Goal: Task Accomplishment & Management: Complete application form

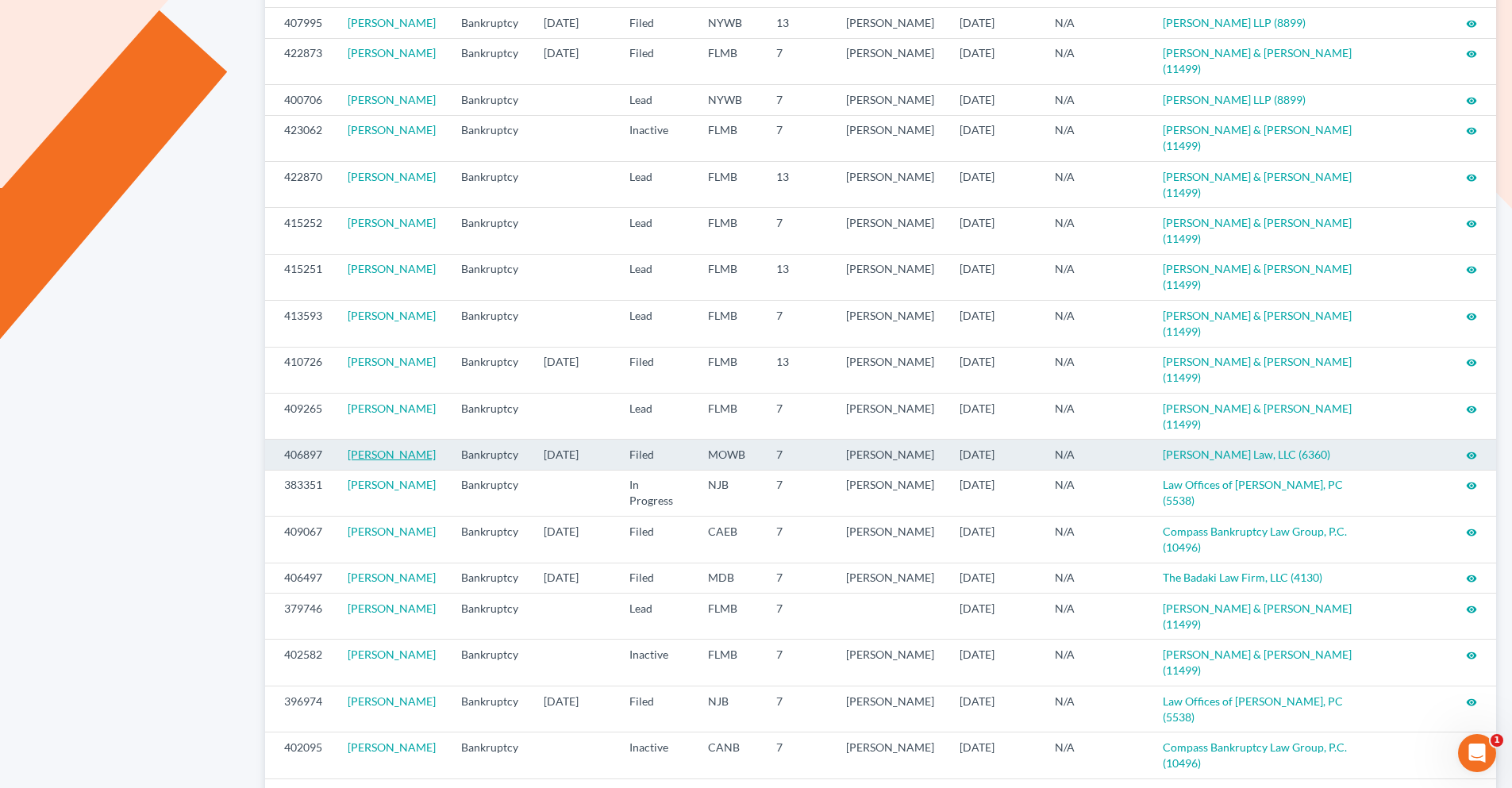
scroll to position [688, 0]
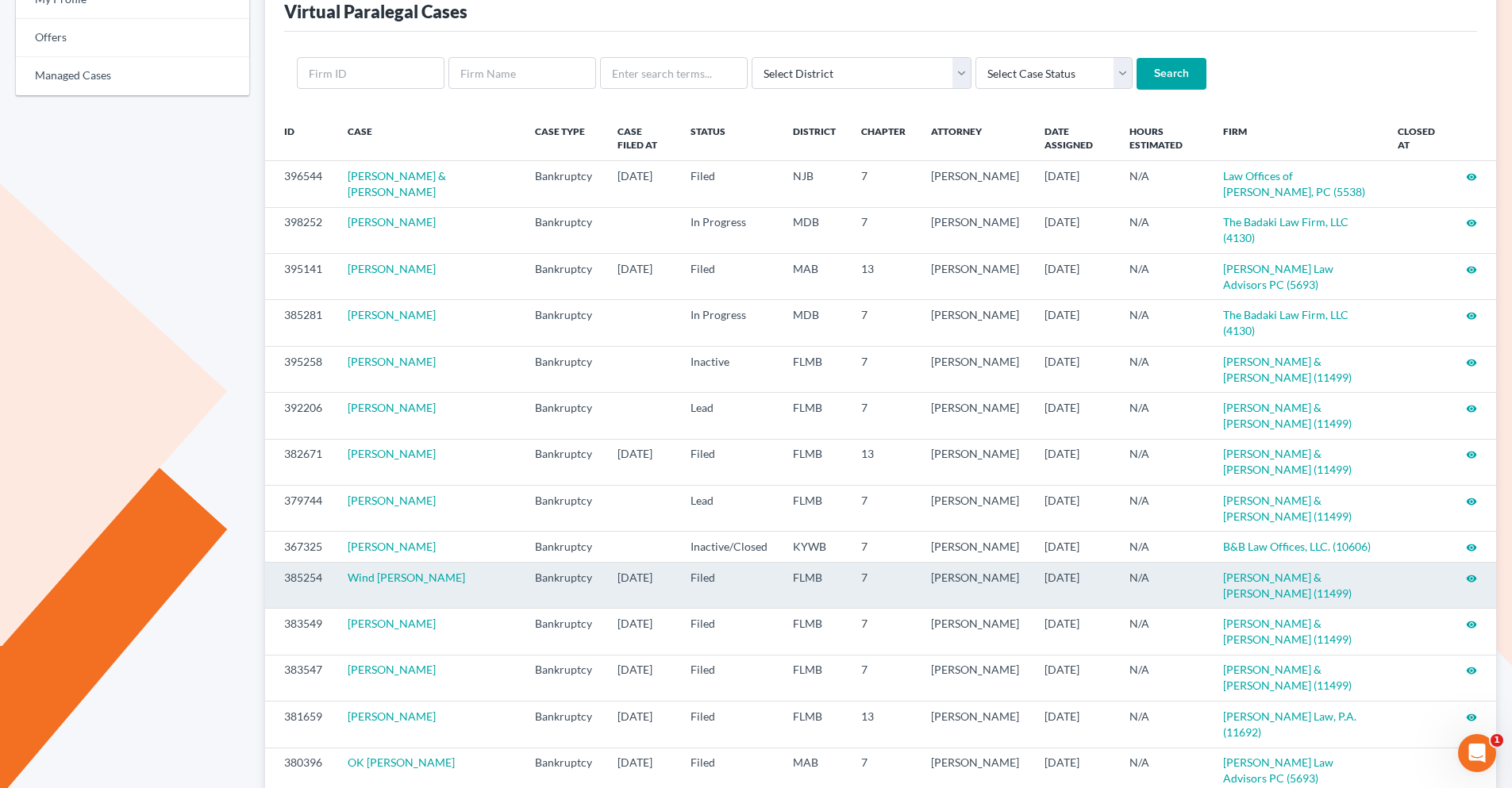
scroll to position [212, 0]
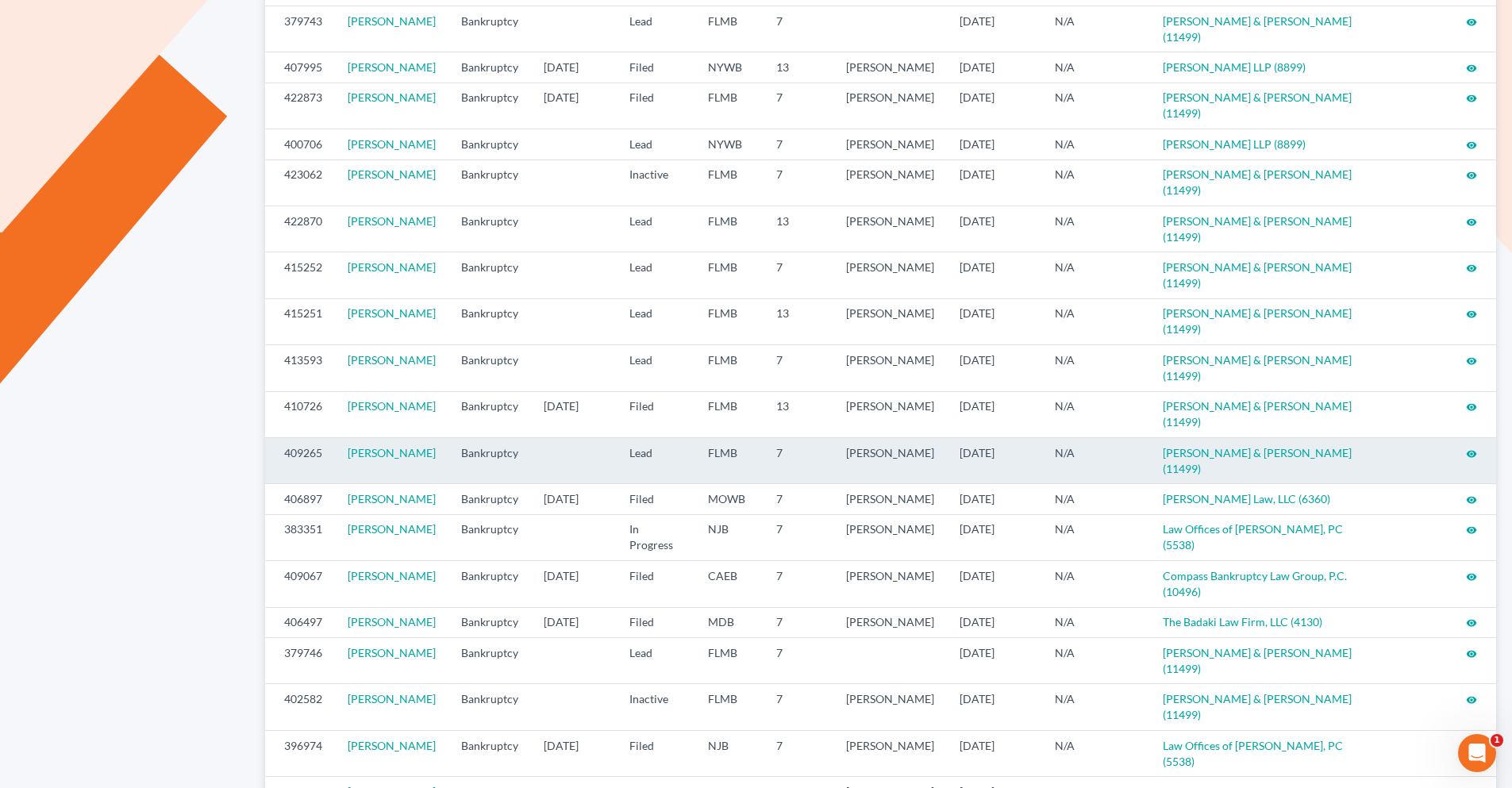
scroll to position [635, 0]
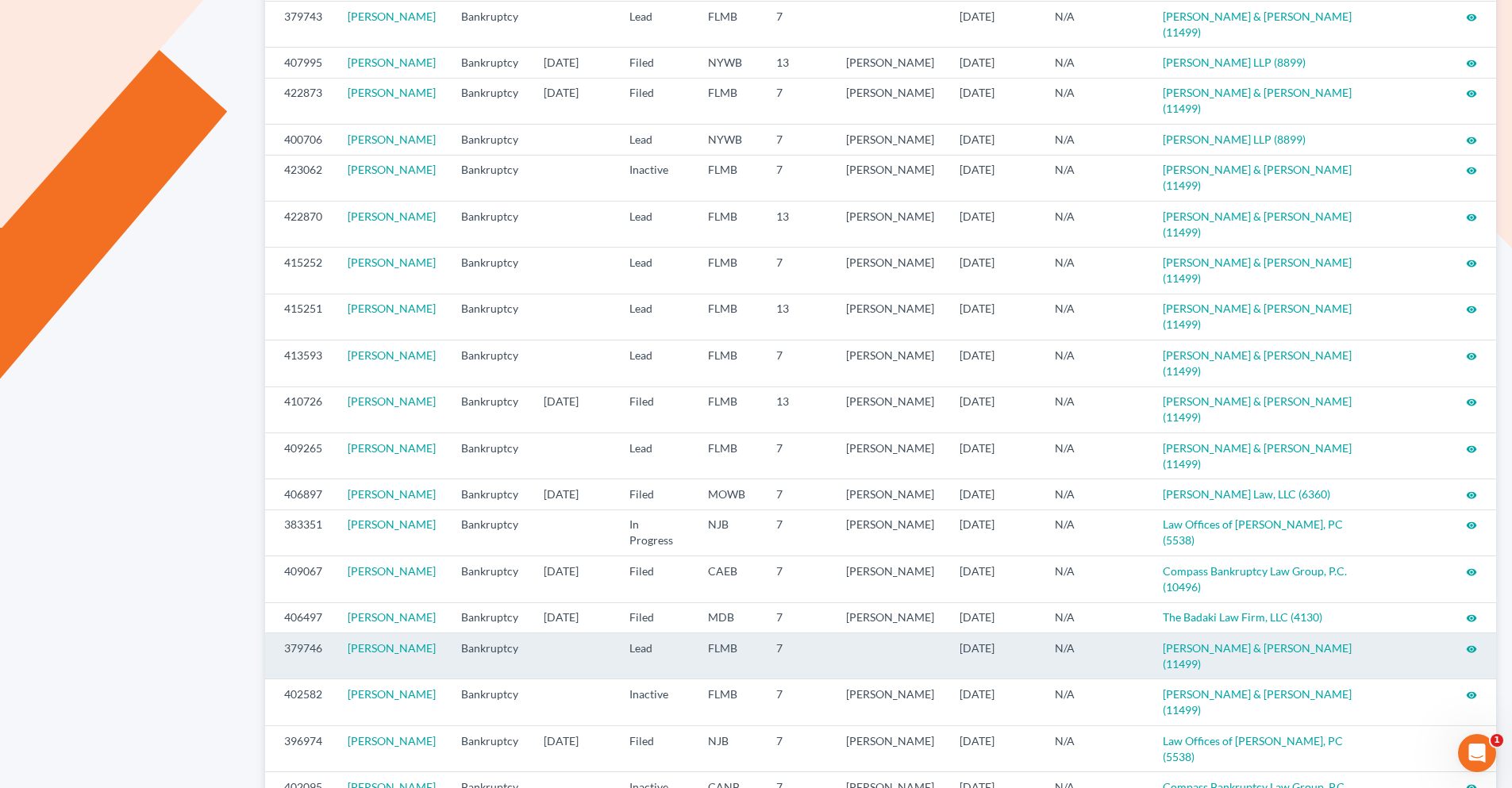
click at [1470, 644] on icon "visibility" at bounding box center [1471, 649] width 11 height 11
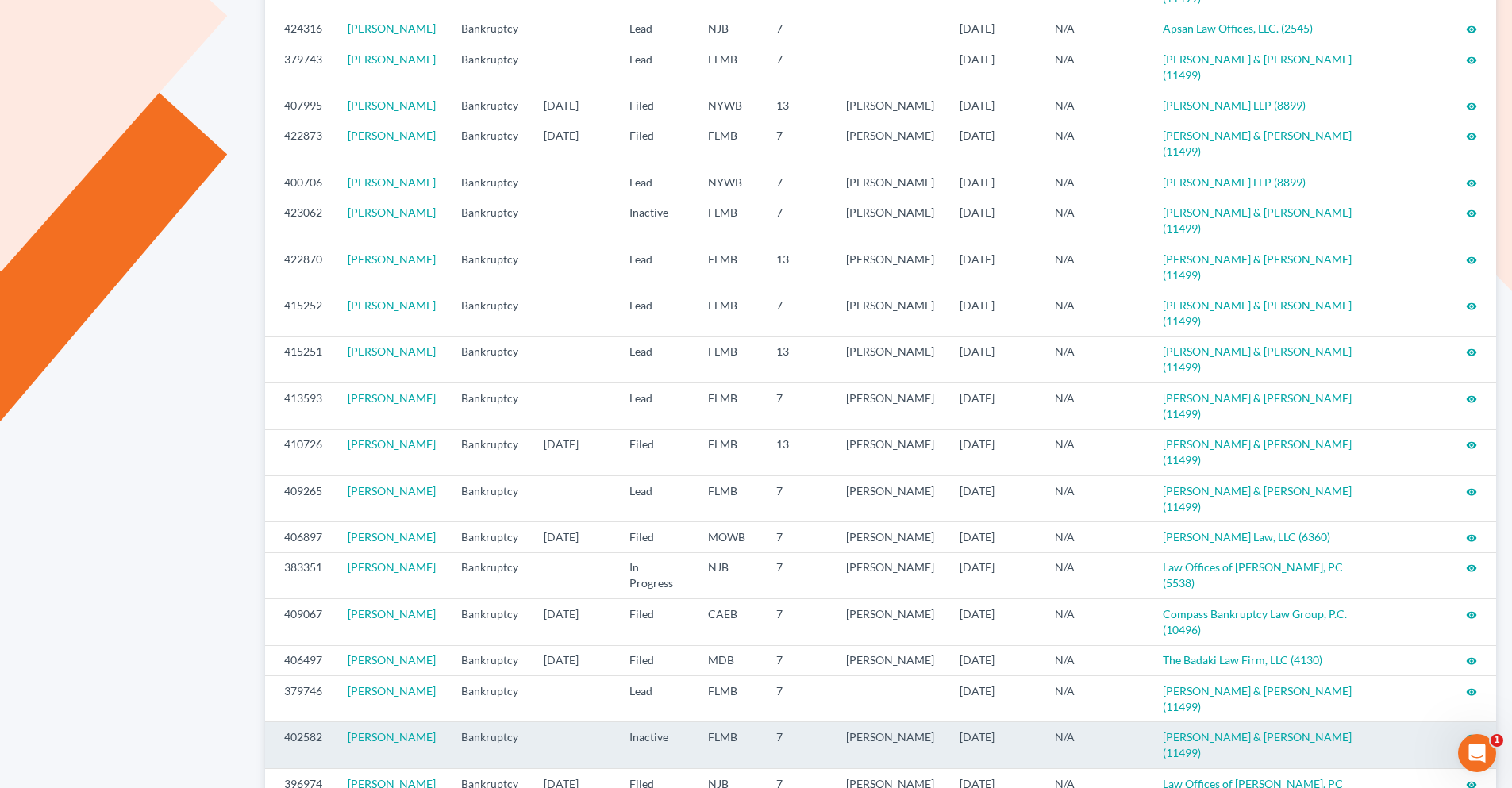
scroll to position [556, 0]
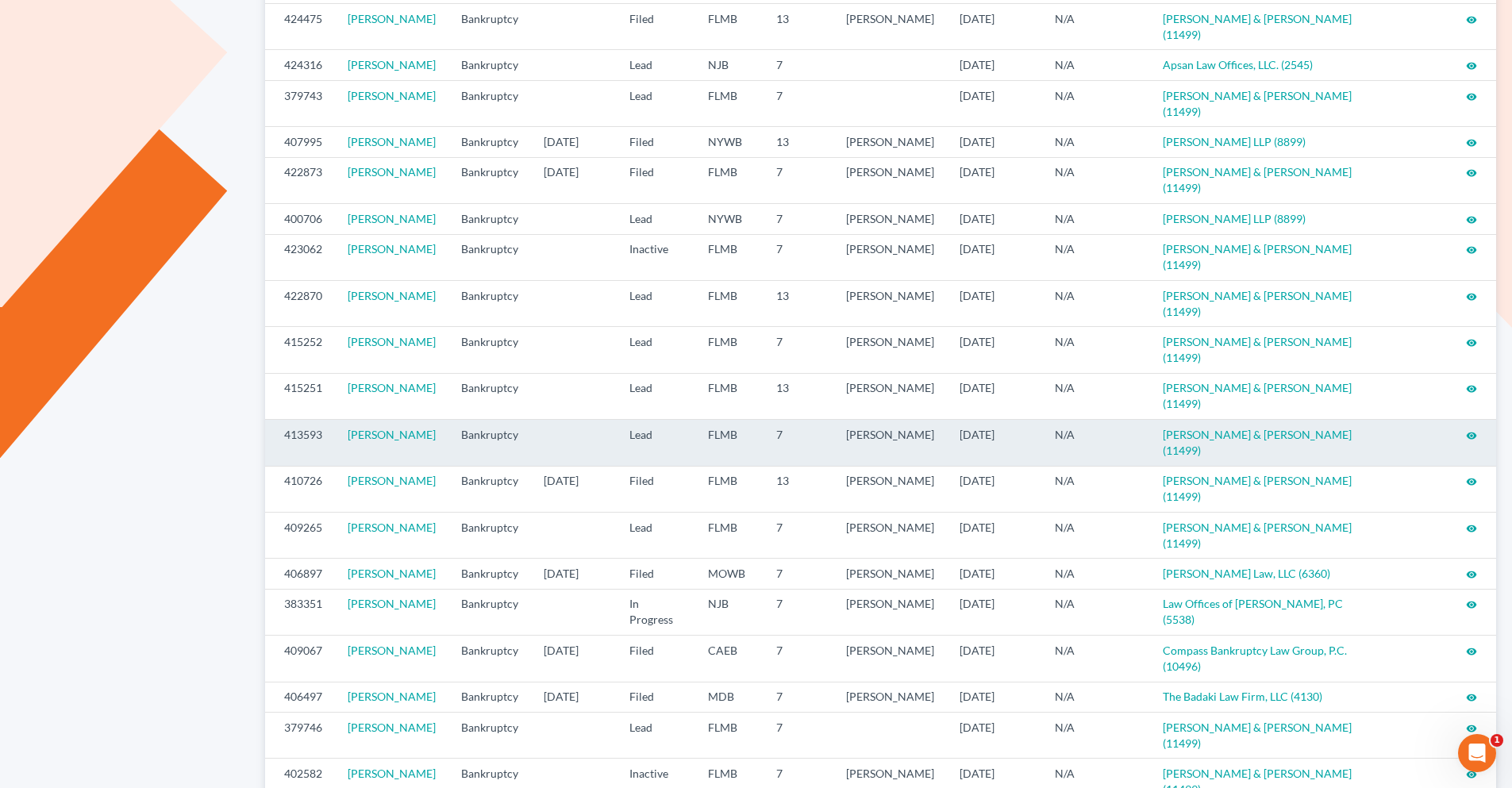
click at [1468, 430] on icon "visibility" at bounding box center [1471, 435] width 11 height 11
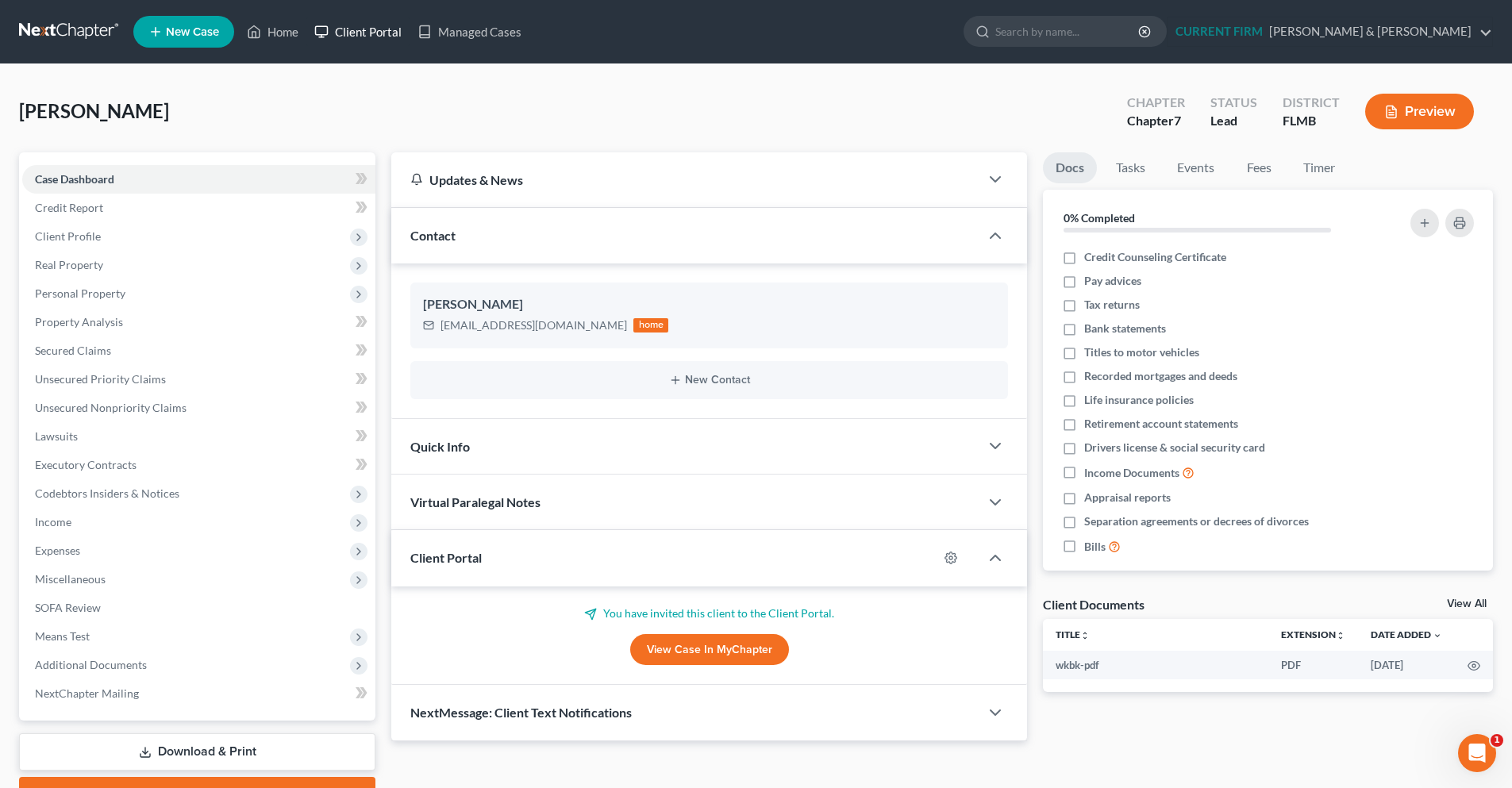
click at [353, 34] on link "Client Portal" at bounding box center [358, 31] width 103 height 28
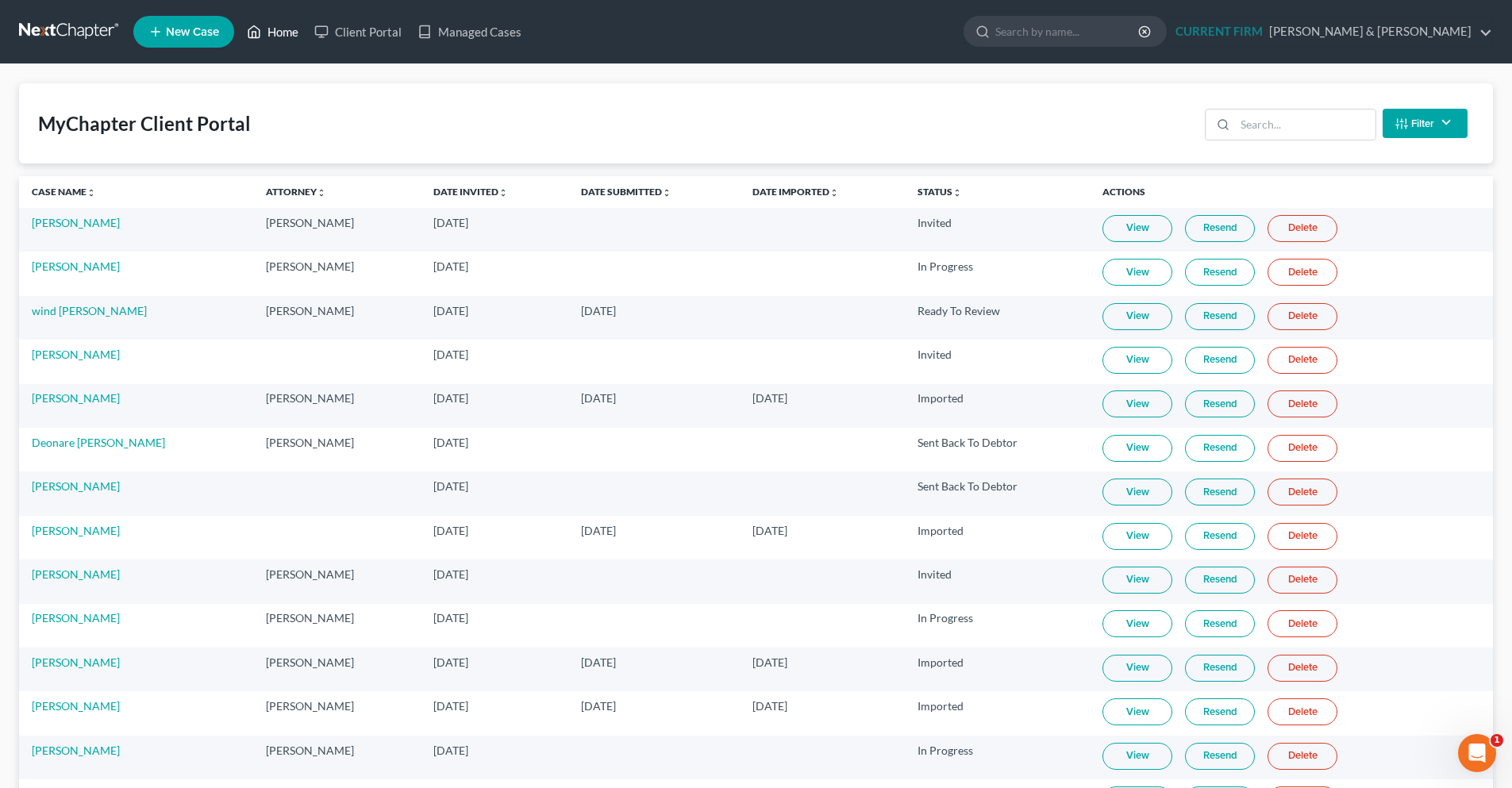
click at [285, 27] on link "Home" at bounding box center [272, 31] width 67 height 28
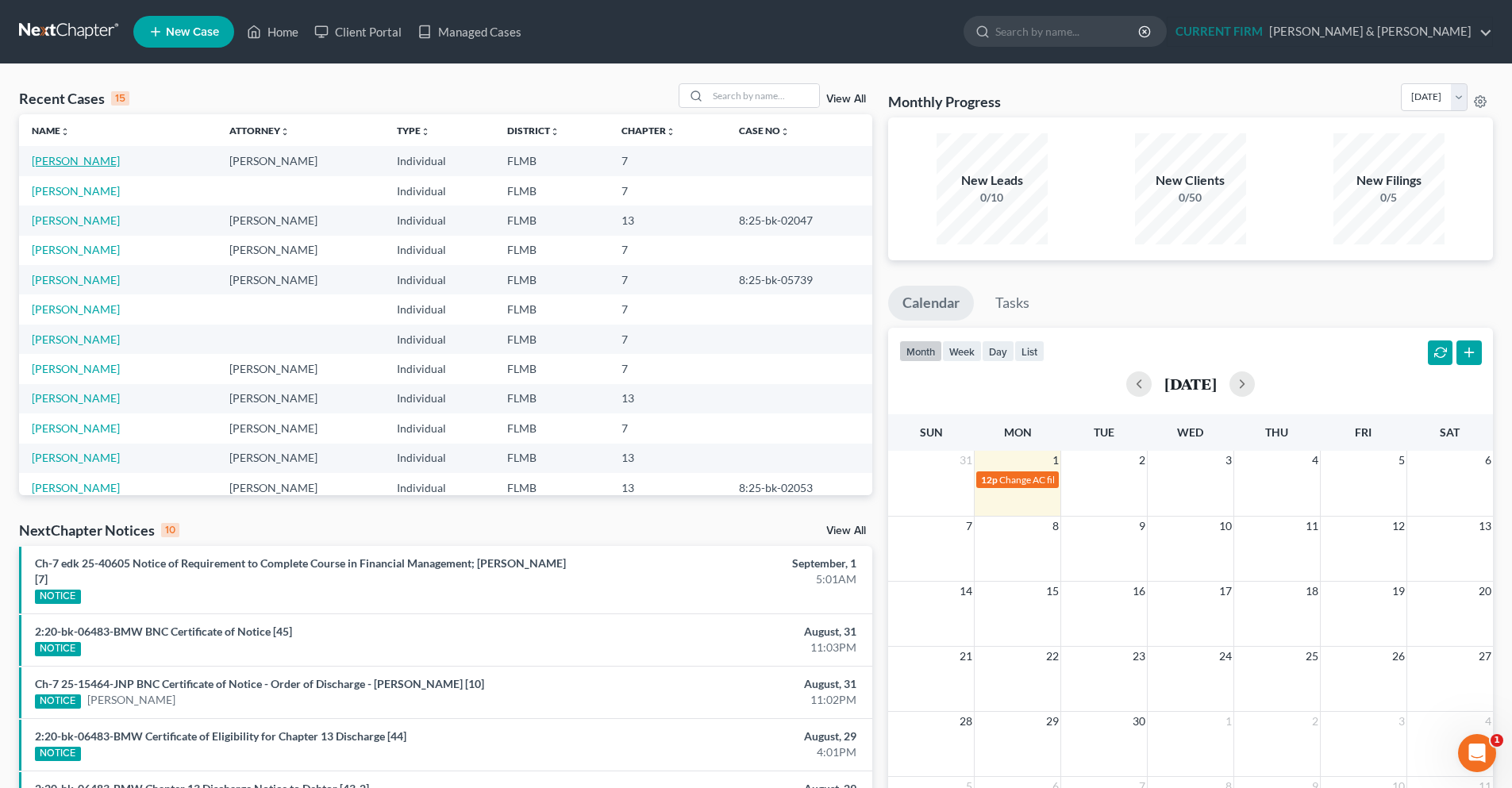
click at [103, 165] on link "[PERSON_NAME]" at bounding box center [76, 161] width 88 height 14
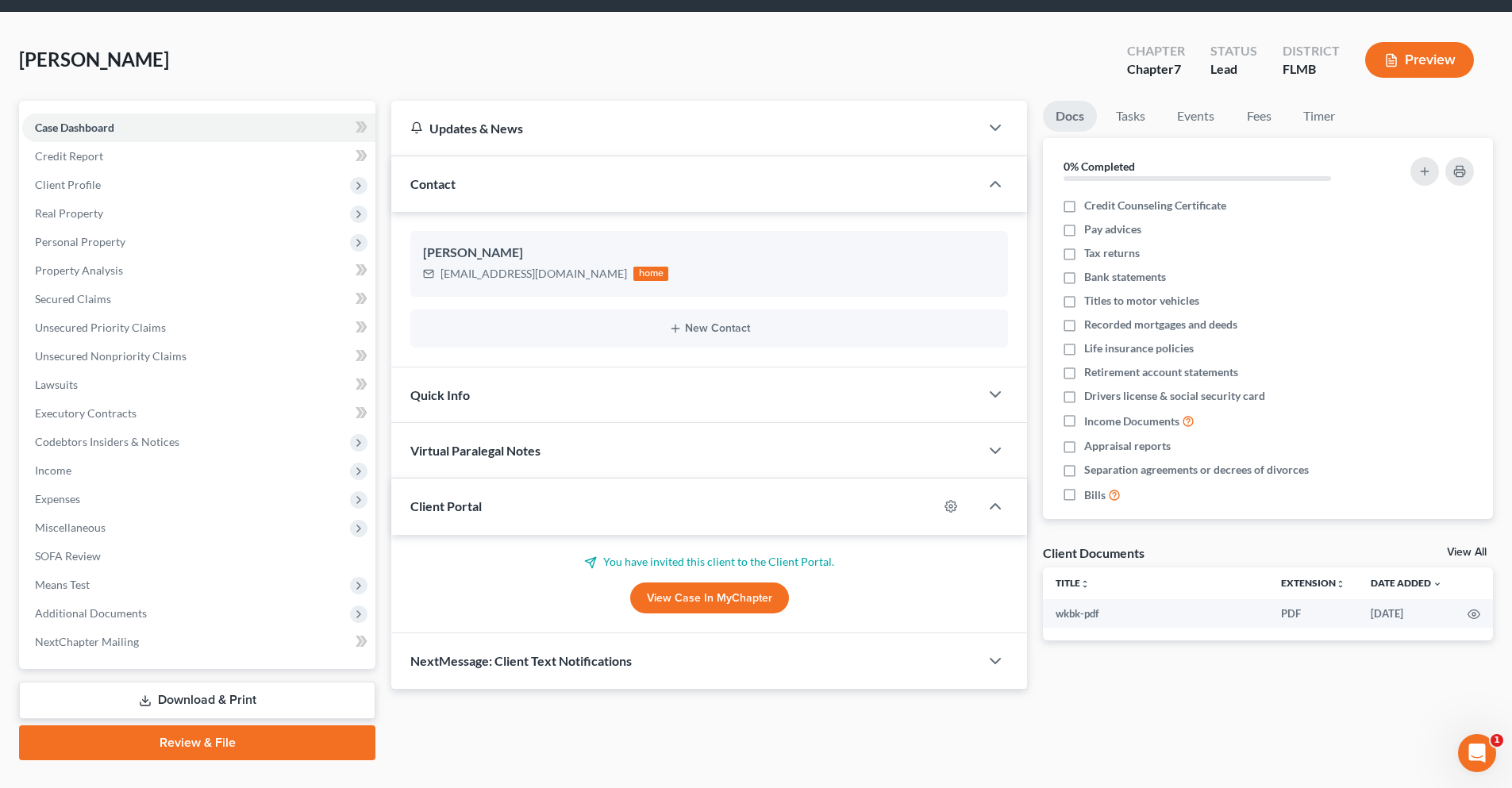
scroll to position [79, 0]
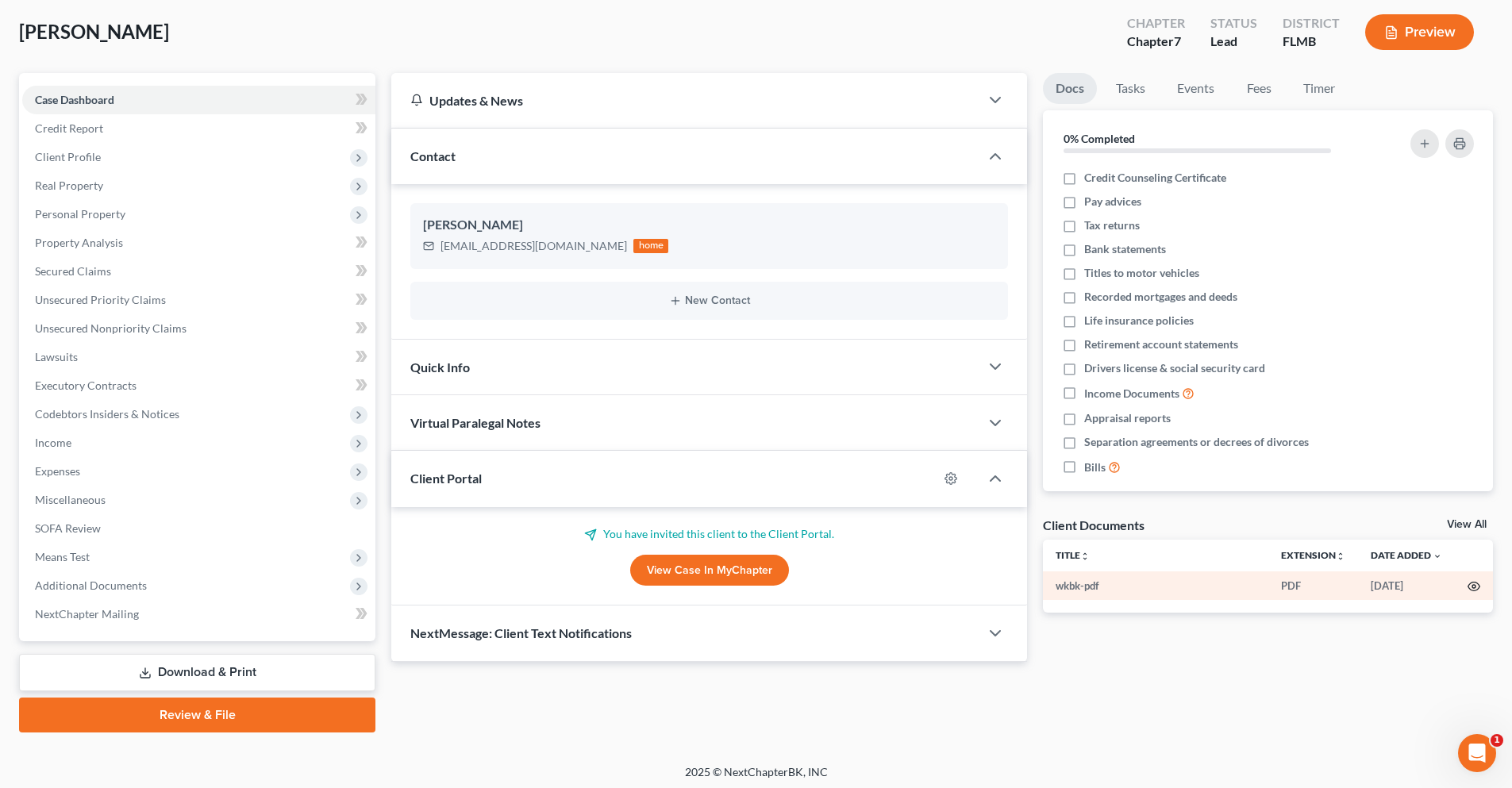
click at [1477, 585] on icon "button" at bounding box center [1473, 586] width 13 height 13
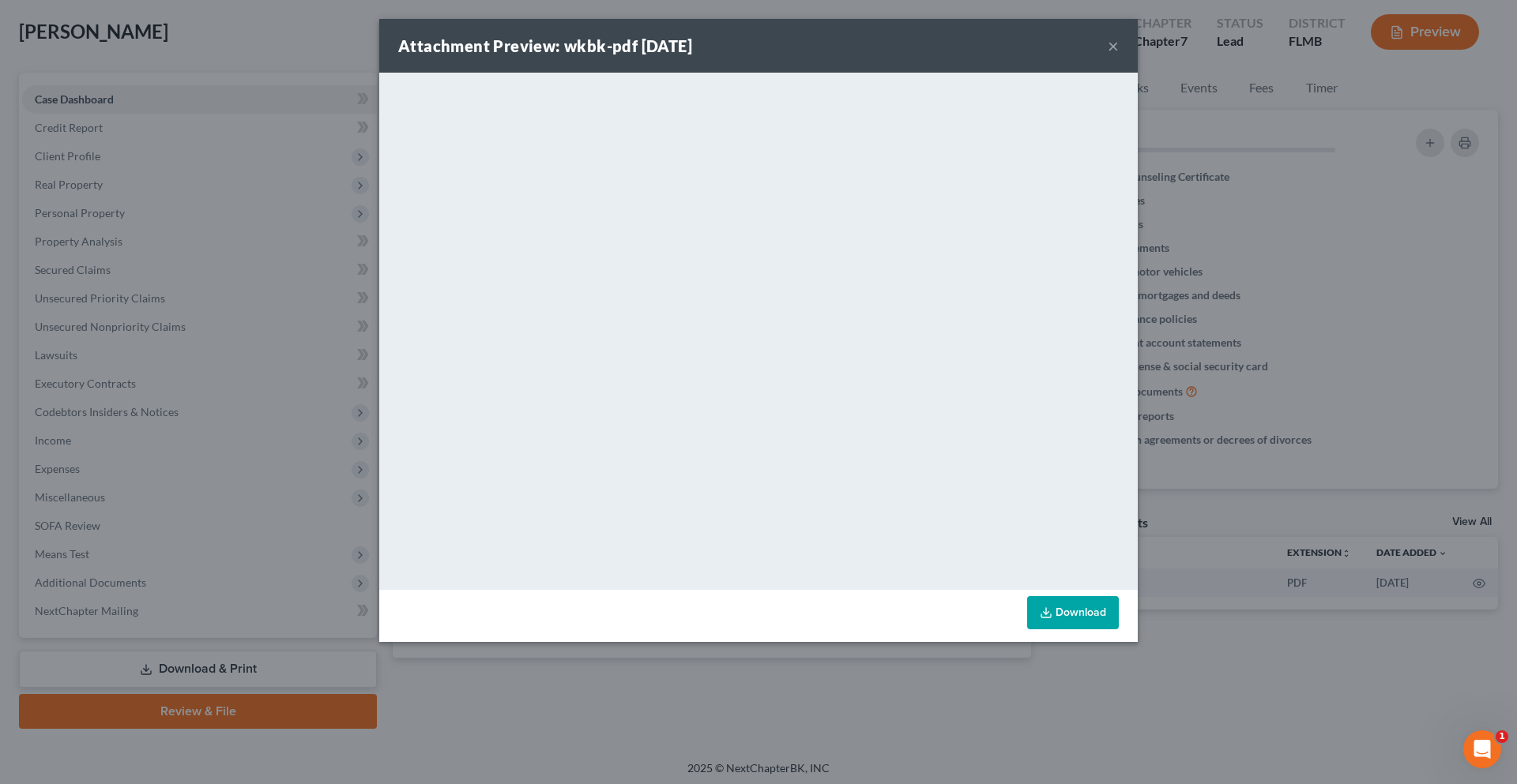
click at [1079, 612] on link "Download" at bounding box center [1073, 612] width 92 height 33
click at [1113, 46] on button "×" at bounding box center [1113, 45] width 11 height 19
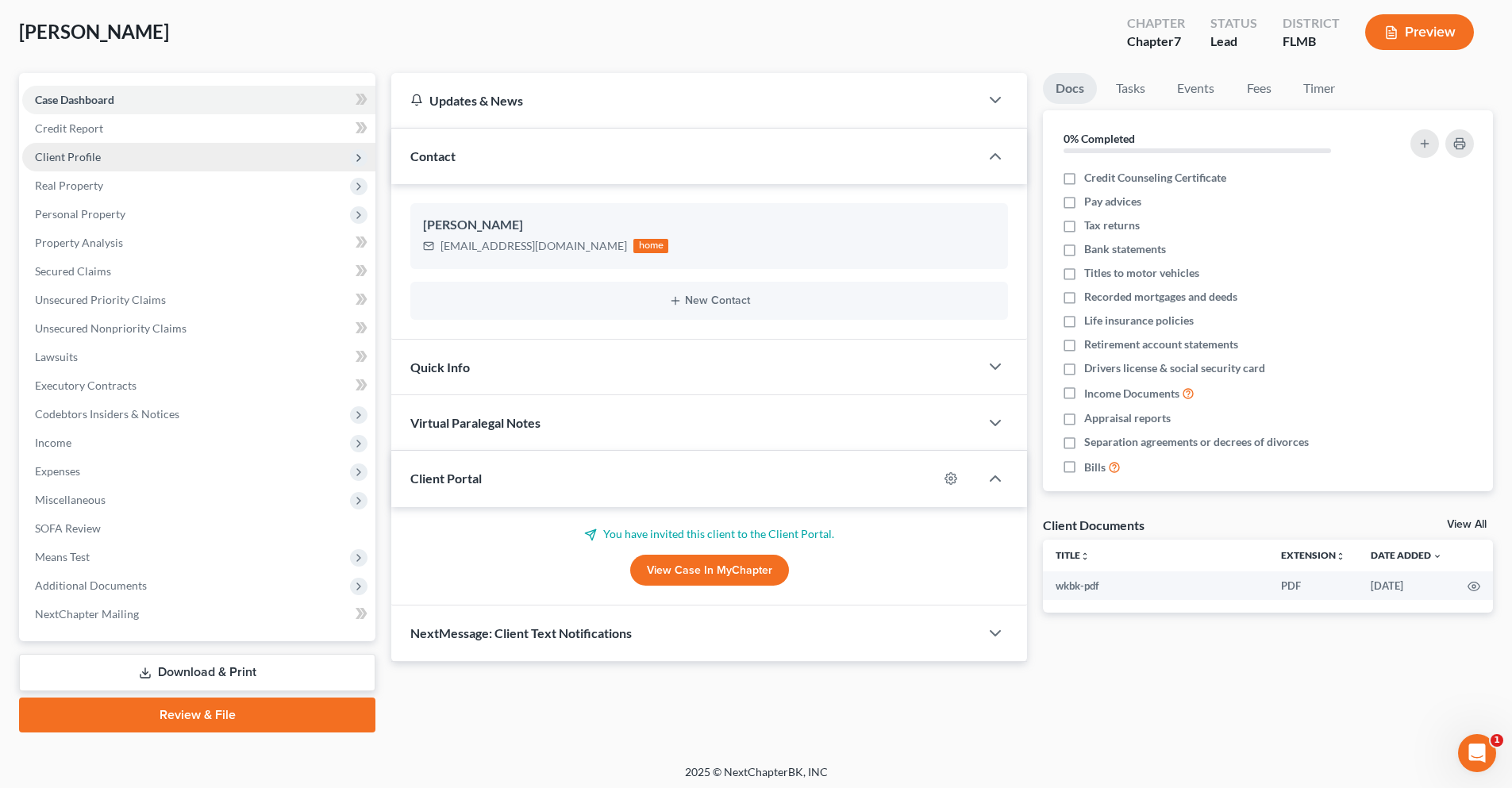
click at [93, 166] on span "Client Profile" at bounding box center [199, 157] width 353 height 28
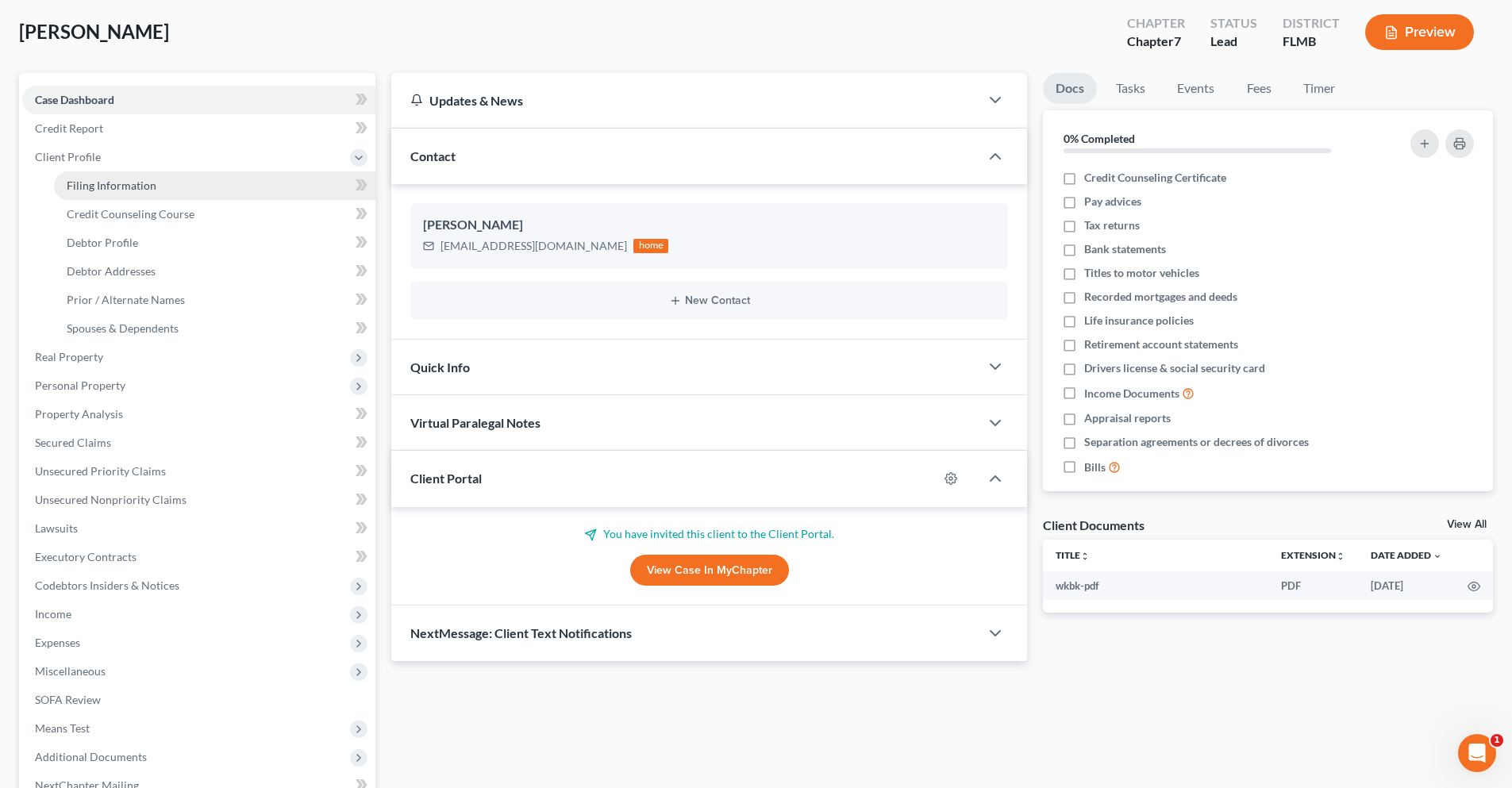
click at [185, 194] on link "Filing Information" at bounding box center [215, 185] width 322 height 28
select select "1"
select select "0"
select select "9"
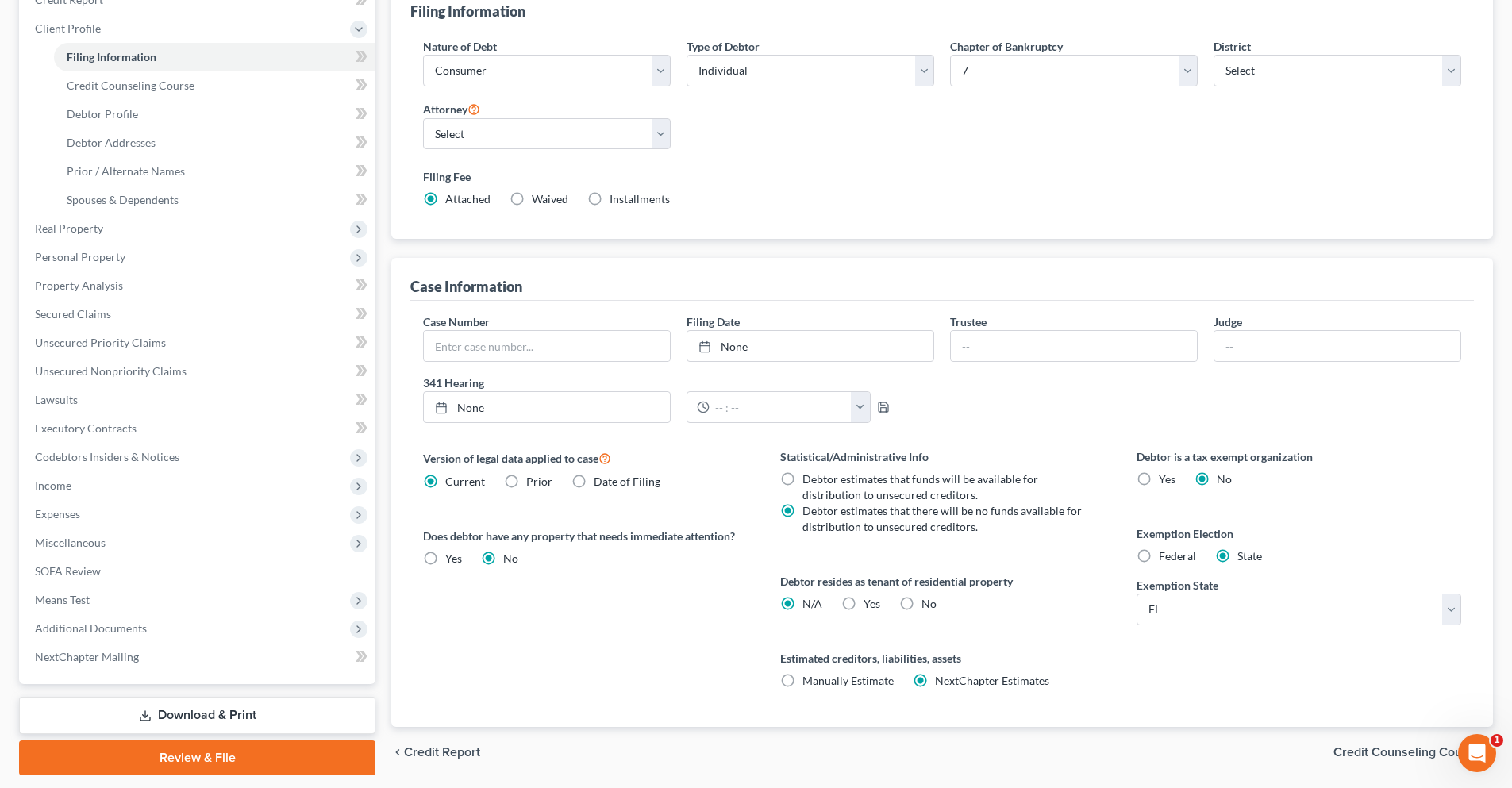
scroll to position [238, 0]
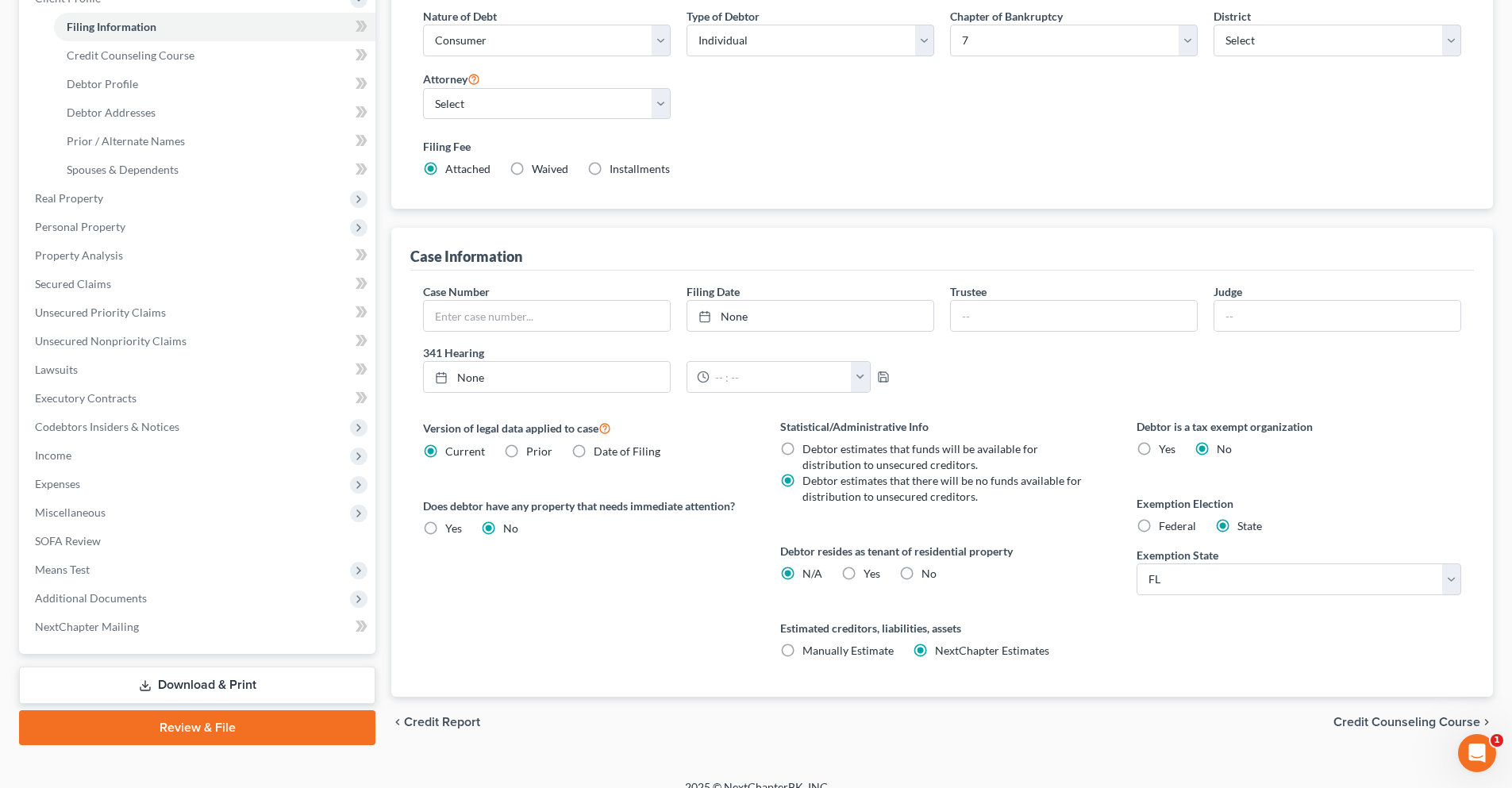
drag, startPoint x: 1353, startPoint y: 725, endPoint x: 1289, endPoint y: 709, distance: 66.0
click at [1353, 725] on span "Credit Counseling Course" at bounding box center [1407, 722] width 147 height 13
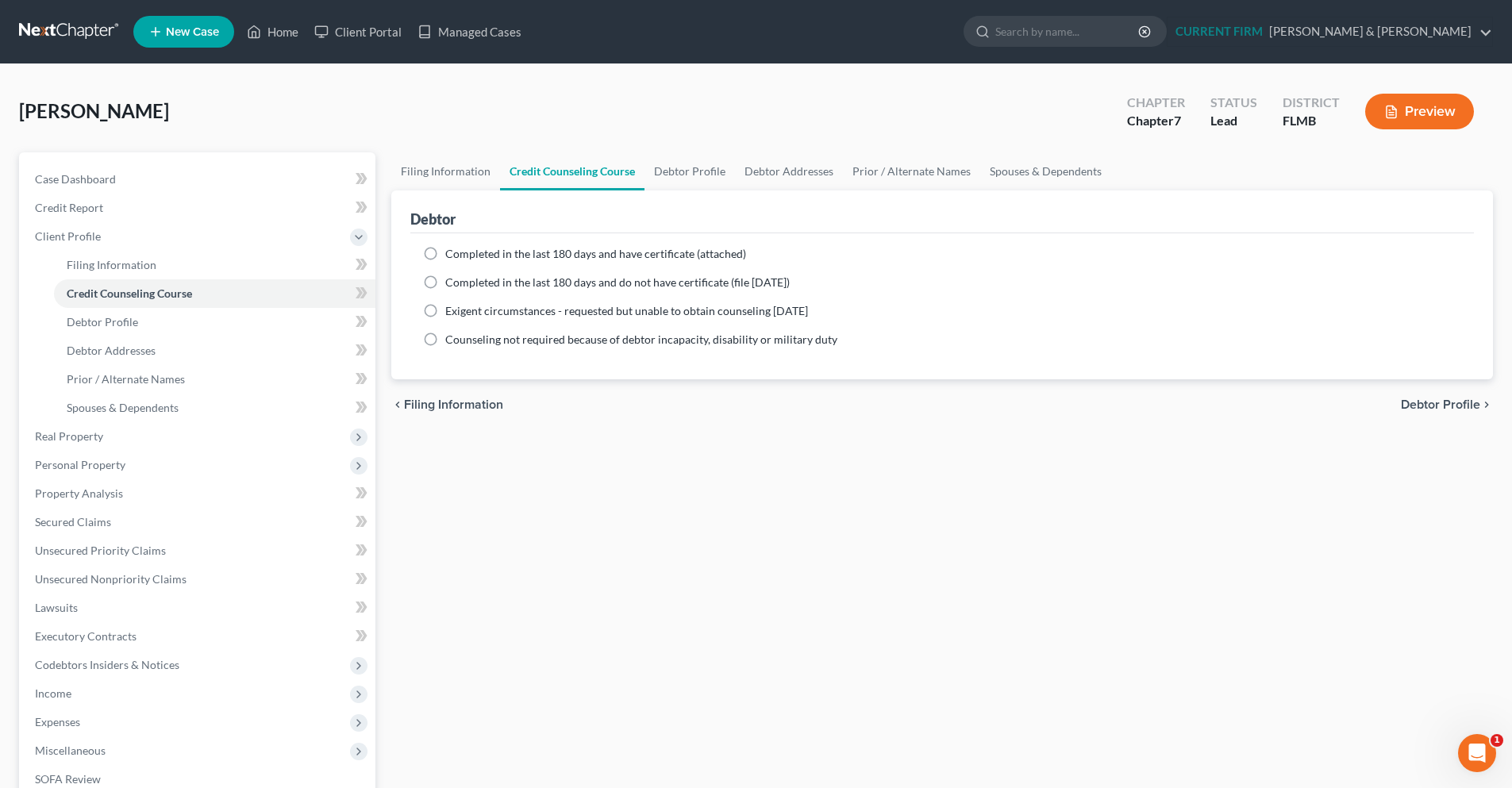
click at [1421, 410] on span "Debtor Profile" at bounding box center [1440, 404] width 79 height 13
select select "0"
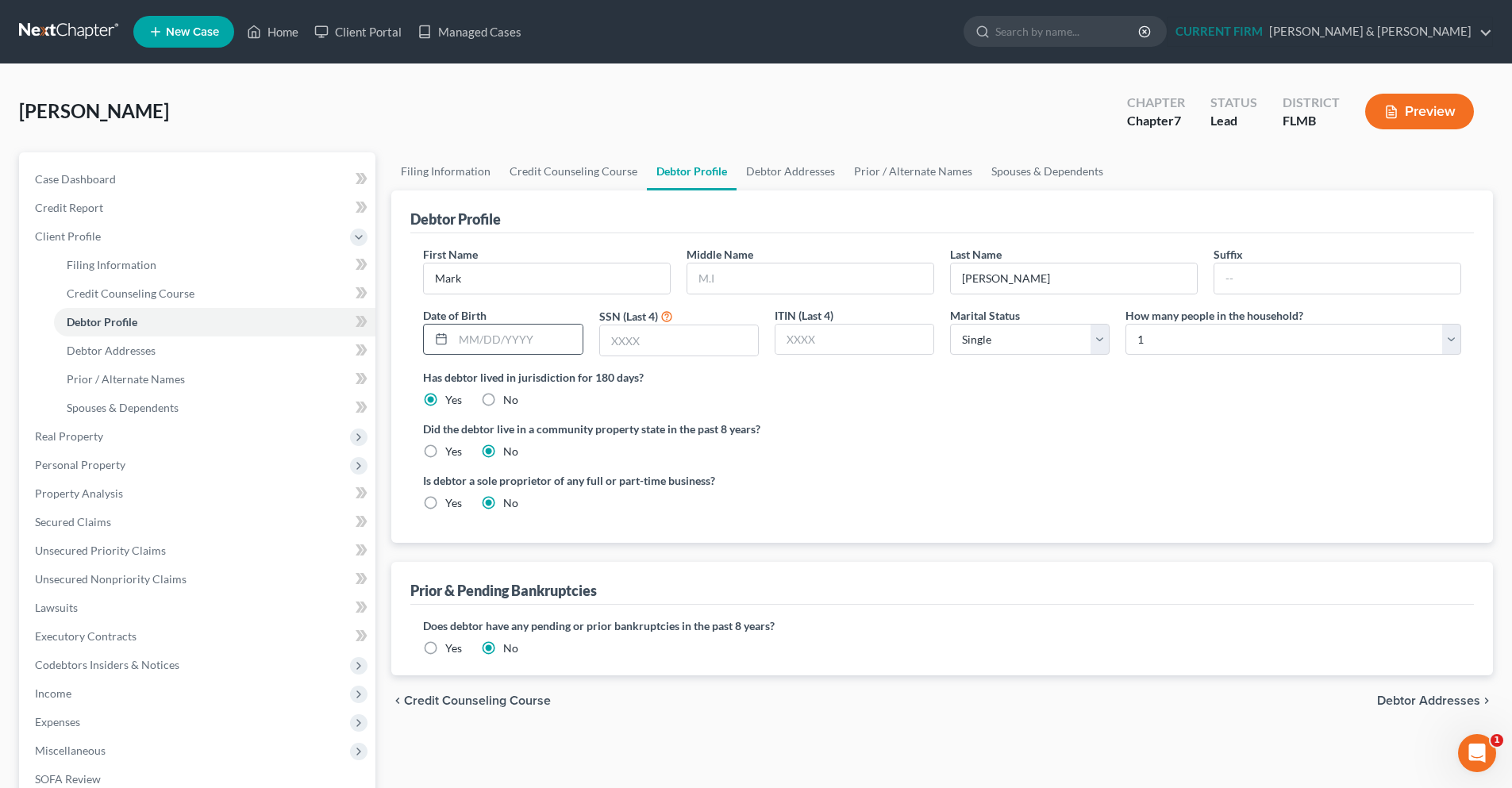
click at [447, 334] on icon at bounding box center [441, 339] width 13 height 13
click at [476, 341] on input "text" at bounding box center [517, 340] width 128 height 30
type input "[DATE]"
click at [639, 349] on input "text" at bounding box center [678, 341] width 158 height 30
type input "301-"
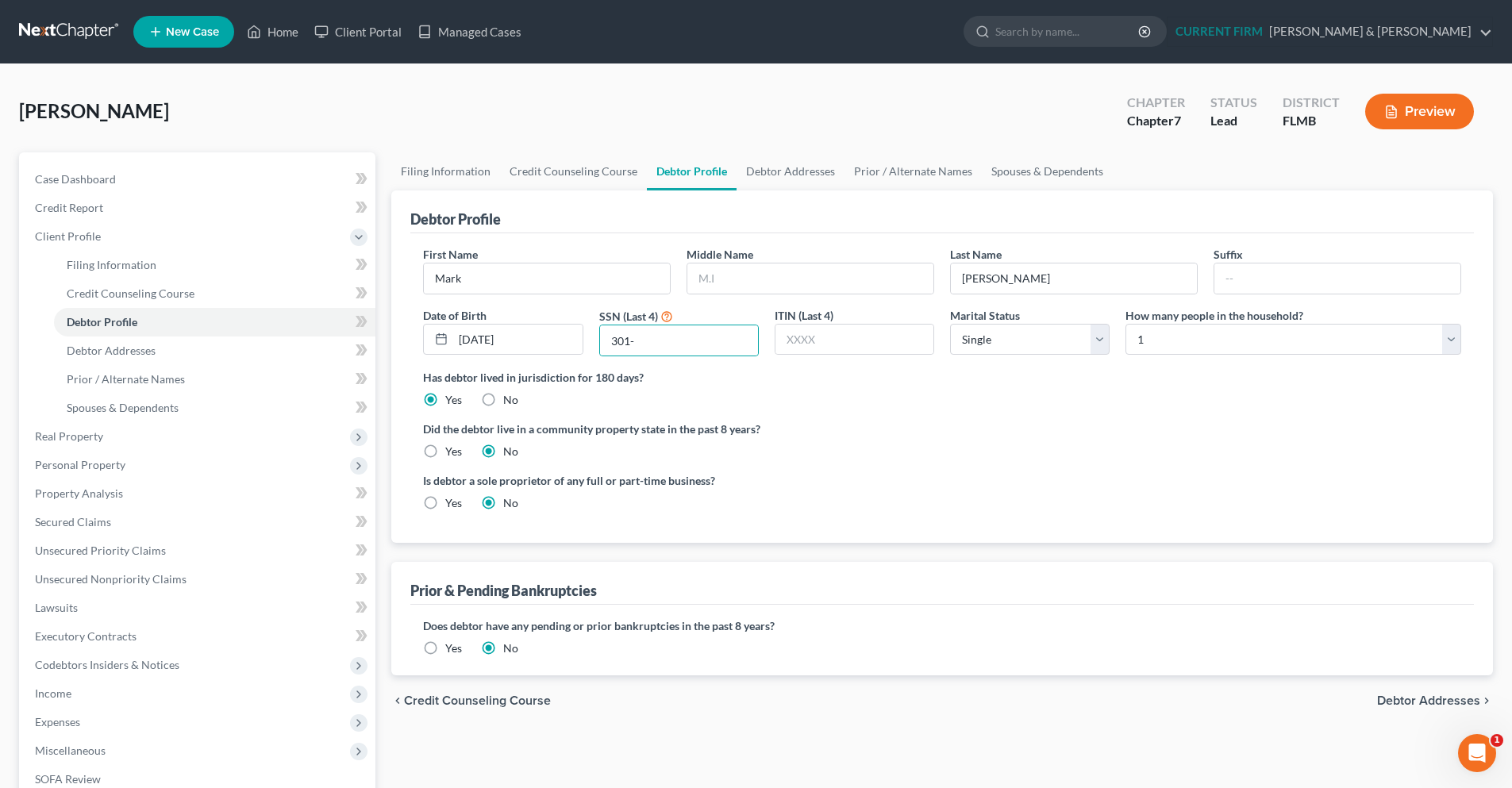
click at [1420, 707] on span "Debtor Addresses" at bounding box center [1428, 701] width 103 height 13
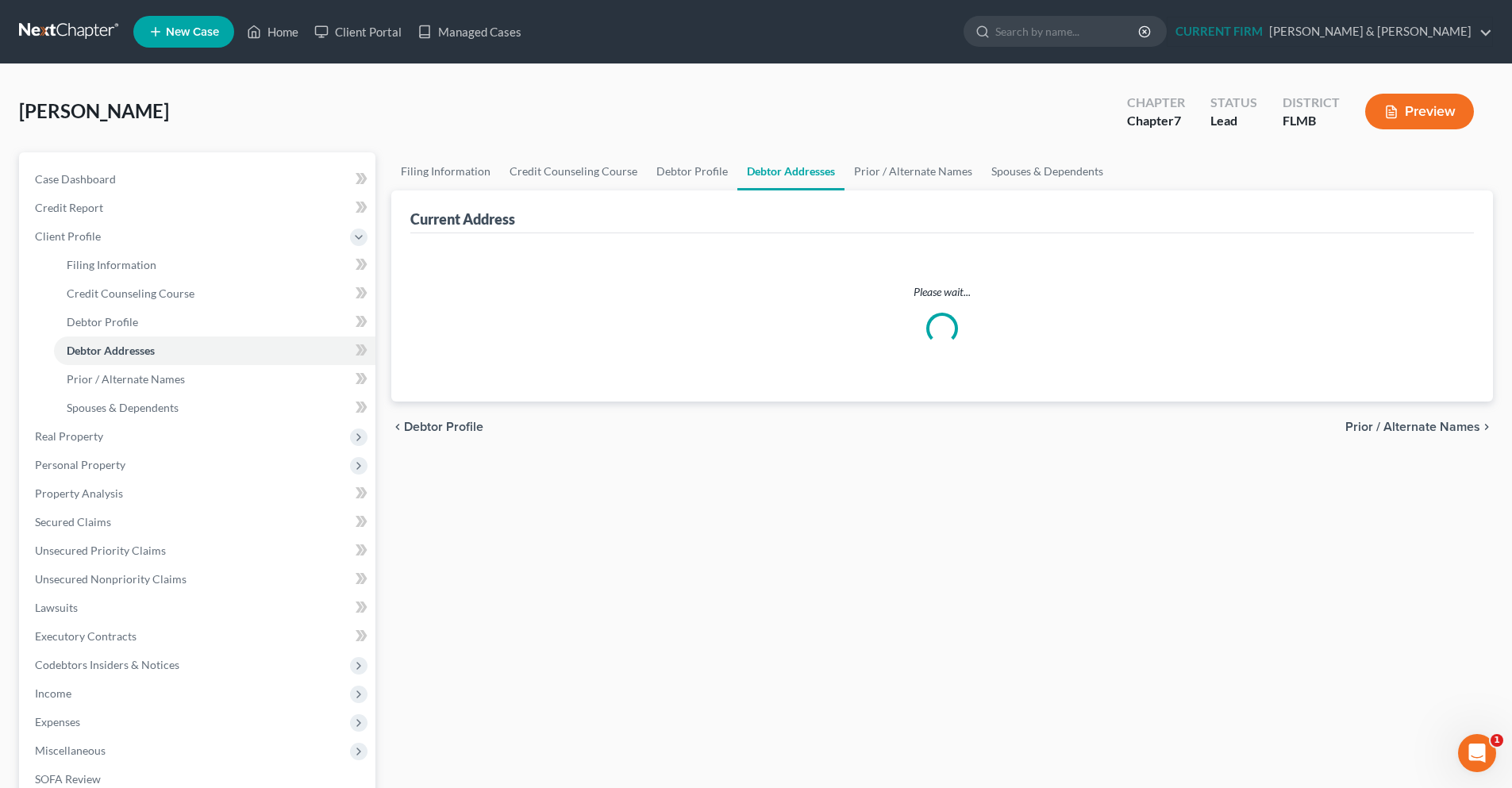
select select "0"
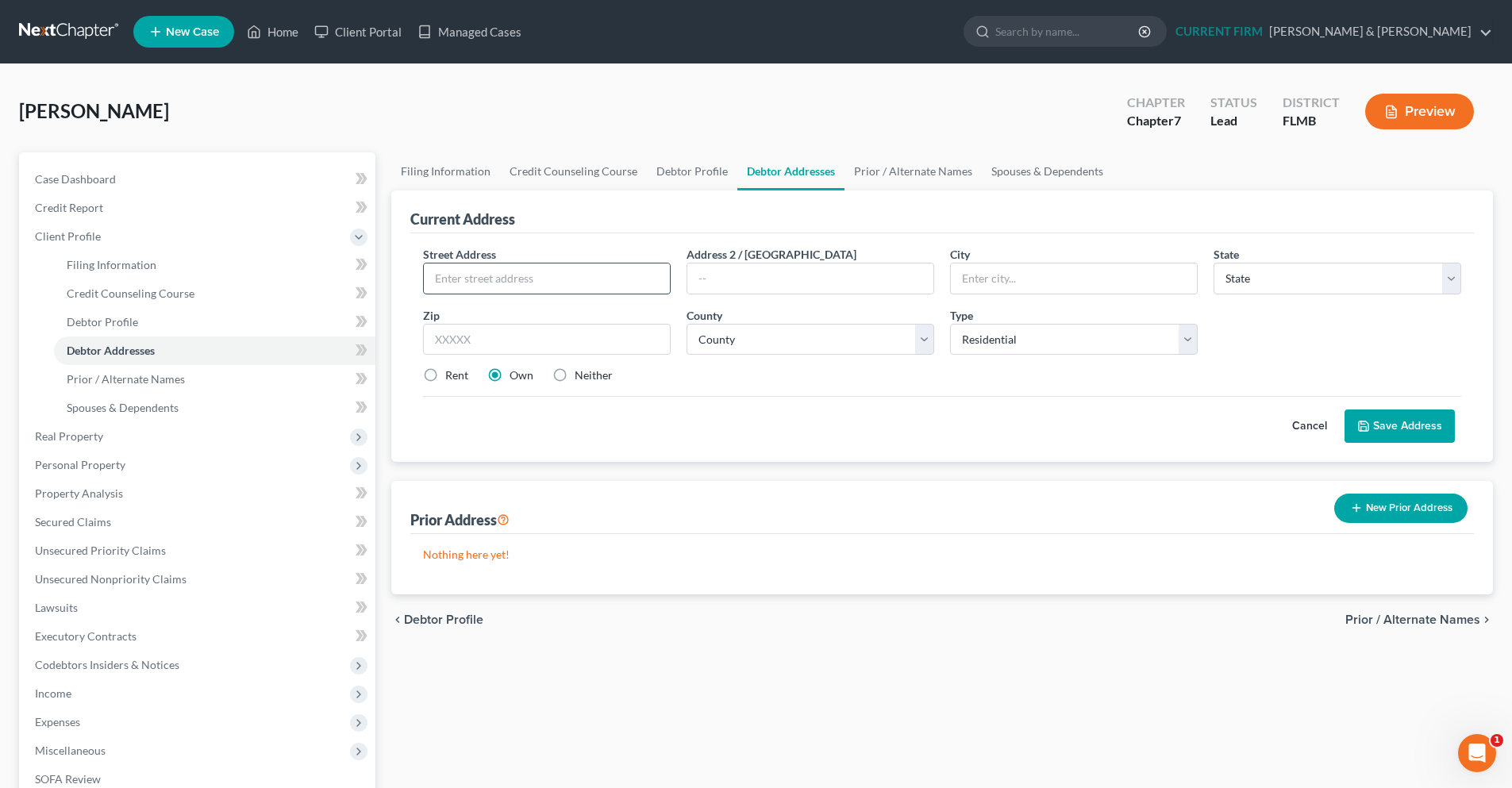
click at [584, 276] on input "text" at bounding box center [547, 278] width 246 height 30
type input "[STREET_ADDRESS]"
type input "S"
click at [552, 343] on input "text" at bounding box center [547, 340] width 247 height 32
type input "33705"
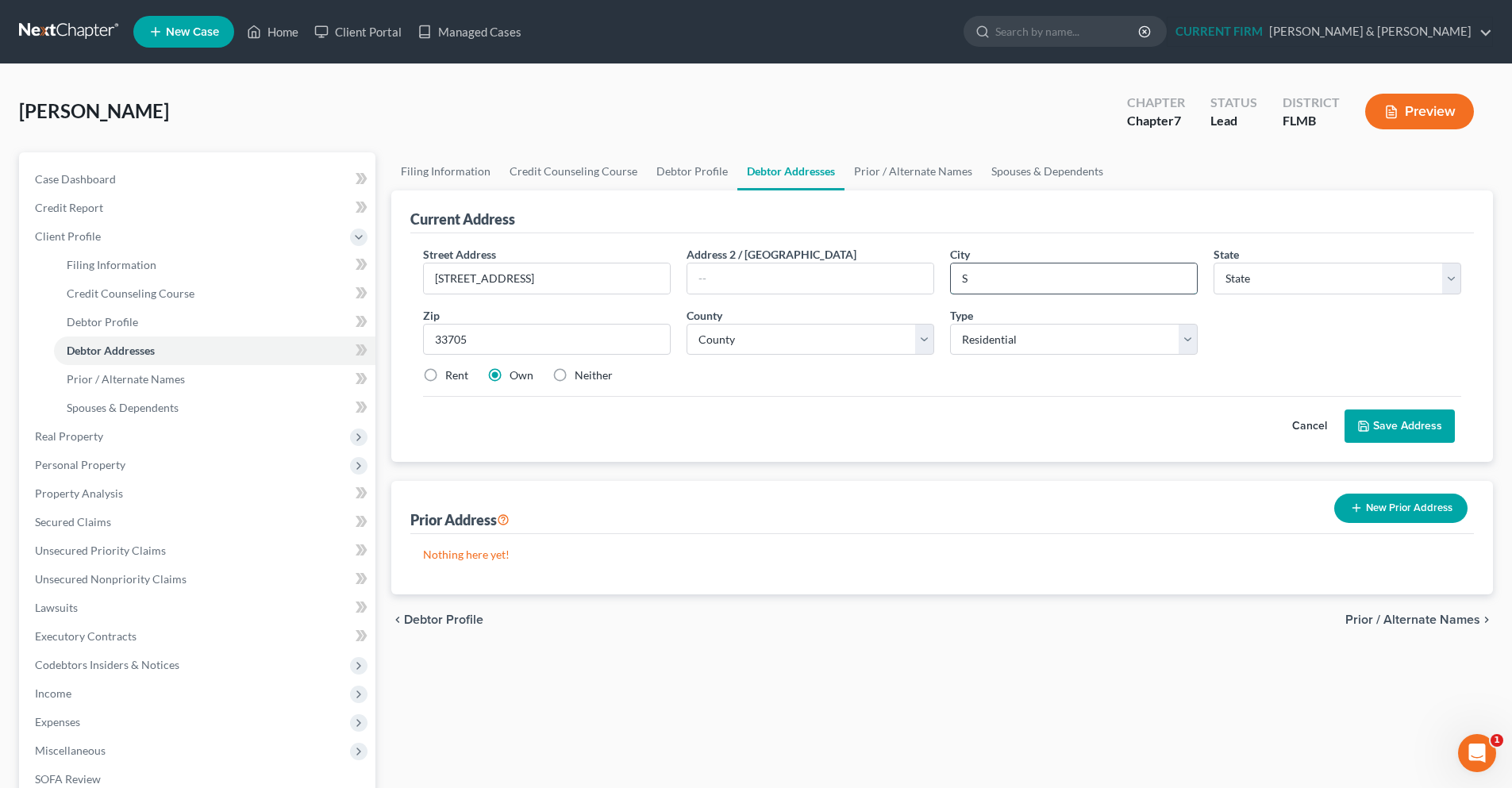
drag, startPoint x: 984, startPoint y: 282, endPoint x: 969, endPoint y: 282, distance: 15.0
click at [969, 282] on input "S" at bounding box center [1073, 278] width 246 height 30
type input "[GEOGRAPHIC_DATA]"
select select "9"
click at [847, 331] on select "County [GEOGRAPHIC_DATA] [GEOGRAPHIC_DATA] [GEOGRAPHIC_DATA] [GEOGRAPHIC_DATA] …" at bounding box center [809, 340] width 247 height 32
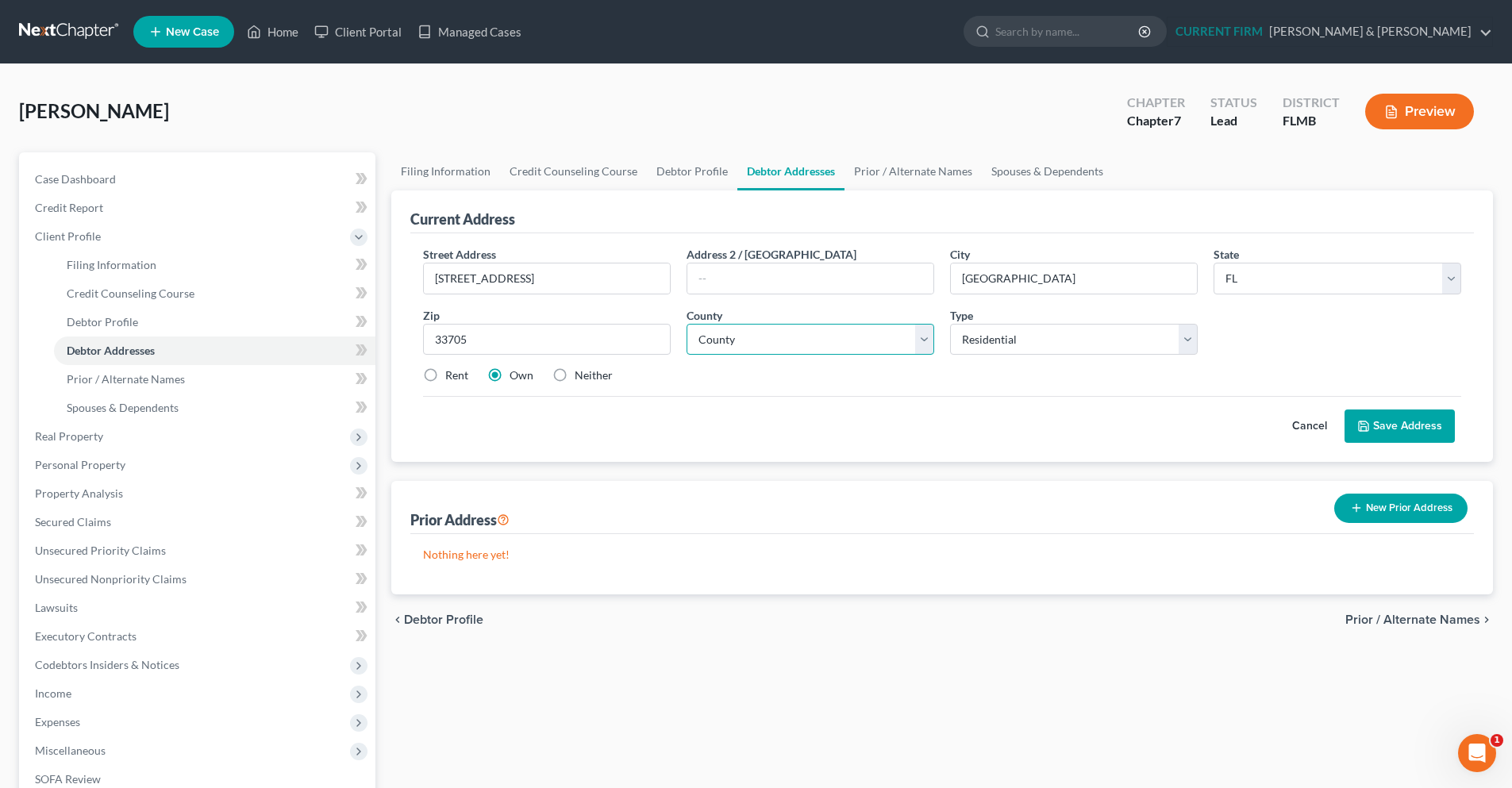
select select "51"
click at [686, 324] on select "County [GEOGRAPHIC_DATA] [GEOGRAPHIC_DATA] [GEOGRAPHIC_DATA] [GEOGRAPHIC_DATA] …" at bounding box center [809, 340] width 247 height 32
click at [443, 371] on div "Rent" at bounding box center [446, 375] width 45 height 16
click at [446, 375] on label "Rent" at bounding box center [457, 375] width 23 height 16
click at [452, 375] on input "Rent" at bounding box center [457, 372] width 10 height 10
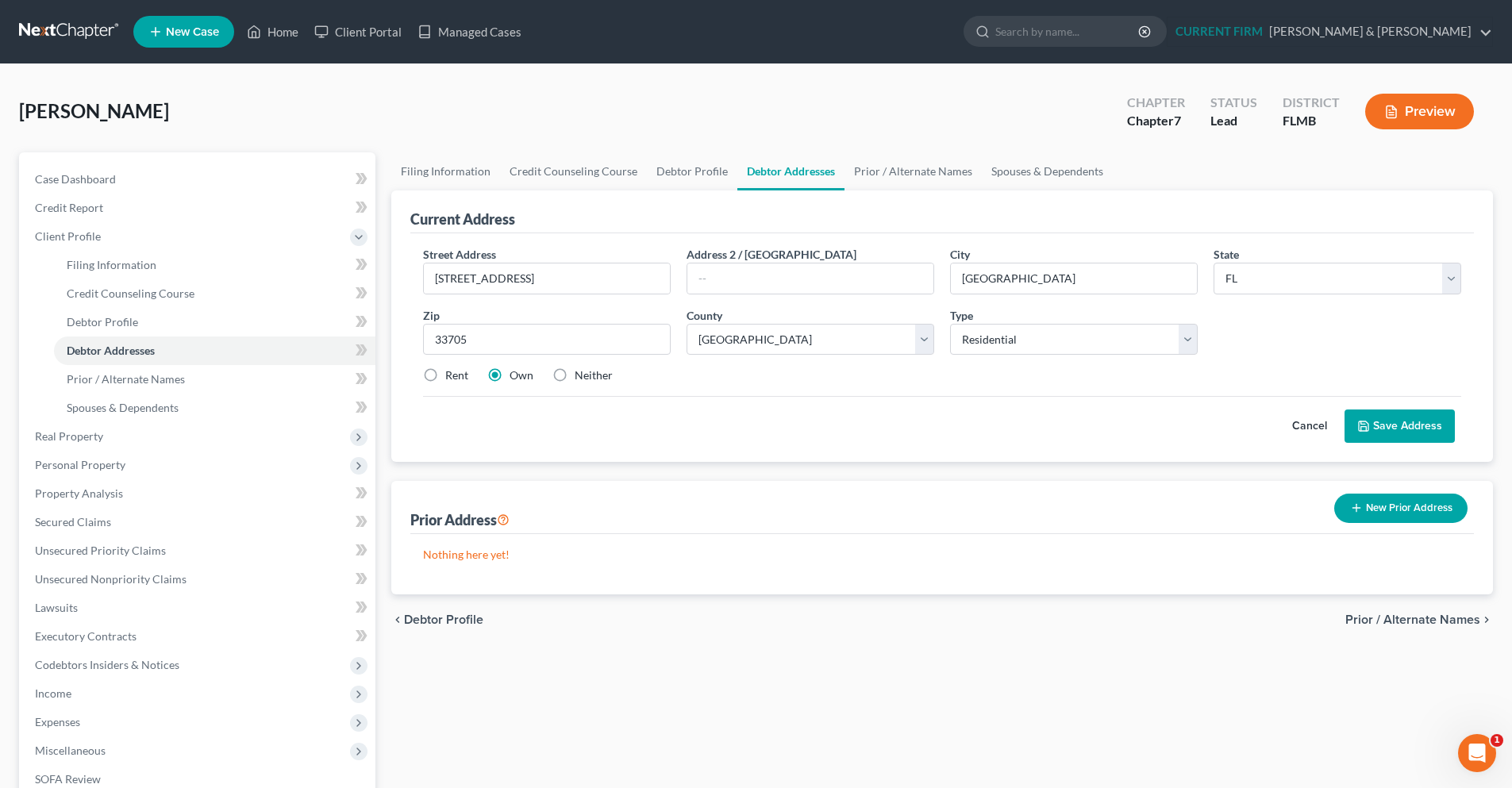
radio input "true"
click at [1387, 435] on button "Save Address" at bounding box center [1400, 426] width 110 height 34
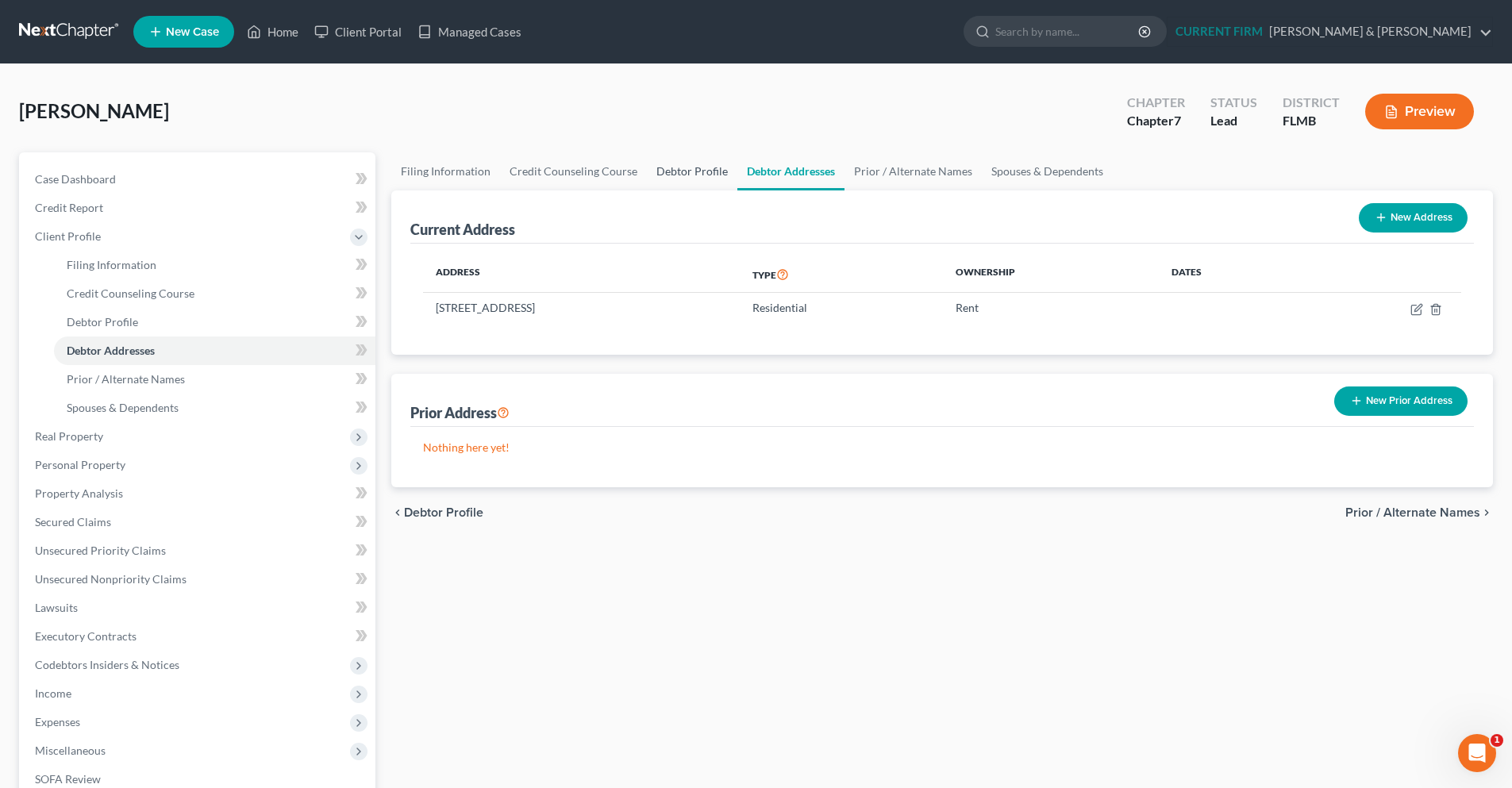
click at [697, 175] on link "Debtor Profile" at bounding box center [691, 172] width 91 height 38
select select "0"
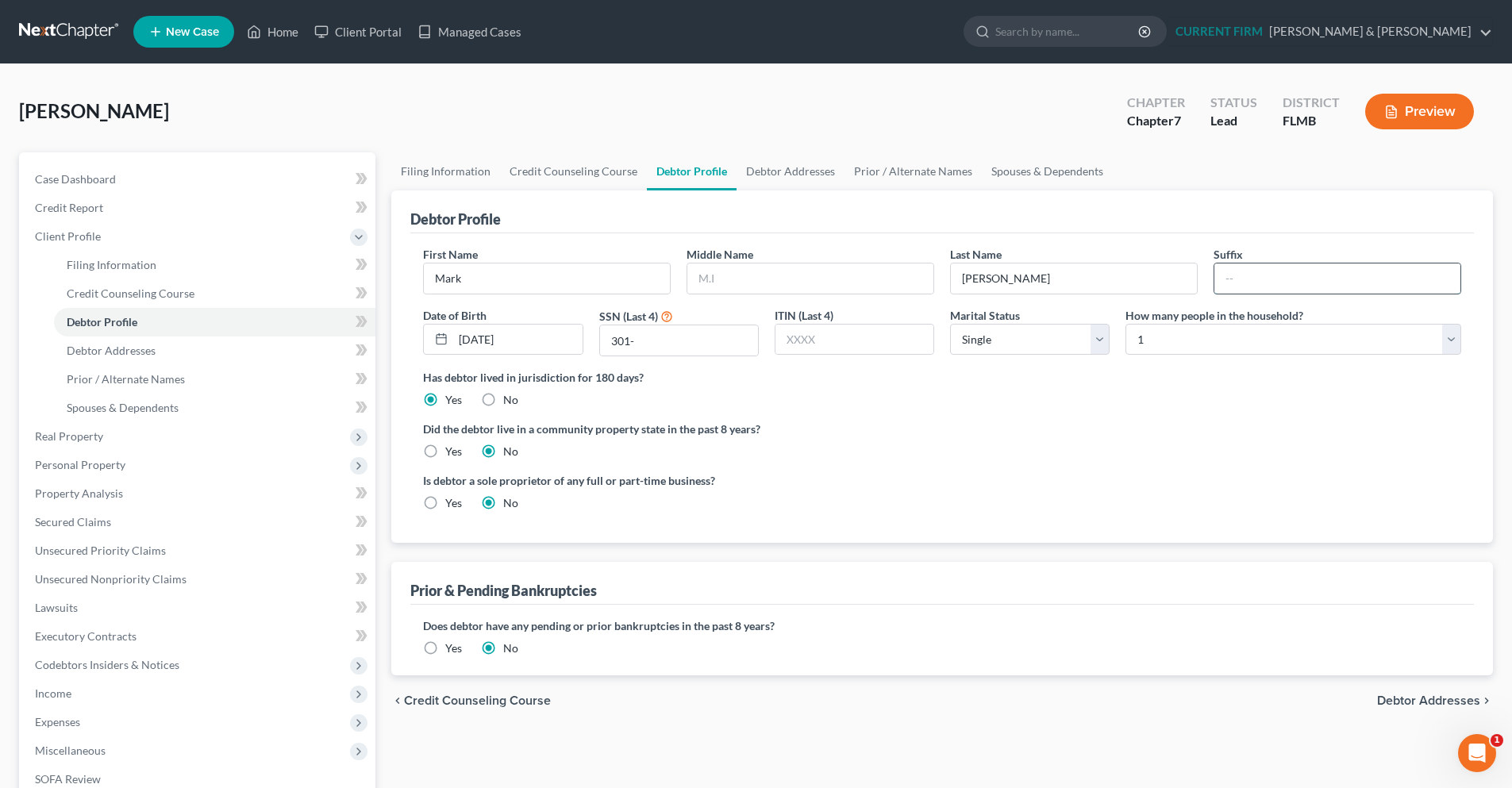
click at [1262, 285] on input "text" at bounding box center [1337, 278] width 246 height 30
drag, startPoint x: 1268, startPoint y: 411, endPoint x: 1242, endPoint y: 412, distance: 26.0
click at [1268, 412] on ng-include "First Name [PERSON_NAME] Middle Name Last Name [PERSON_NAME] Date of Birth [DEM…" at bounding box center [942, 385] width 1038 height 278
click at [1262, 281] on input "JR" at bounding box center [1337, 278] width 246 height 30
type input "Jr"
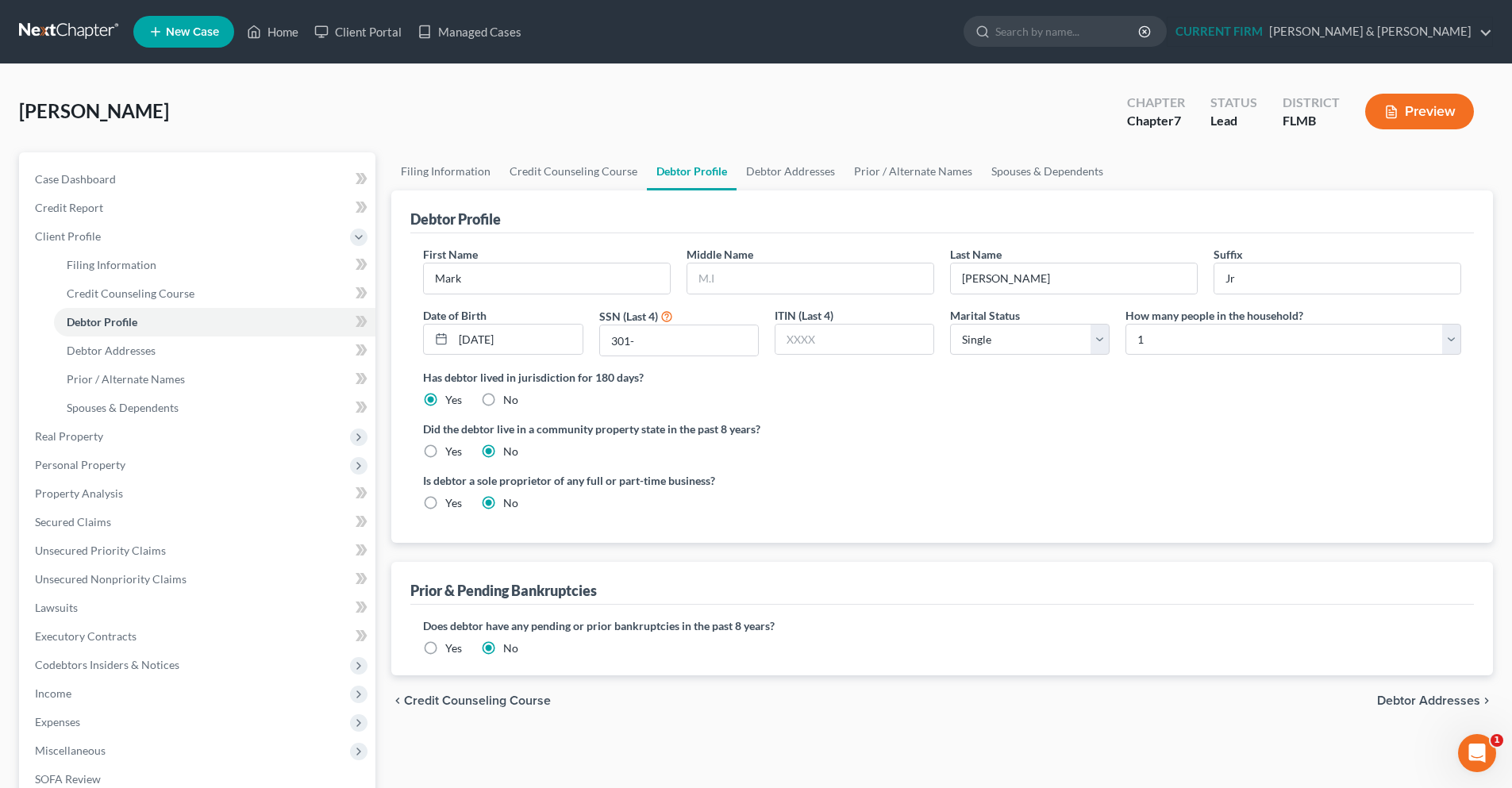
click at [1398, 697] on span "Debtor Addresses" at bounding box center [1428, 701] width 103 height 13
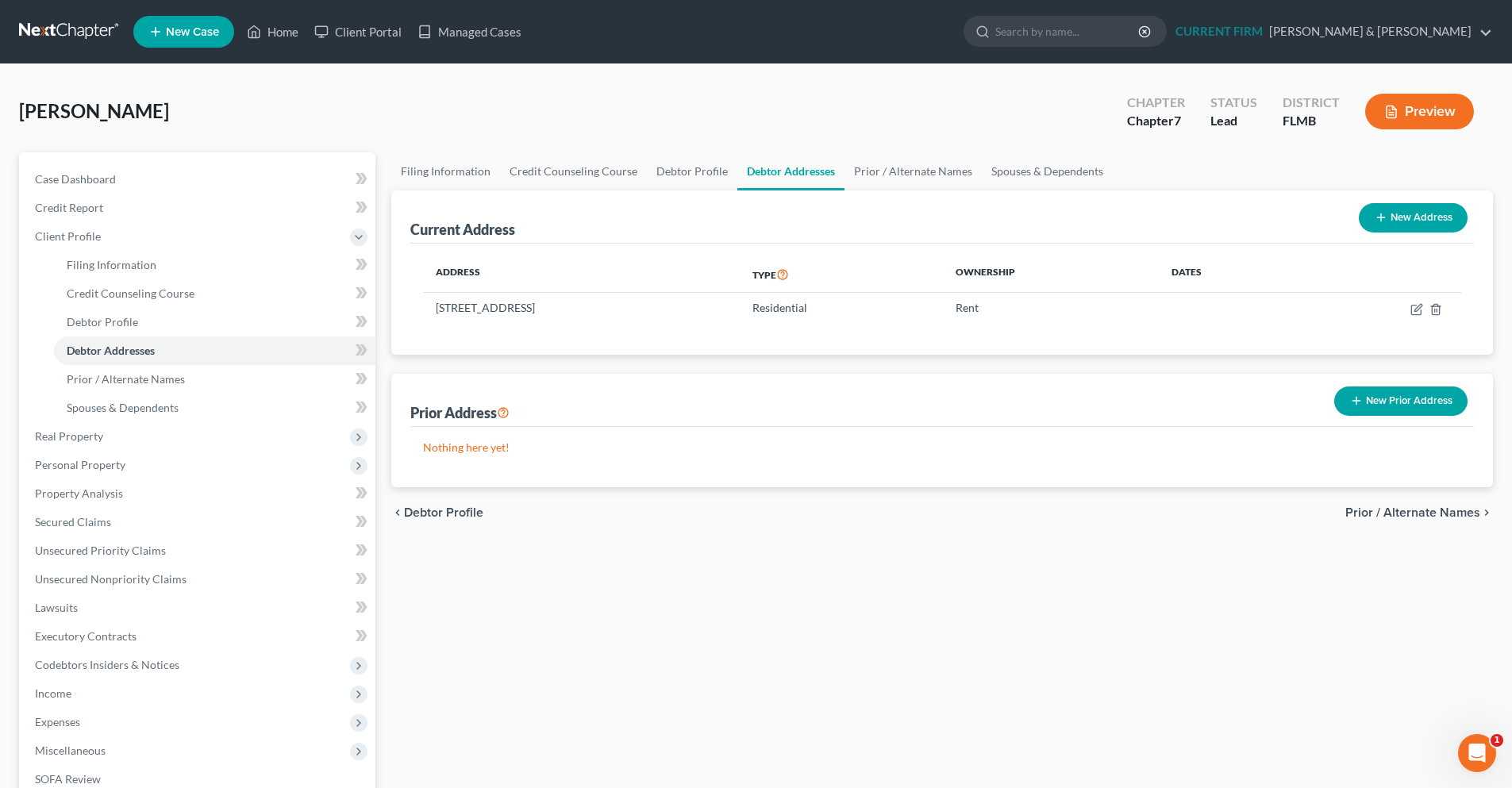
click at [1375, 516] on span "Prior / Alternate Names" at bounding box center [1413, 512] width 135 height 13
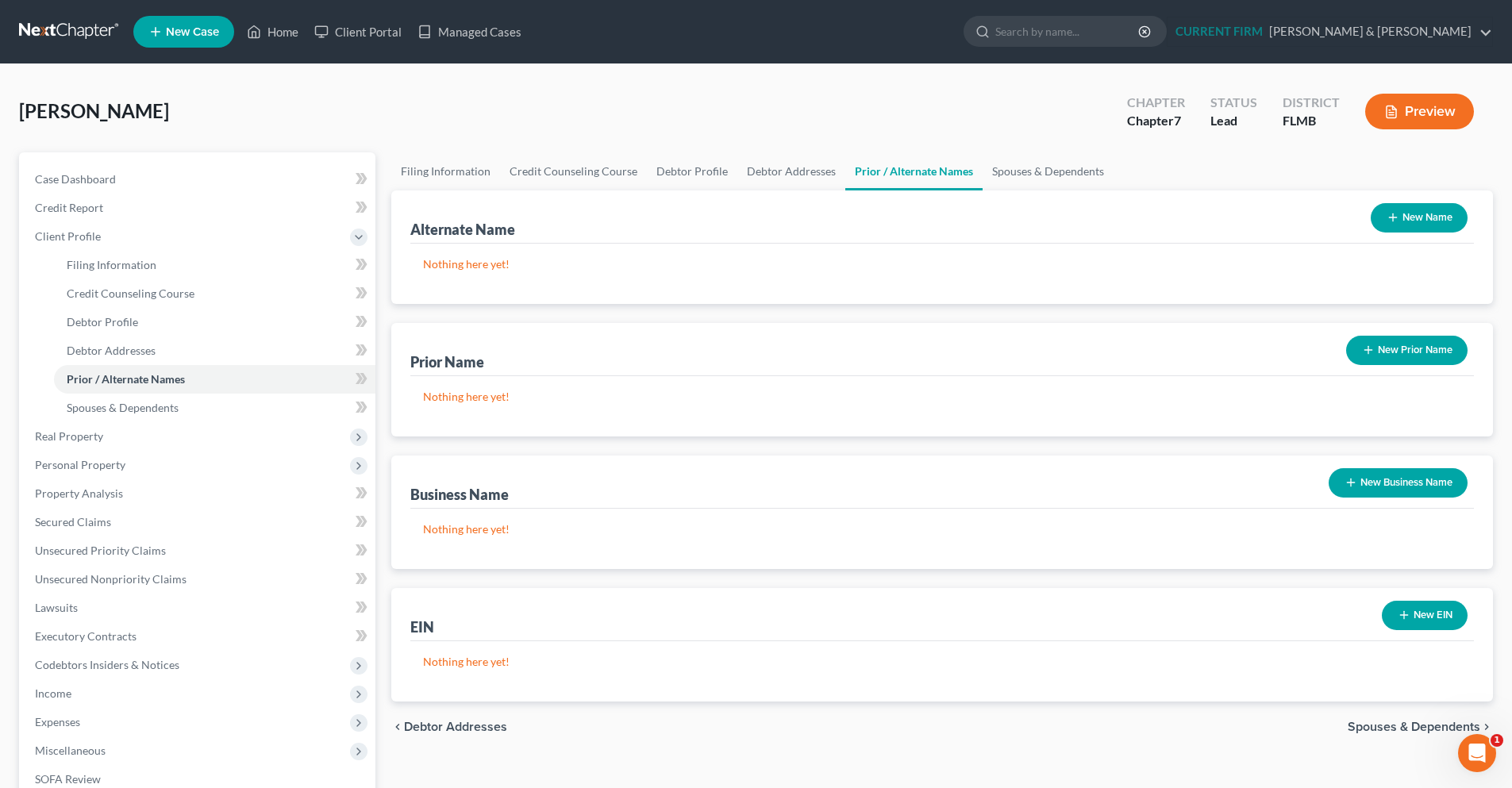
click at [1428, 729] on span "Spouses & Dependents" at bounding box center [1414, 727] width 133 height 13
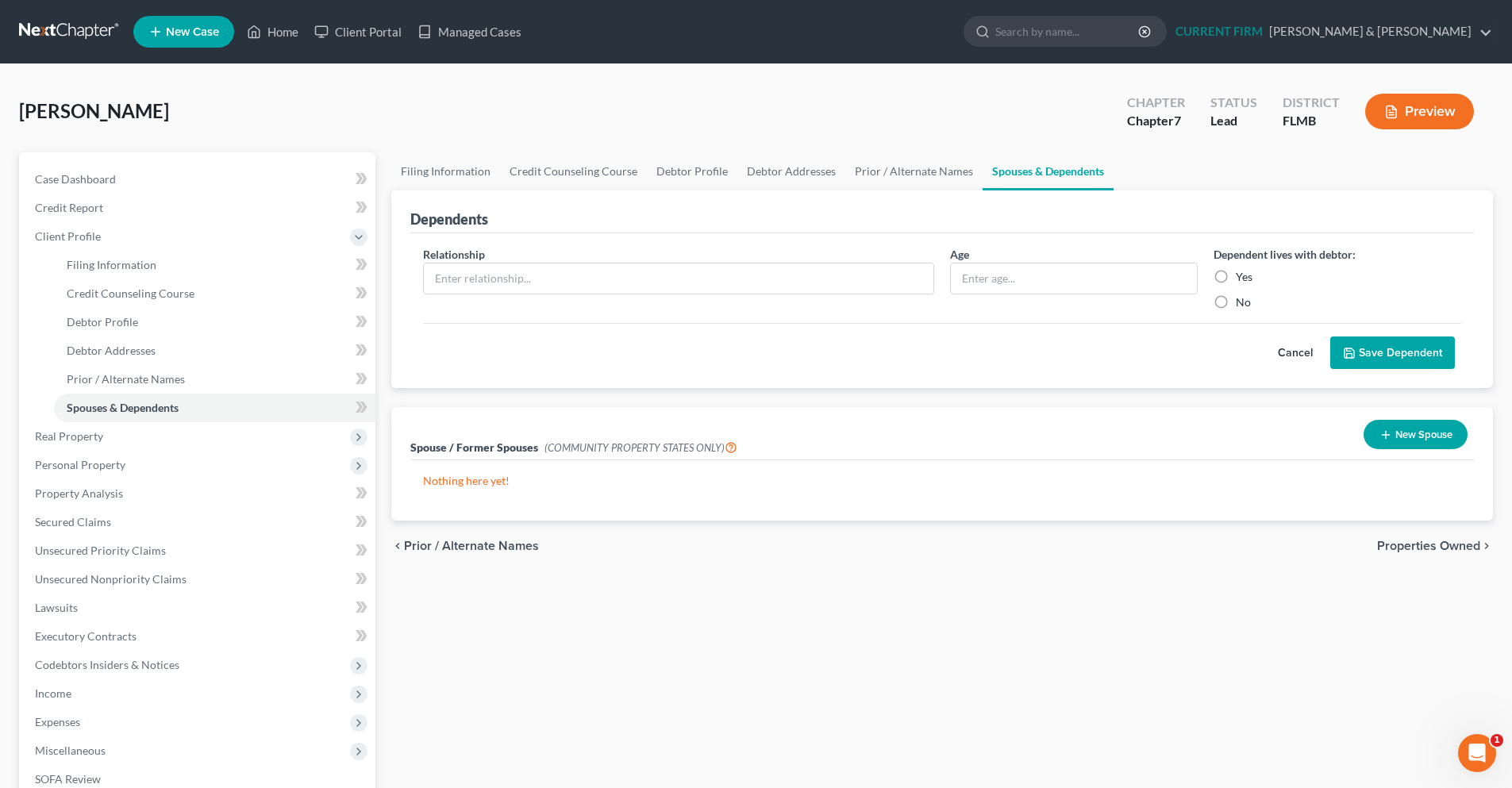
click at [1440, 548] on span "Properties Owned" at bounding box center [1428, 546] width 103 height 13
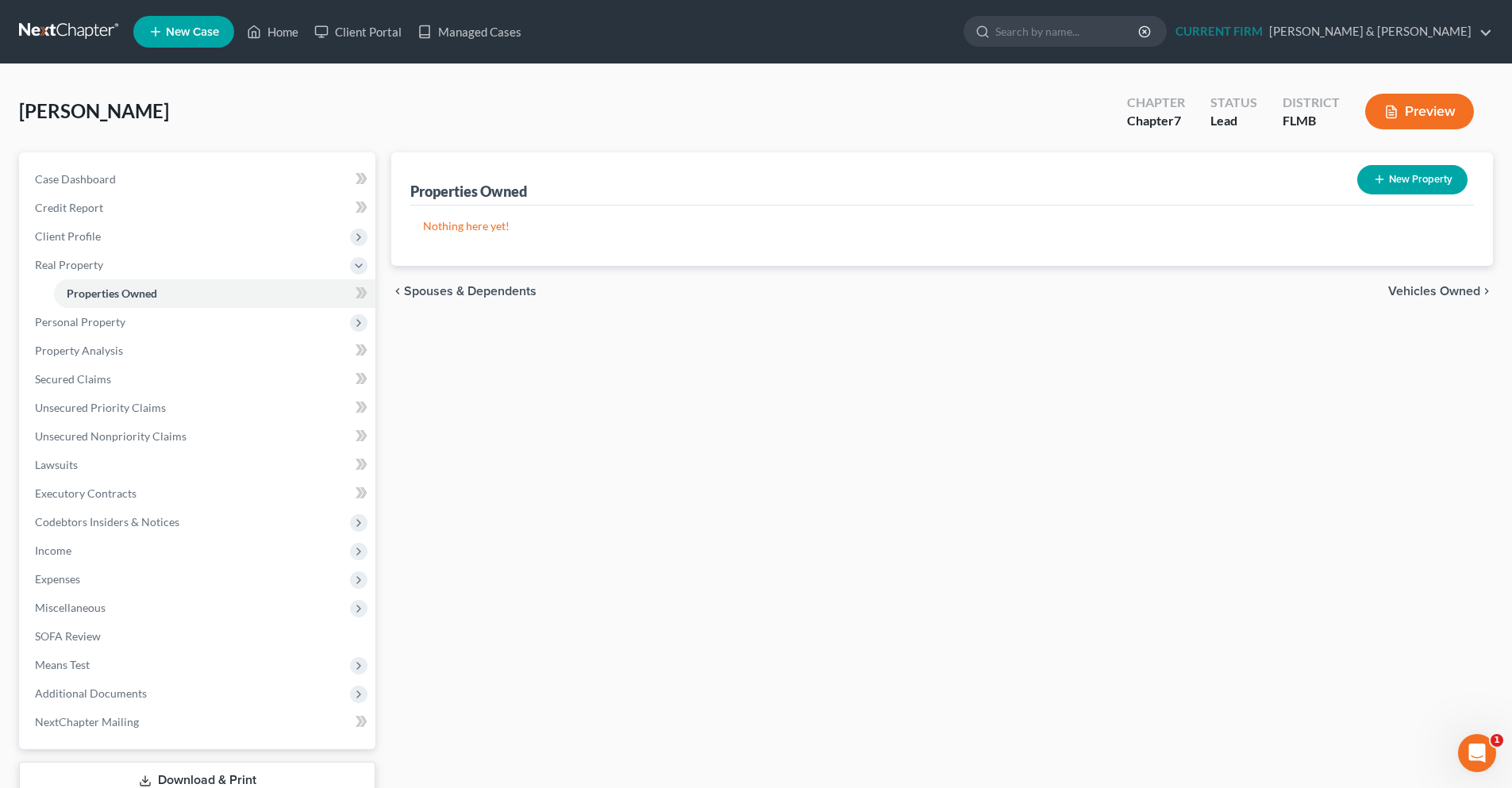
click at [1419, 178] on button "New Property" at bounding box center [1412, 180] width 110 height 29
select select "9"
select select "51"
select select "0"
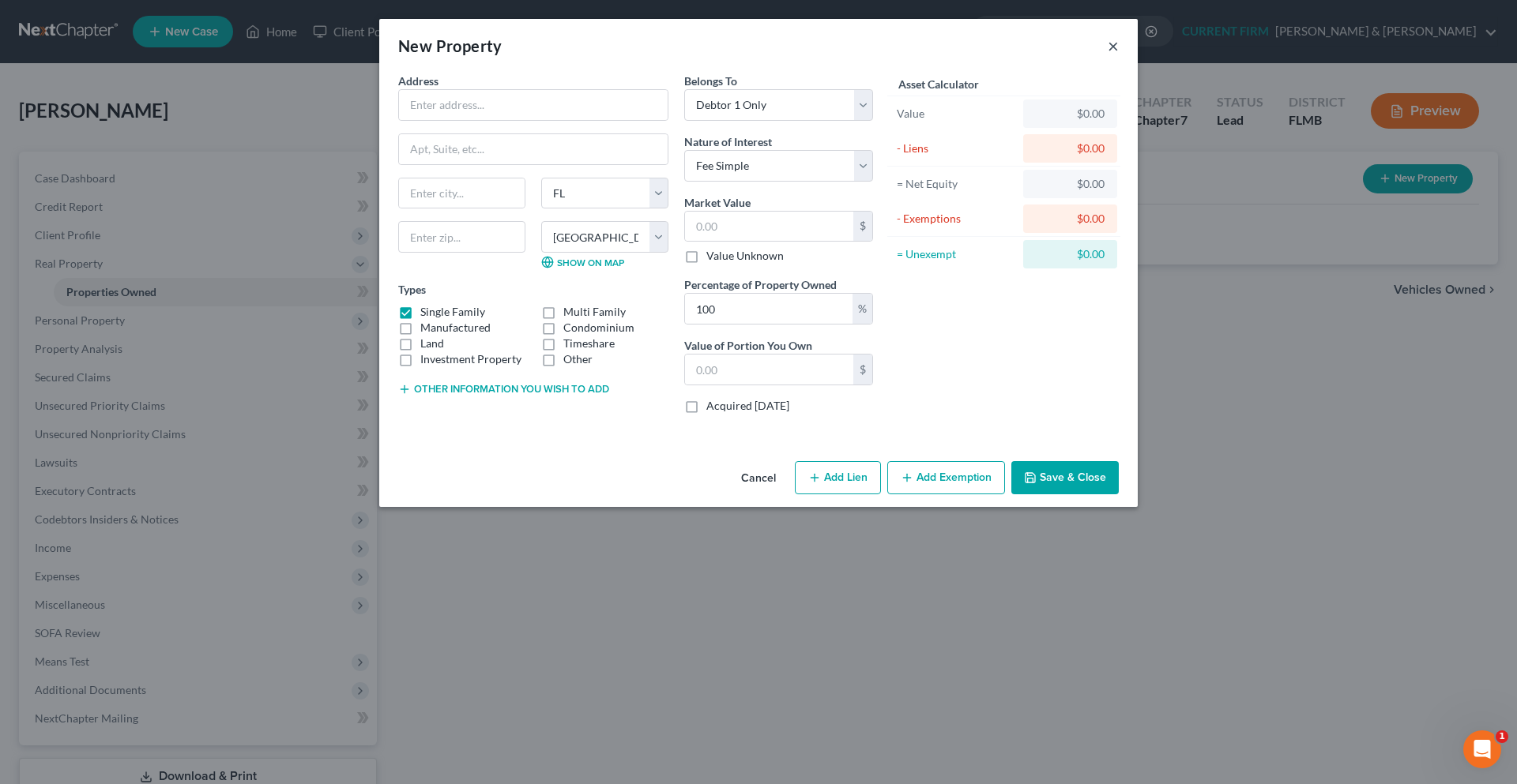
click at [1112, 46] on button "×" at bounding box center [1113, 45] width 11 height 19
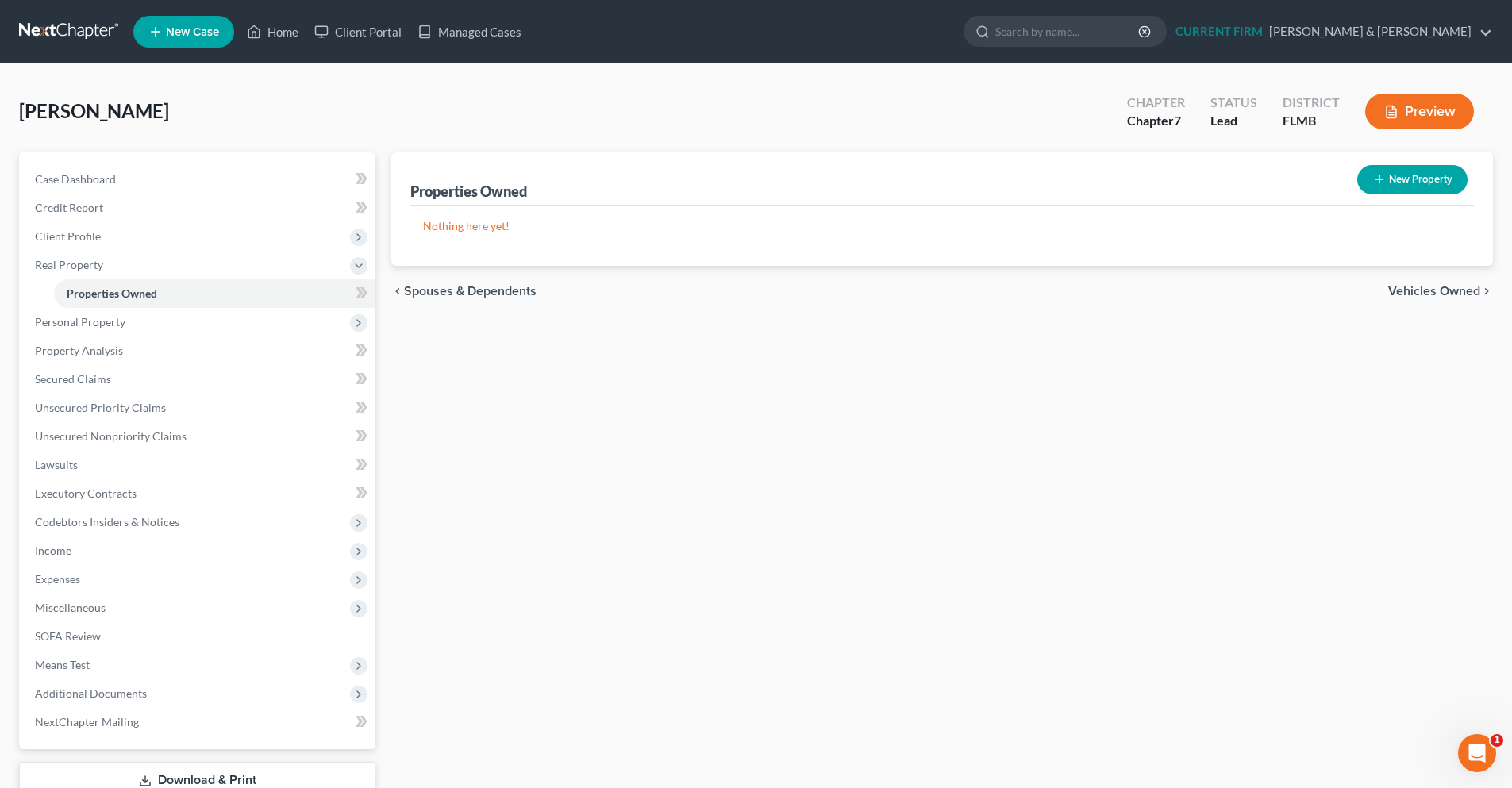
click at [1426, 296] on span "Vehicles Owned" at bounding box center [1434, 291] width 92 height 13
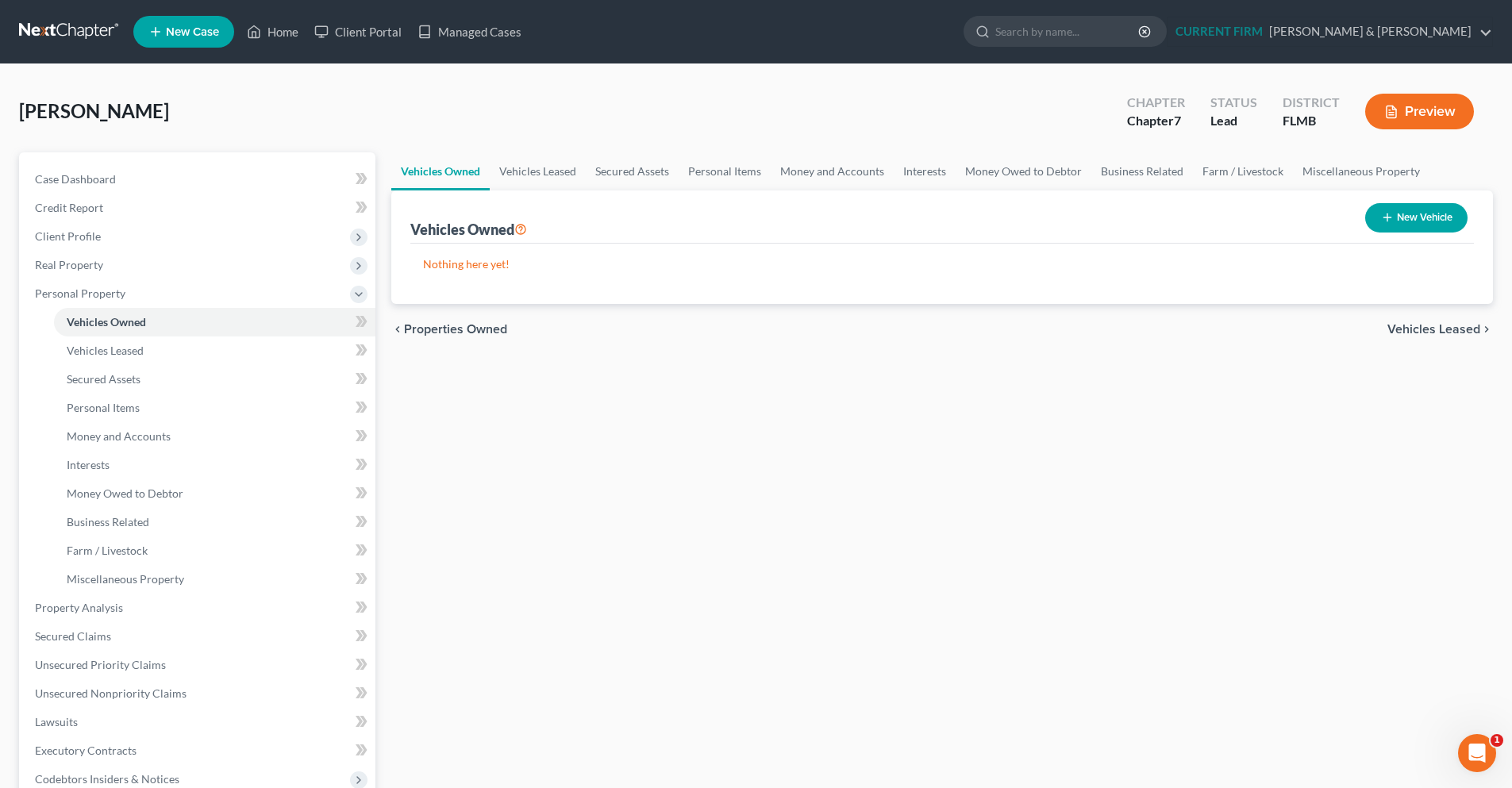
click at [1412, 222] on button "New Vehicle" at bounding box center [1416, 218] width 103 height 29
select select "0"
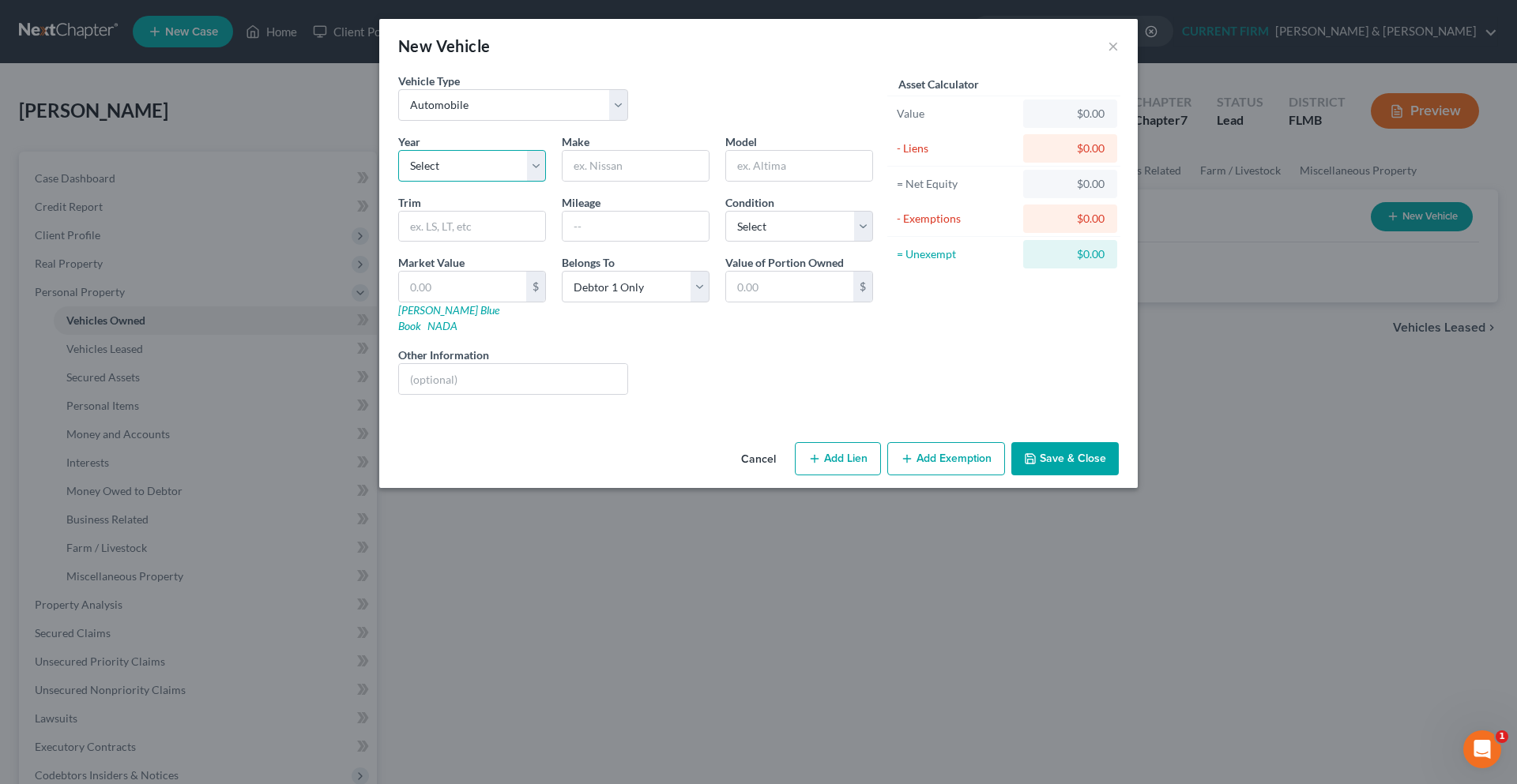
click at [504, 165] on select "Select 2026 2025 2024 2023 2022 2021 2020 2019 2018 2017 2016 2015 2014 2013 20…" at bounding box center [472, 166] width 148 height 32
select select "11"
click at [398, 150] on select "Select 2026 2025 2024 2023 2022 2021 2020 2019 2018 2017 2016 2015 2014 2013 20…" at bounding box center [472, 166] width 148 height 32
click at [634, 172] on input "text" at bounding box center [636, 166] width 146 height 30
type input "Jeep"
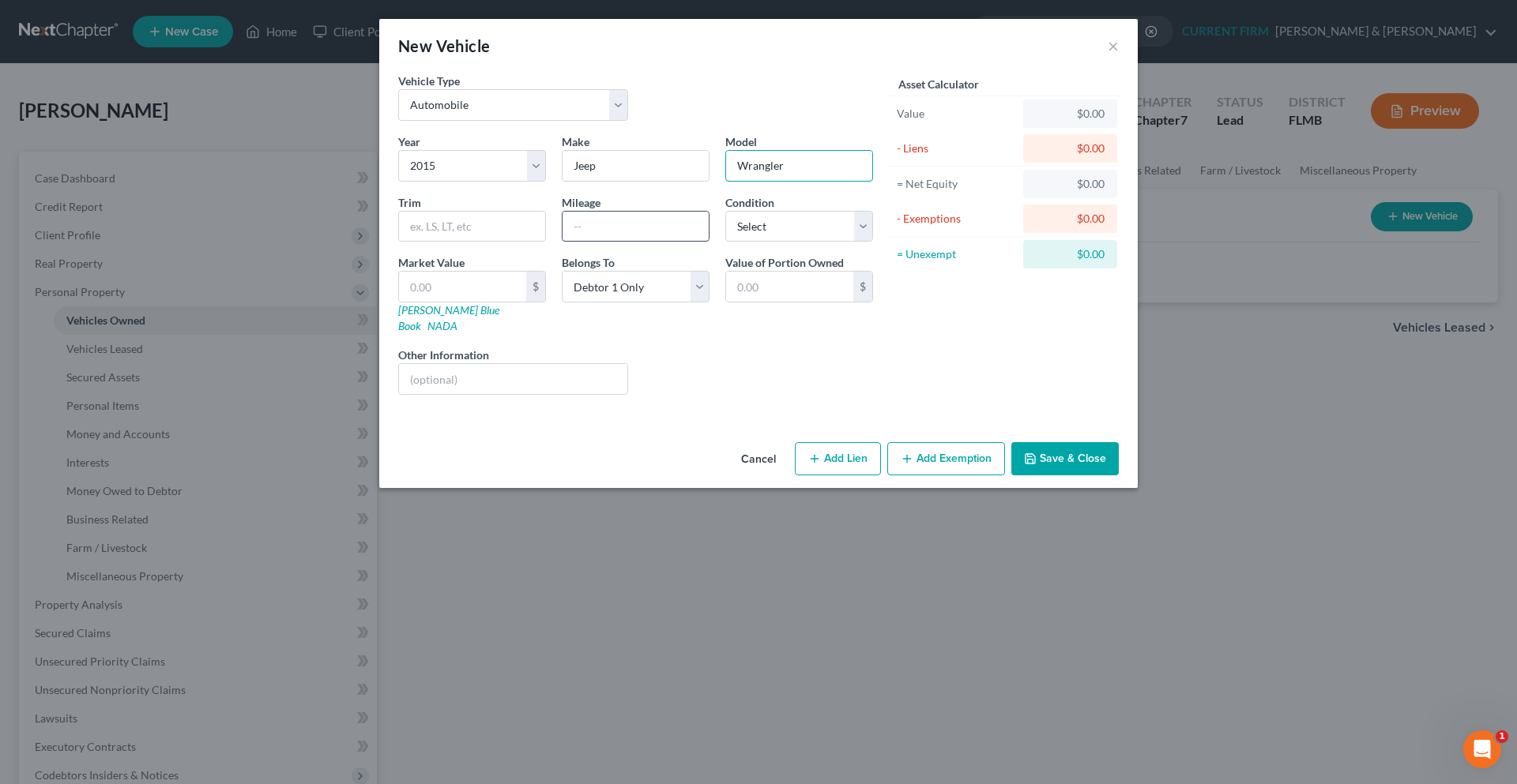
type input "Wrangler"
click at [593, 239] on input "text" at bounding box center [636, 226] width 146 height 30
type input "94000"
click at [851, 234] on select "Select Excellent Very Good Good Fair Poor" at bounding box center [799, 226] width 148 height 32
select select "2"
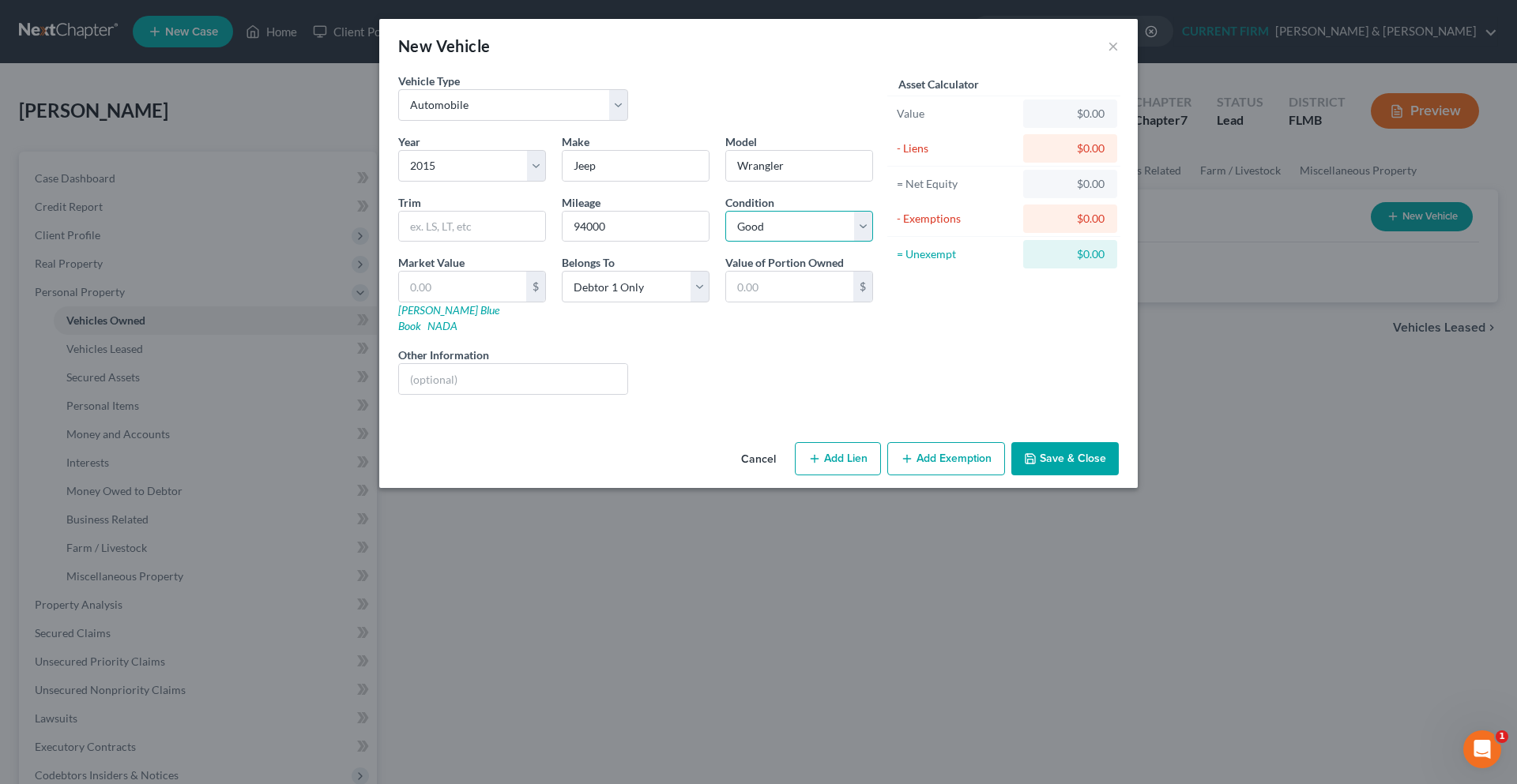
click at [725, 211] on select "Select Excellent Very Good Good Fair Poor" at bounding box center [799, 226] width 148 height 32
click at [453, 275] on input "text" at bounding box center [462, 286] width 127 height 30
type input "8"
type input "8.00"
type input "83"
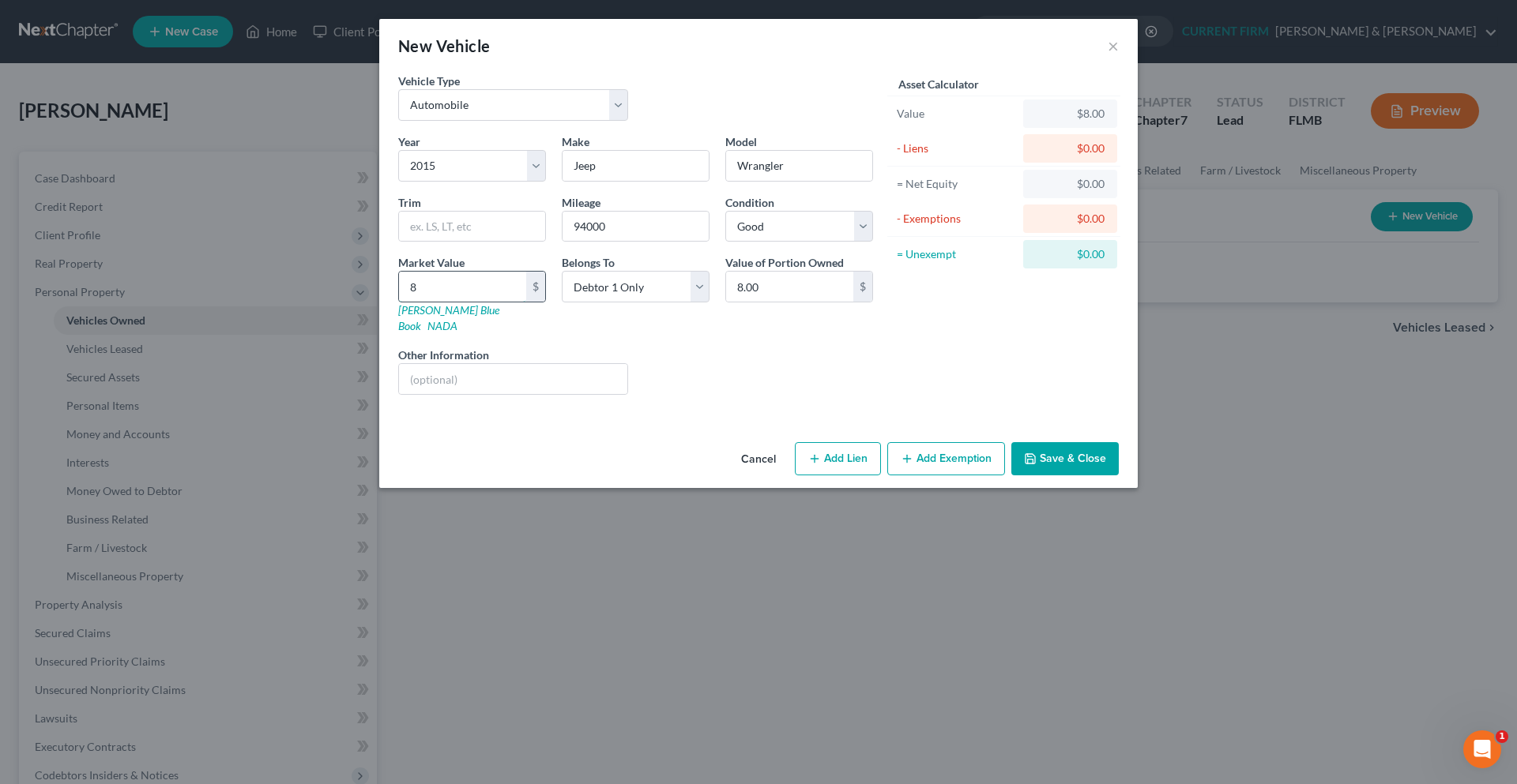
type input "83.00"
type input "836"
type input "836.00"
type input "8368"
type input "8,368.00"
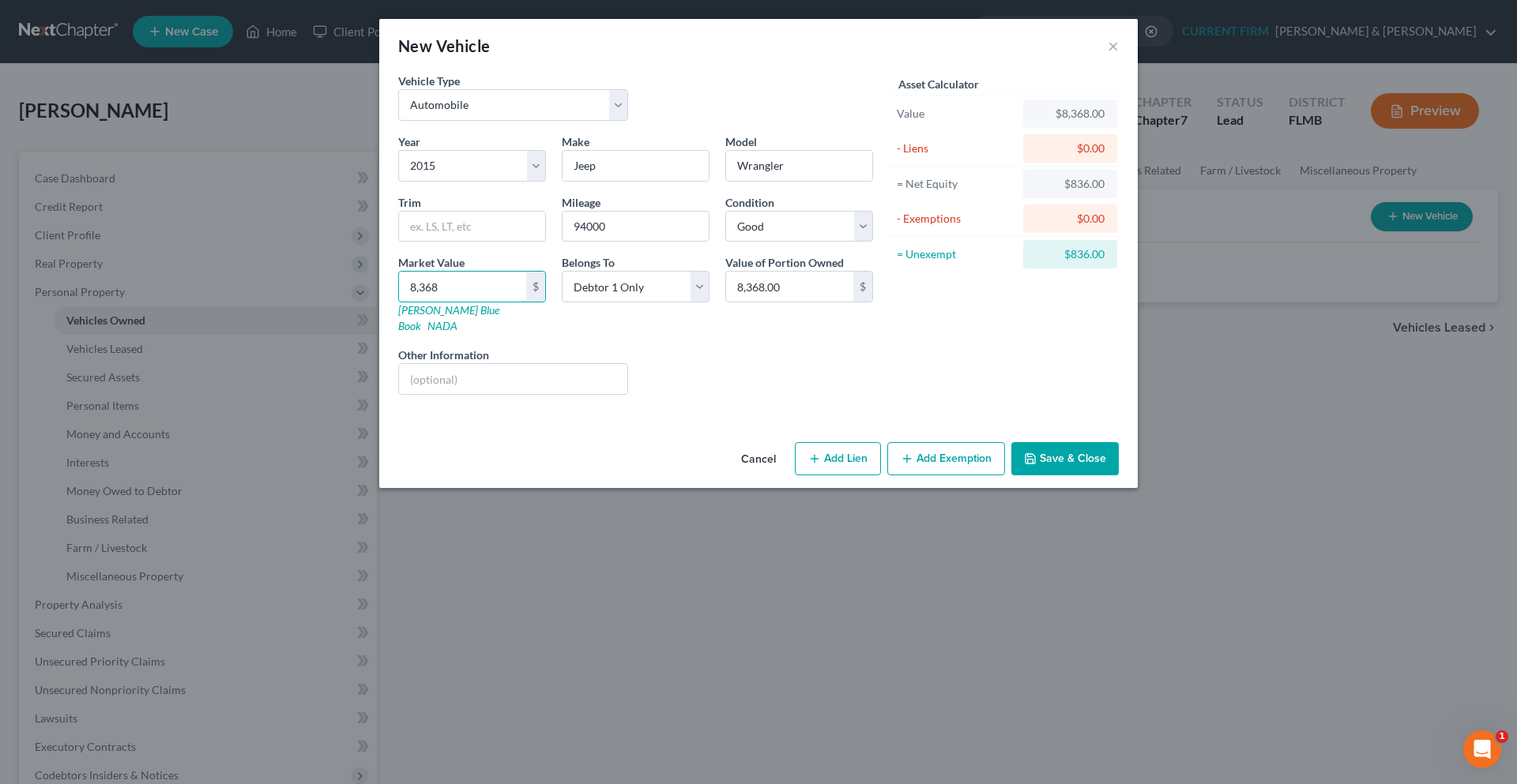
type input "8,368"
click at [674, 381] on div "Year Select 2026 2025 2024 2023 2022 2021 2020 2019 2018 2017 2016 2015 2014 20…" at bounding box center [636, 270] width 491 height 274
click at [1044, 443] on button "Save & Close" at bounding box center [1065, 459] width 107 height 33
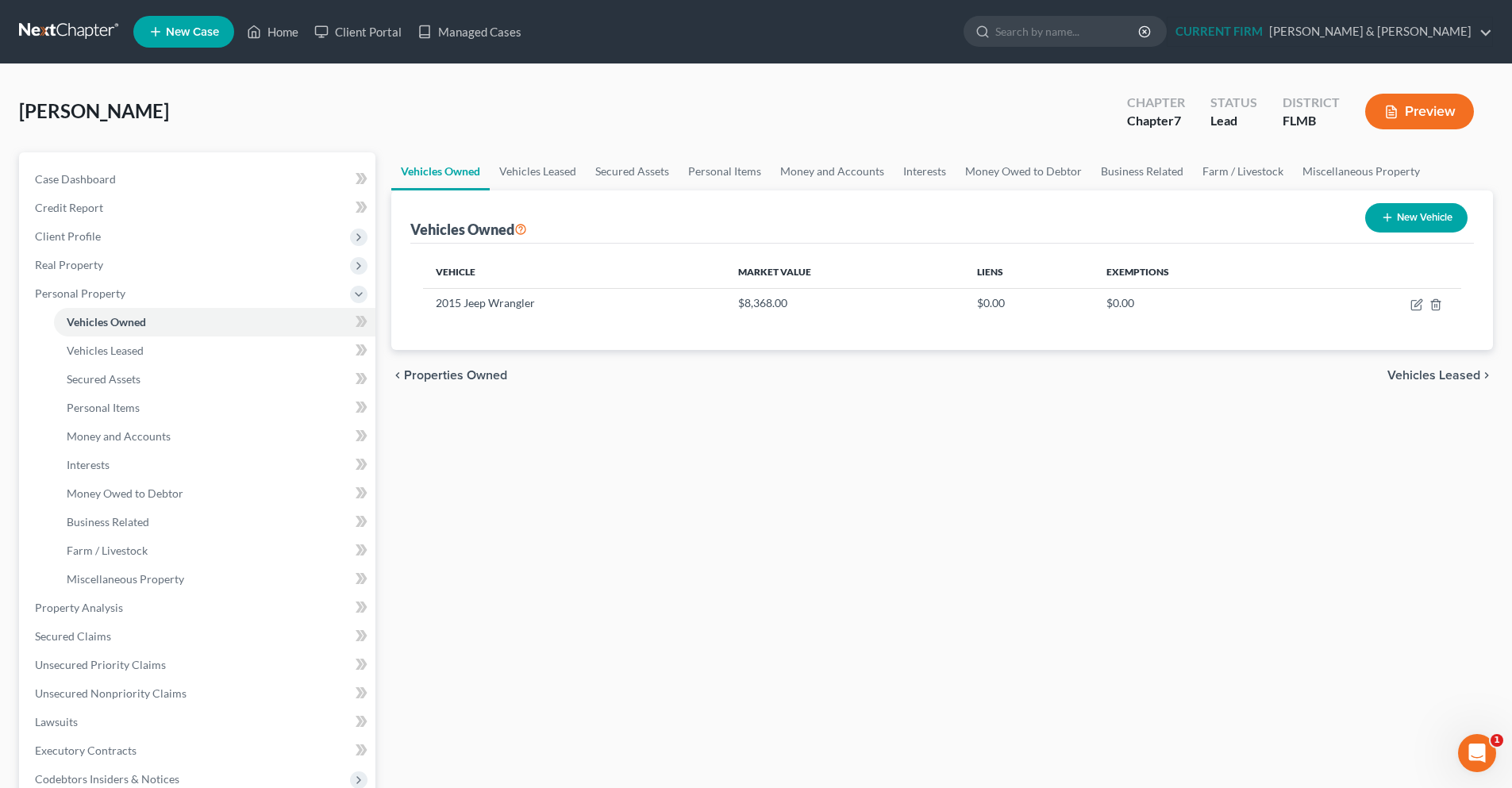
click at [1422, 220] on button "New Vehicle" at bounding box center [1416, 218] width 103 height 29
select select "0"
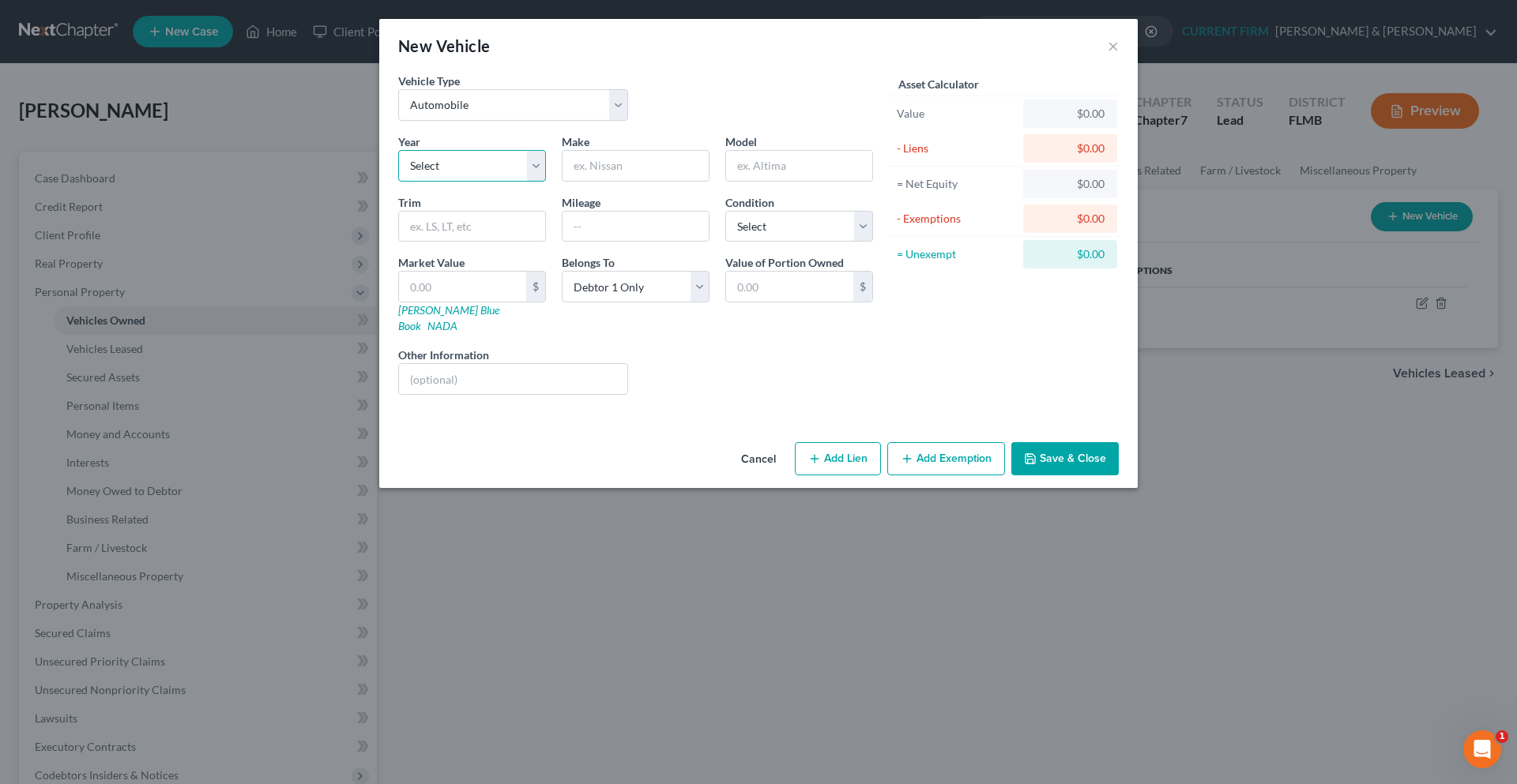
click at [477, 164] on select "Select 2026 2025 2024 2023 2022 2021 2020 2019 2018 2017 2016 2015 2014 2013 20…" at bounding box center [472, 166] width 148 height 32
click at [530, 168] on select "Select 2026 2025 2024 2023 2022 2021 2020 2019 2018 2017 2016 2015 2014 2013 20…" at bounding box center [472, 166] width 148 height 32
select select "14"
click at [398, 150] on select "Select 2026 2025 2024 2023 2022 2021 2020 2019 2018 2017 2016 2015 2014 2013 20…" at bounding box center [472, 166] width 148 height 32
click at [644, 182] on div "Year Select 2026 2025 2024 2023 2022 2021 2020 2019 2018 2017 2016 2015 2014 20…" at bounding box center [636, 270] width 491 height 274
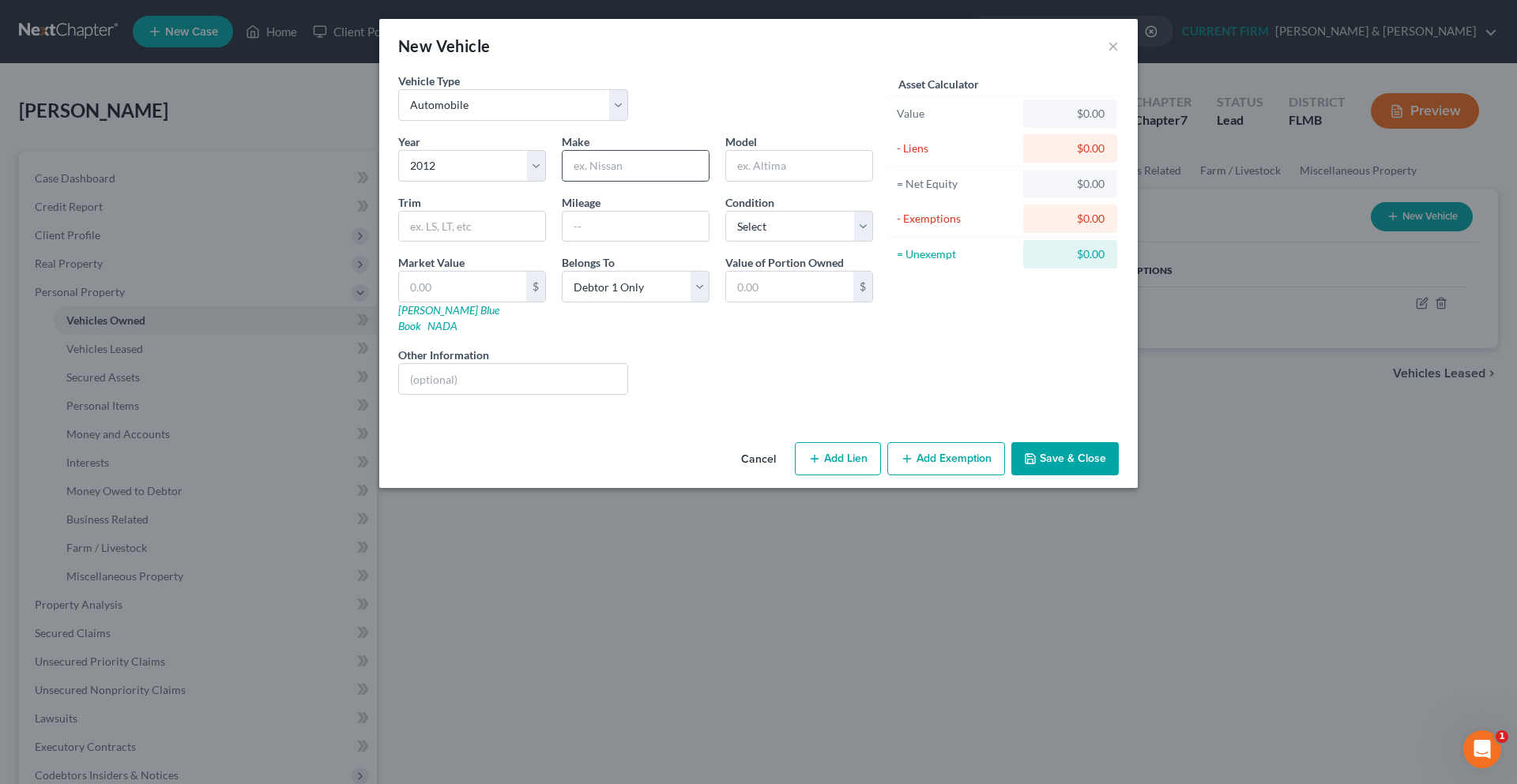
click at [641, 170] on input "text" at bounding box center [636, 166] width 146 height 30
type input "Nissan"
click at [783, 161] on input "text" at bounding box center [799, 166] width 146 height 30
drag, startPoint x: 782, startPoint y: 170, endPoint x: 698, endPoint y: 171, distance: 84.0
click at [698, 171] on div "Year Select 2026 2025 2024 2023 2022 2021 2020 2019 2018 2017 2016 2015 2014 20…" at bounding box center [636, 270] width 491 height 274
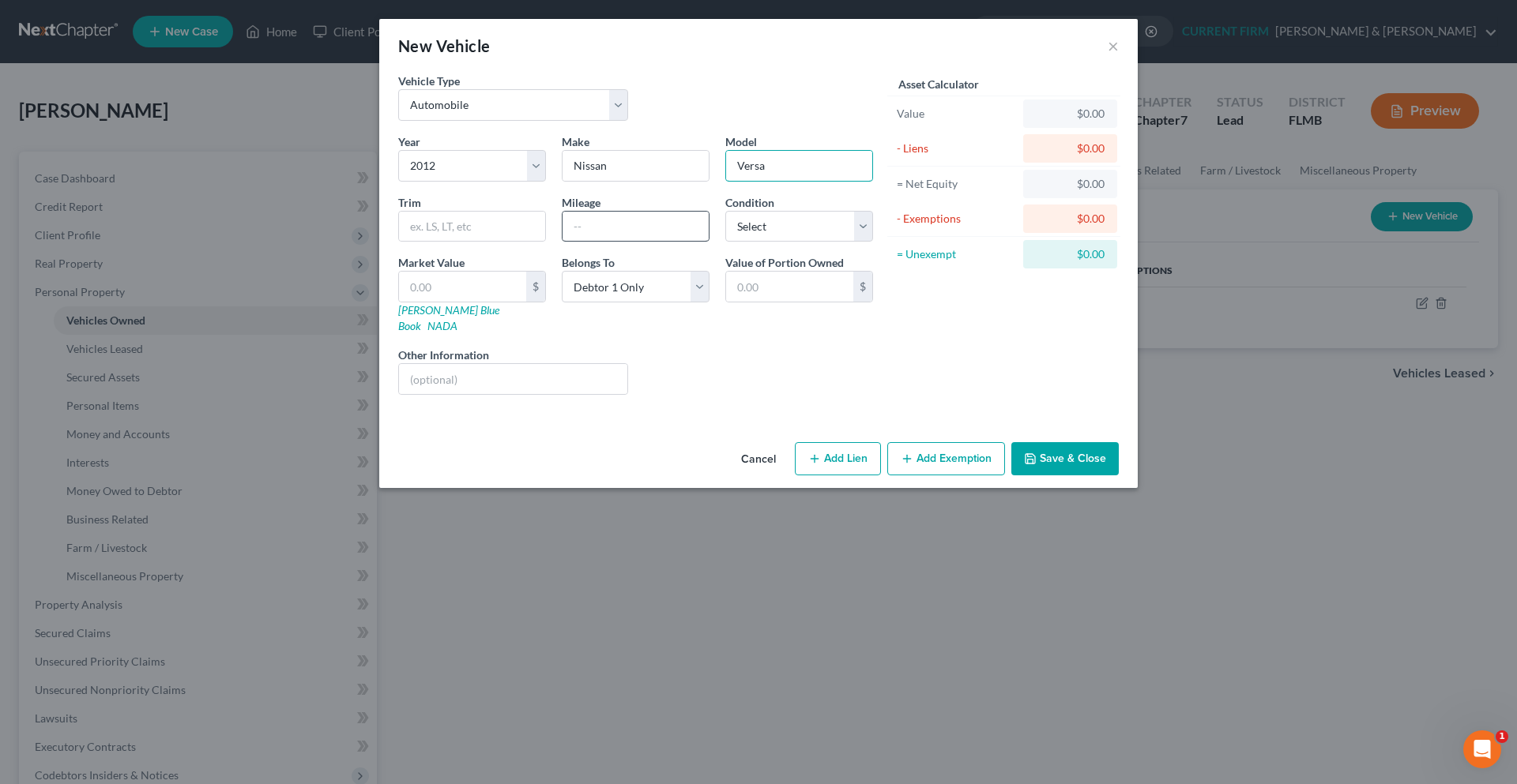
type input "Versa"
click at [613, 237] on input "text" at bounding box center [636, 226] width 146 height 30
click at [588, 224] on input "200000" at bounding box center [636, 226] width 146 height 30
click at [619, 224] on input "200000" at bounding box center [636, 226] width 146 height 30
type input "200000"
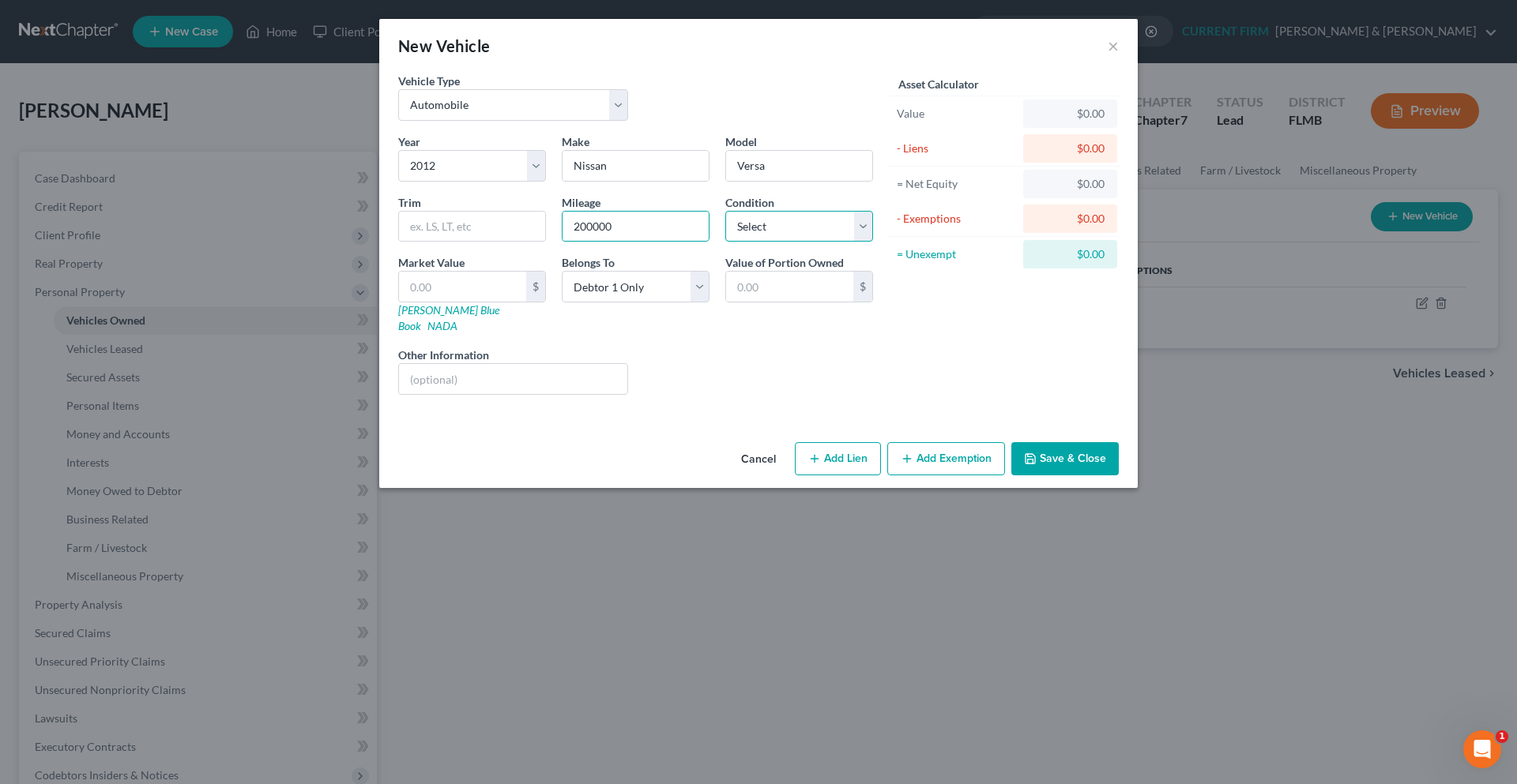
click at [865, 226] on select "Select Excellent Very Good Good Fair Poor" at bounding box center [799, 226] width 148 height 32
select select "3"
click at [725, 211] on select "Select Excellent Very Good Good Fair Poor" at bounding box center [799, 226] width 148 height 32
click at [480, 290] on input "text" at bounding box center [462, 286] width 127 height 30
type input "2"
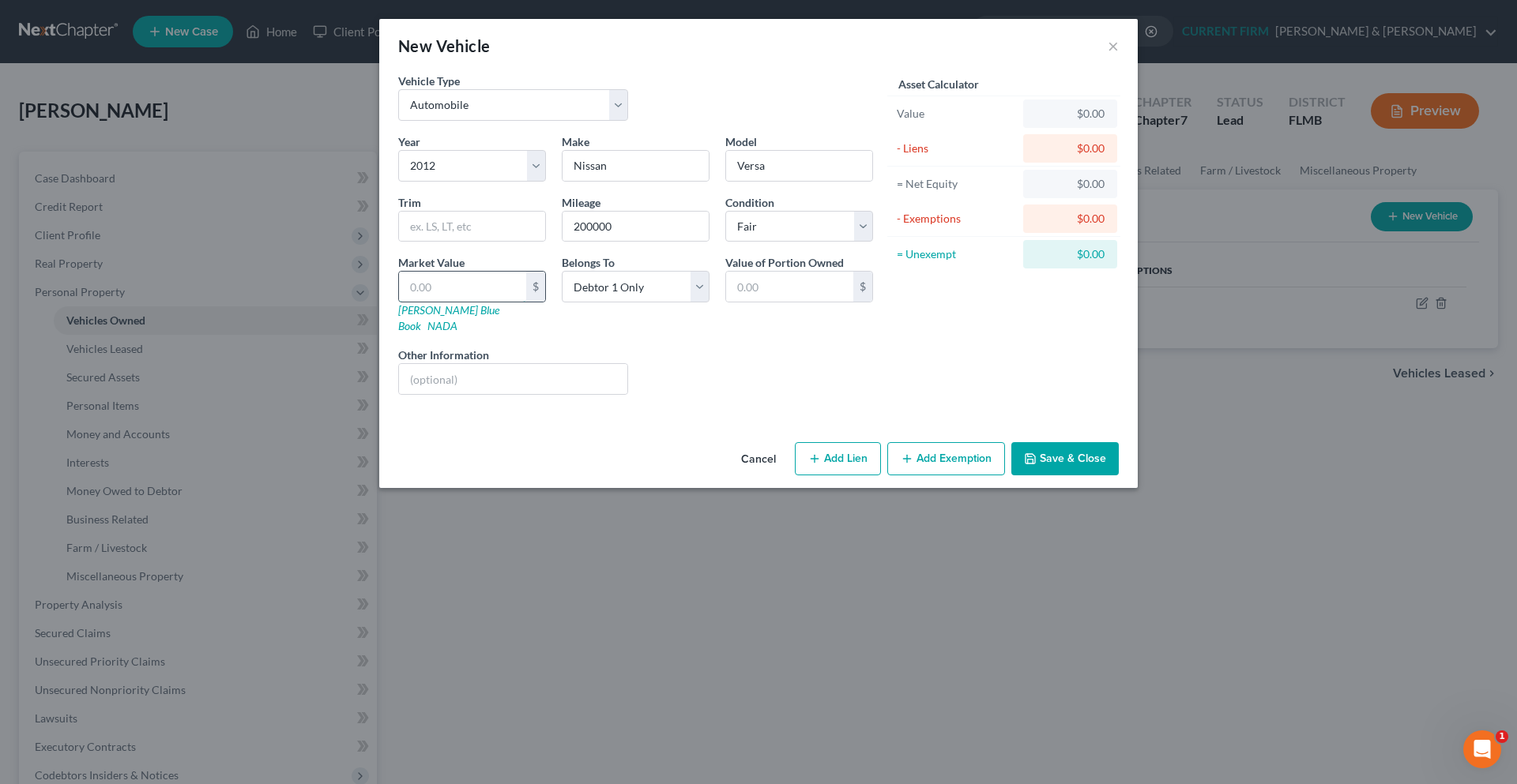
type input "2.00"
type input "25"
type input "25.00"
type input "250"
type input "250.00"
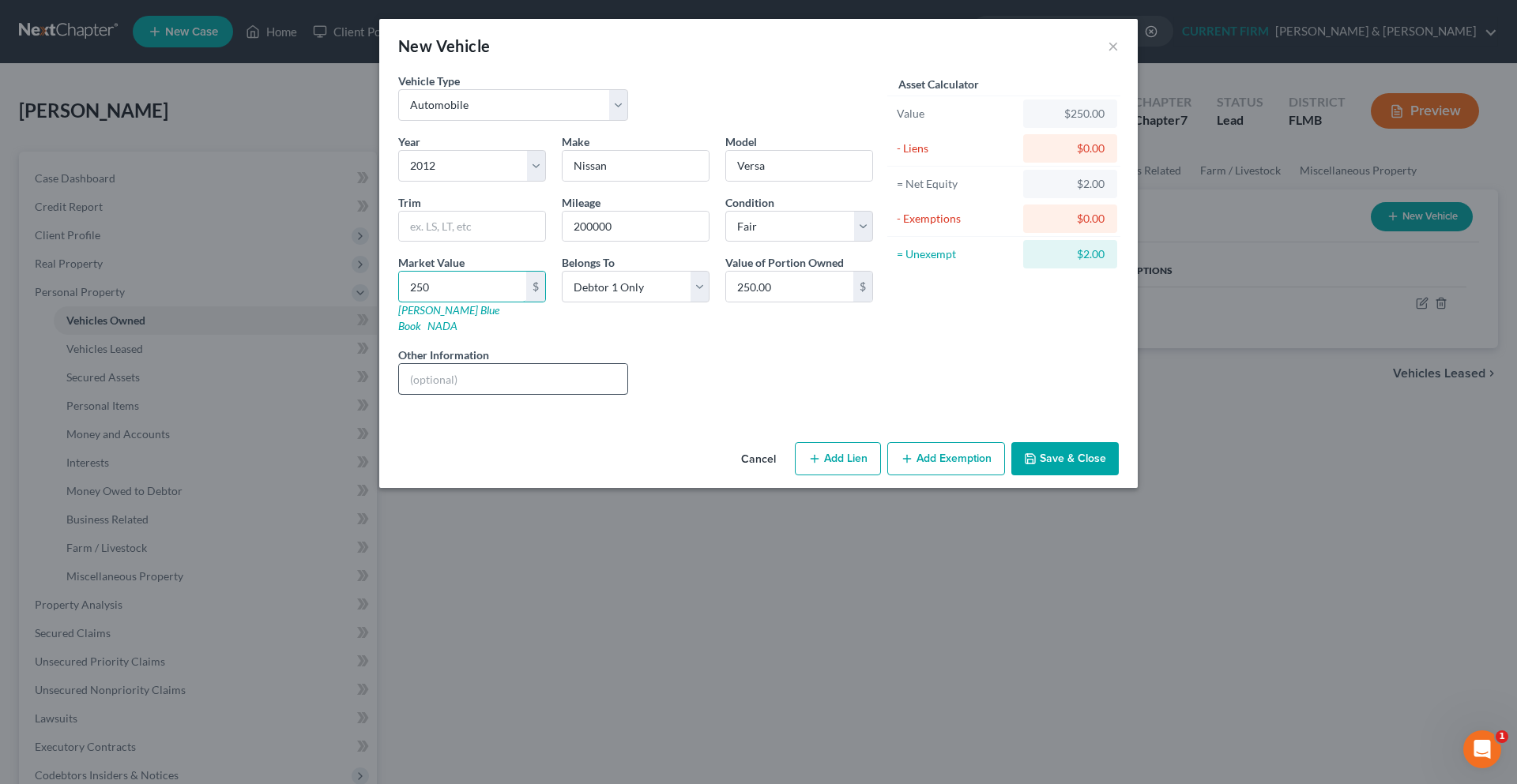
type input "250"
click at [474, 364] on input "text" at bounding box center [513, 378] width 228 height 30
drag, startPoint x: 1052, startPoint y: 440, endPoint x: 1042, endPoint y: 440, distance: 10.0
click at [1053, 443] on button "Save & Close" at bounding box center [1065, 459] width 107 height 33
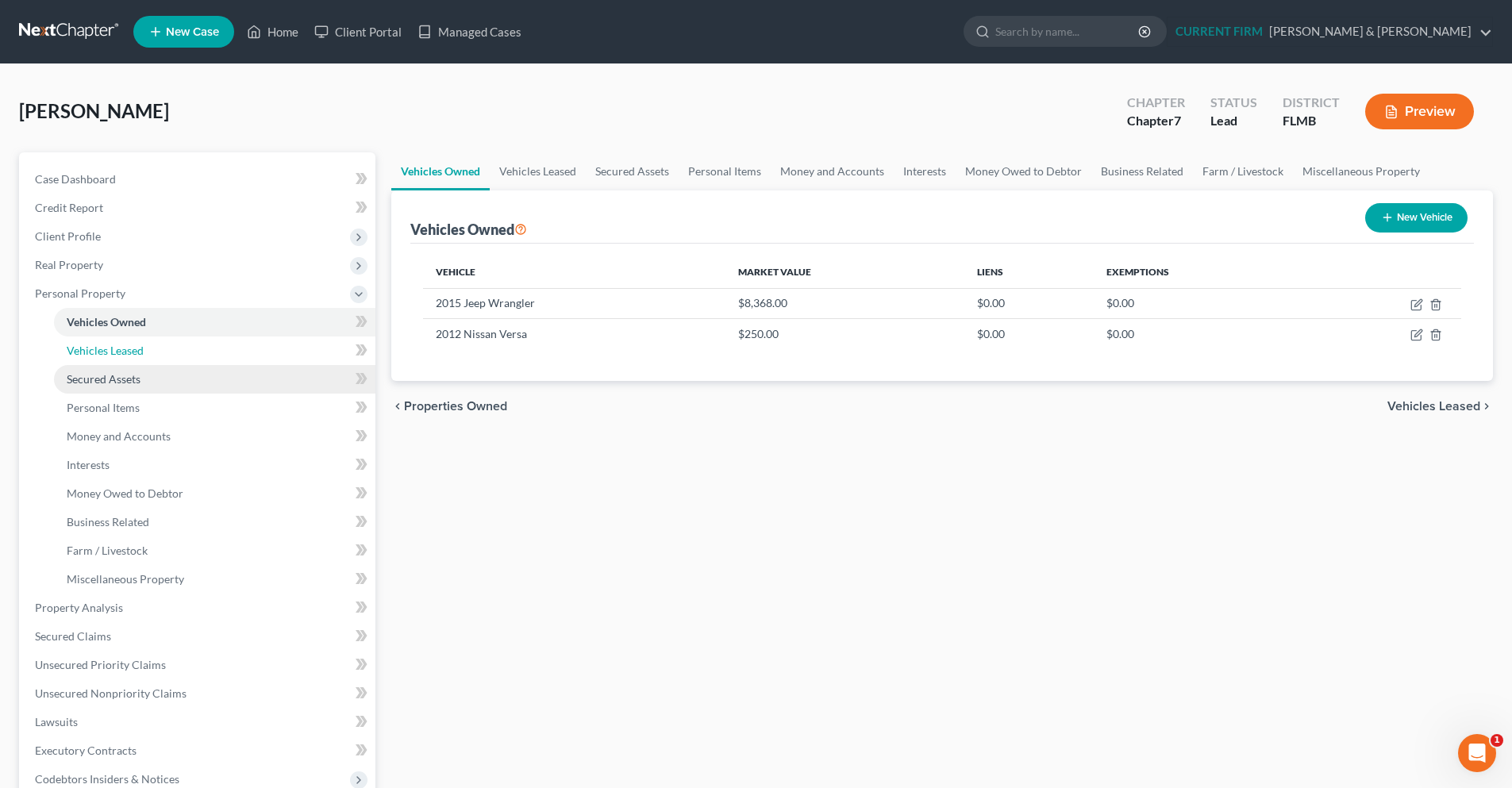
drag, startPoint x: 121, startPoint y: 349, endPoint x: 121, endPoint y: 385, distance: 36.0
click at [121, 349] on span "Vehicles Leased" at bounding box center [104, 351] width 77 height 14
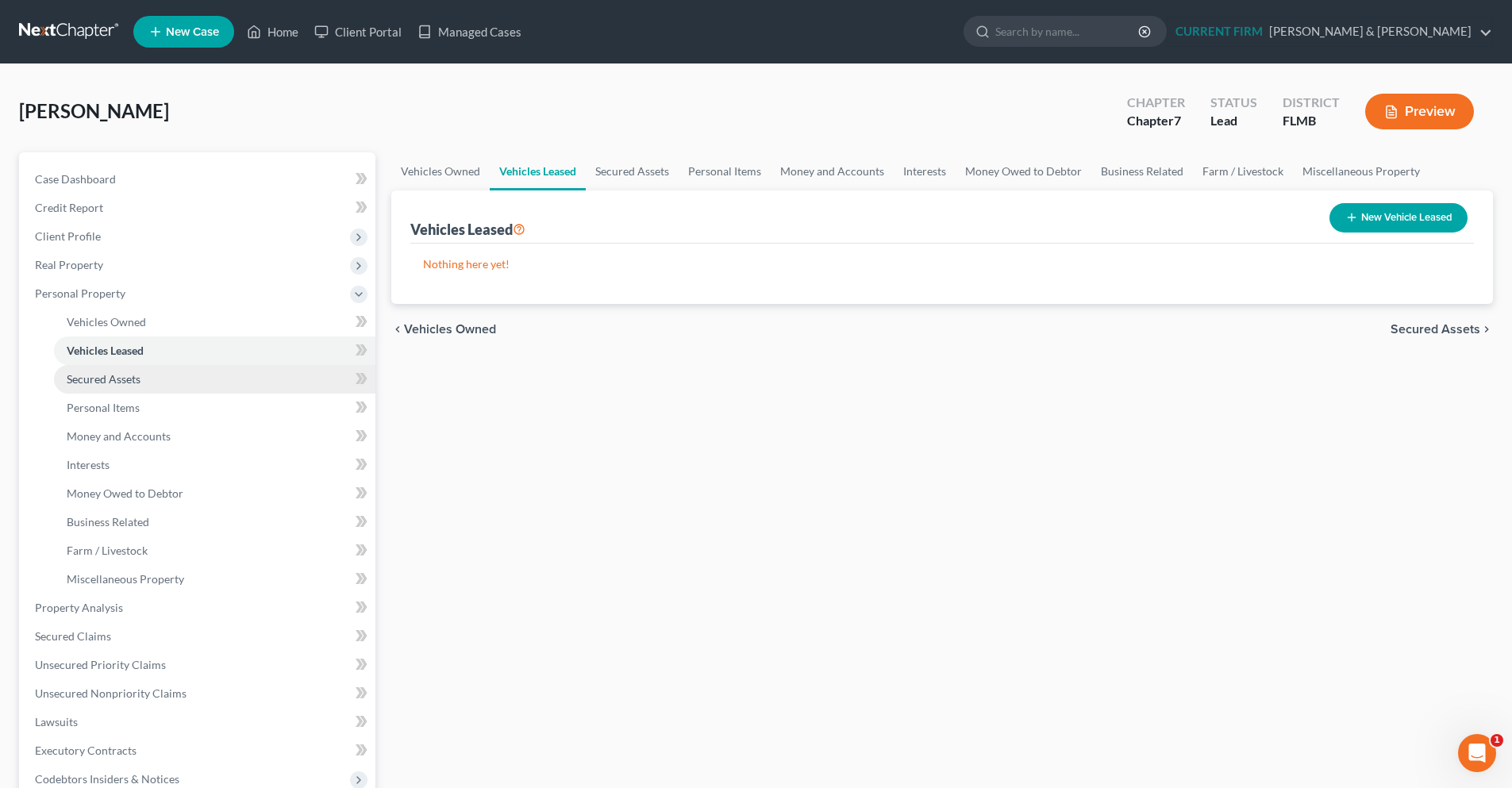
click at [122, 381] on span "Secured Assets" at bounding box center [103, 379] width 74 height 14
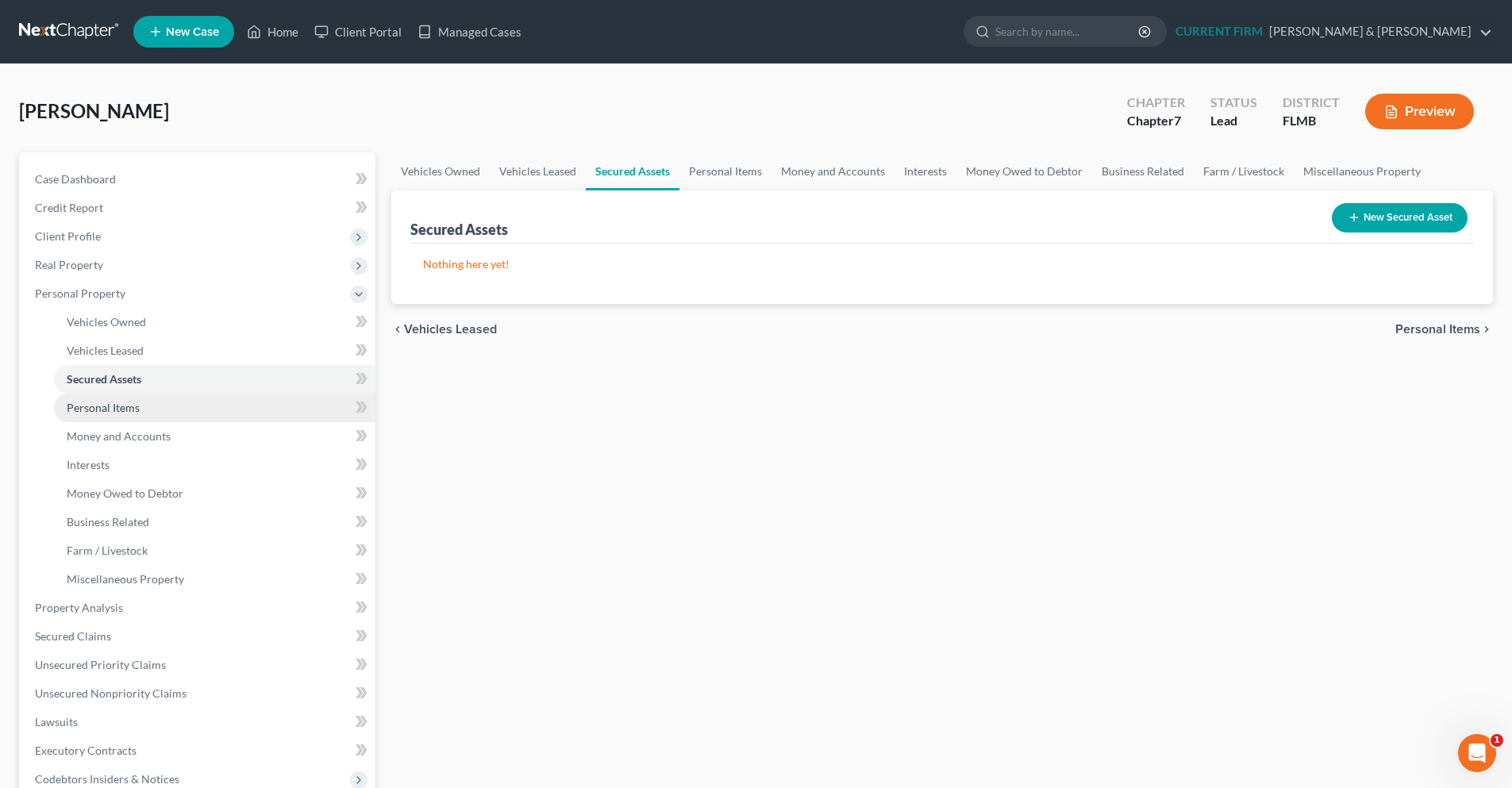
click at [114, 408] on span "Personal Items" at bounding box center [103, 408] width 73 height 14
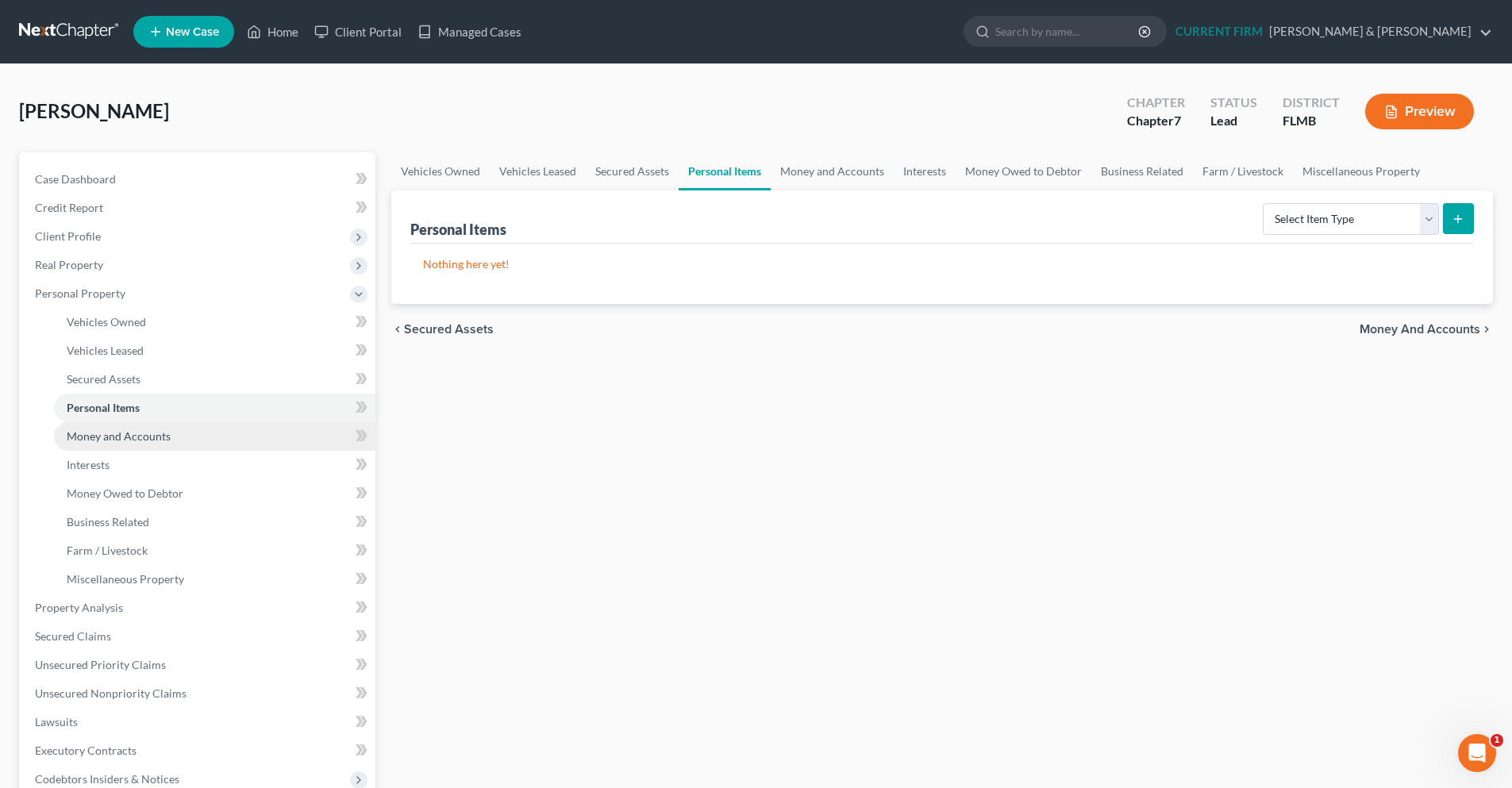
click at [119, 432] on span "Money and Accounts" at bounding box center [118, 436] width 104 height 14
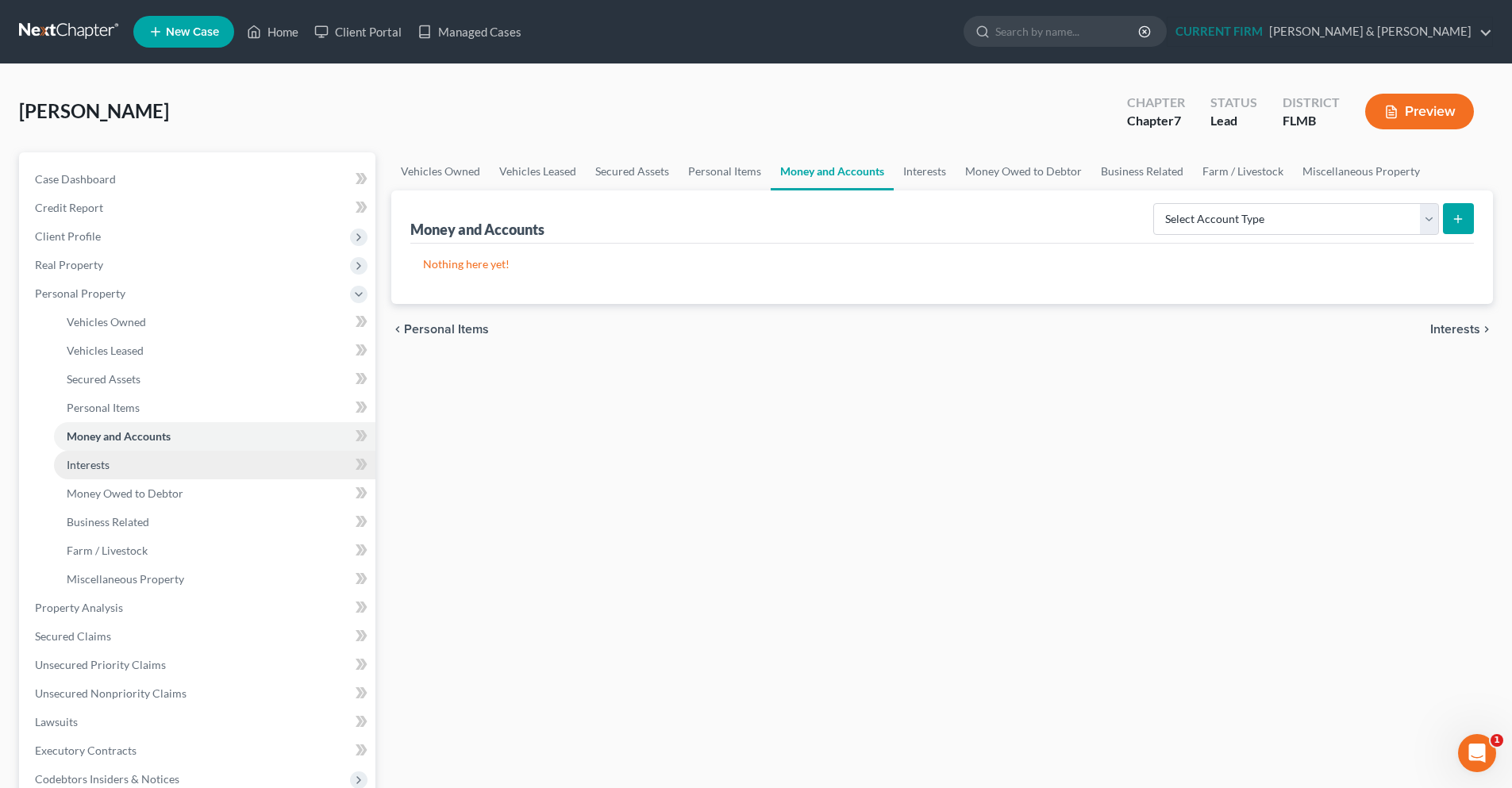
click at [105, 464] on span "Interests" at bounding box center [88, 465] width 43 height 14
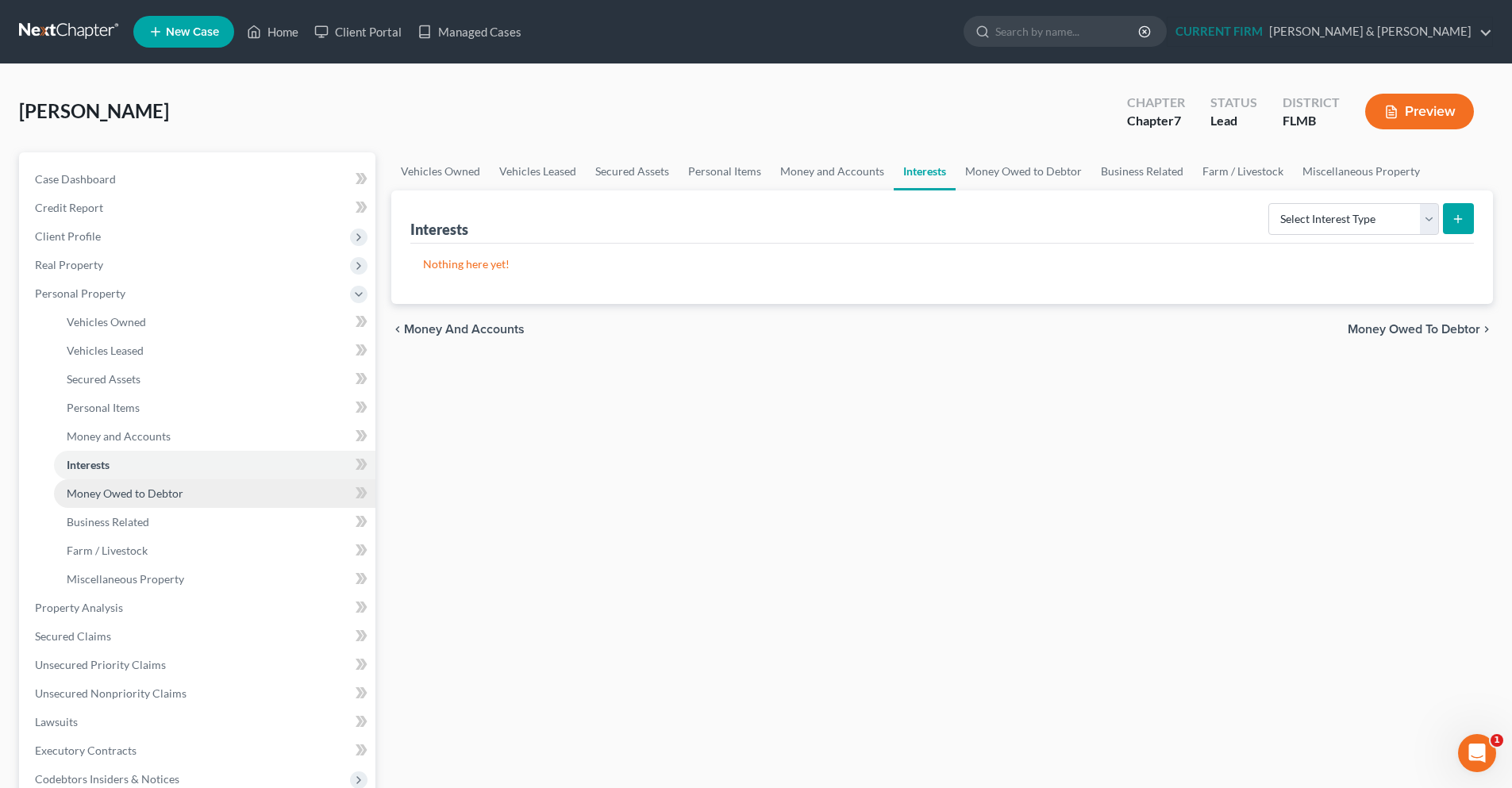
click at [145, 497] on span "Money Owed to Debtor" at bounding box center [124, 493] width 116 height 14
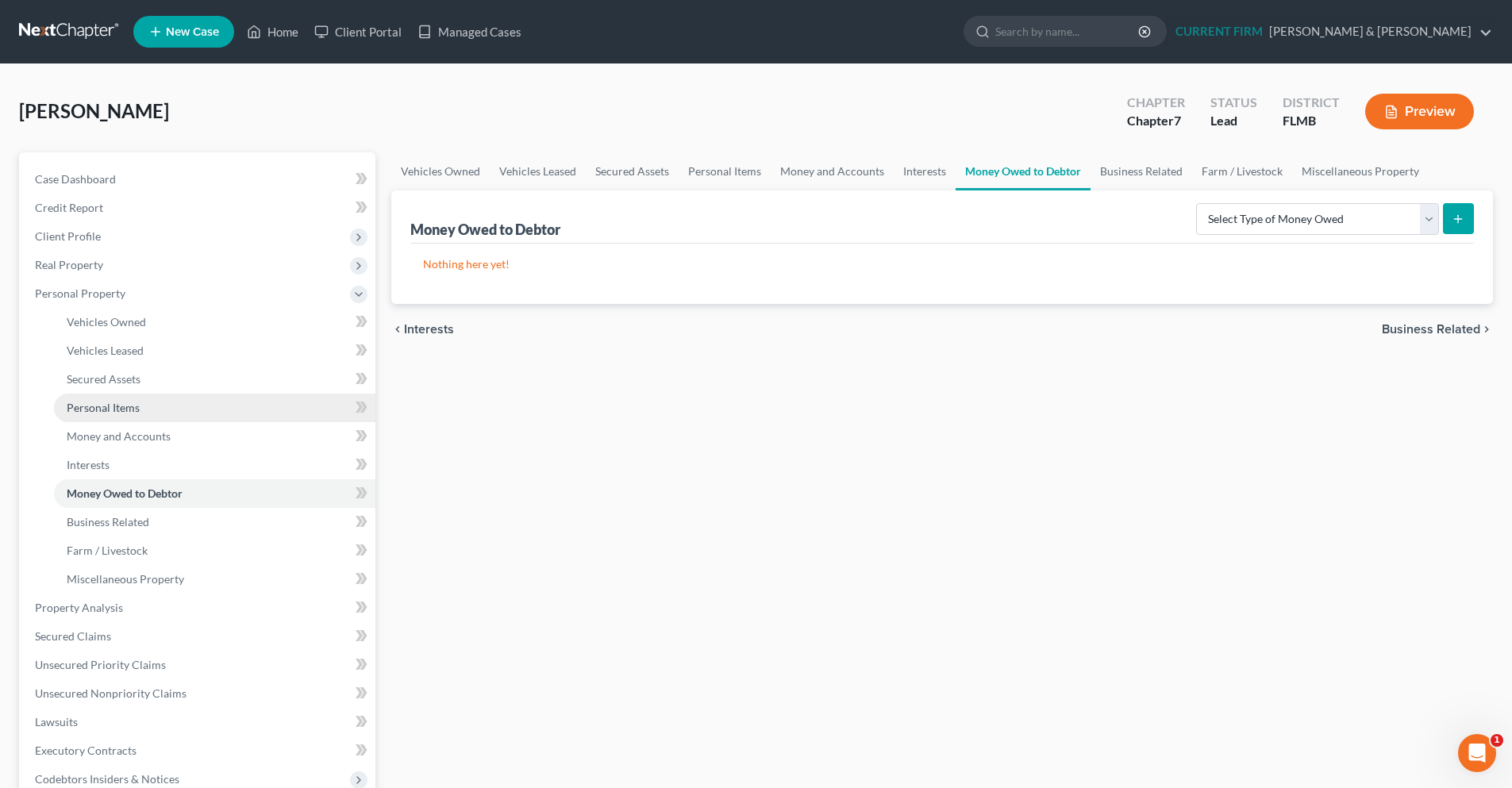
click at [118, 406] on span "Personal Items" at bounding box center [103, 408] width 73 height 14
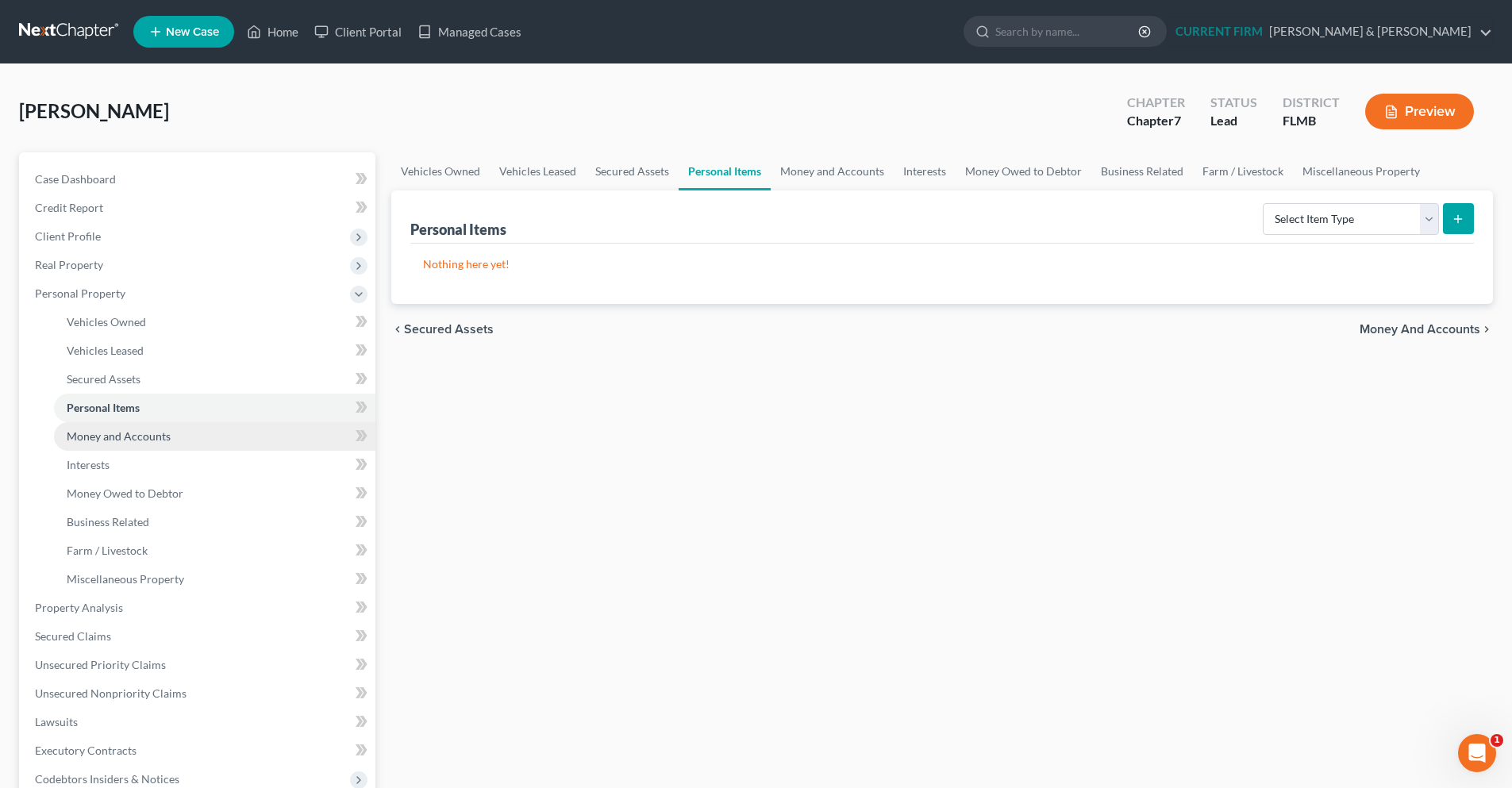
click at [100, 444] on link "Money and Accounts" at bounding box center [215, 436] width 322 height 28
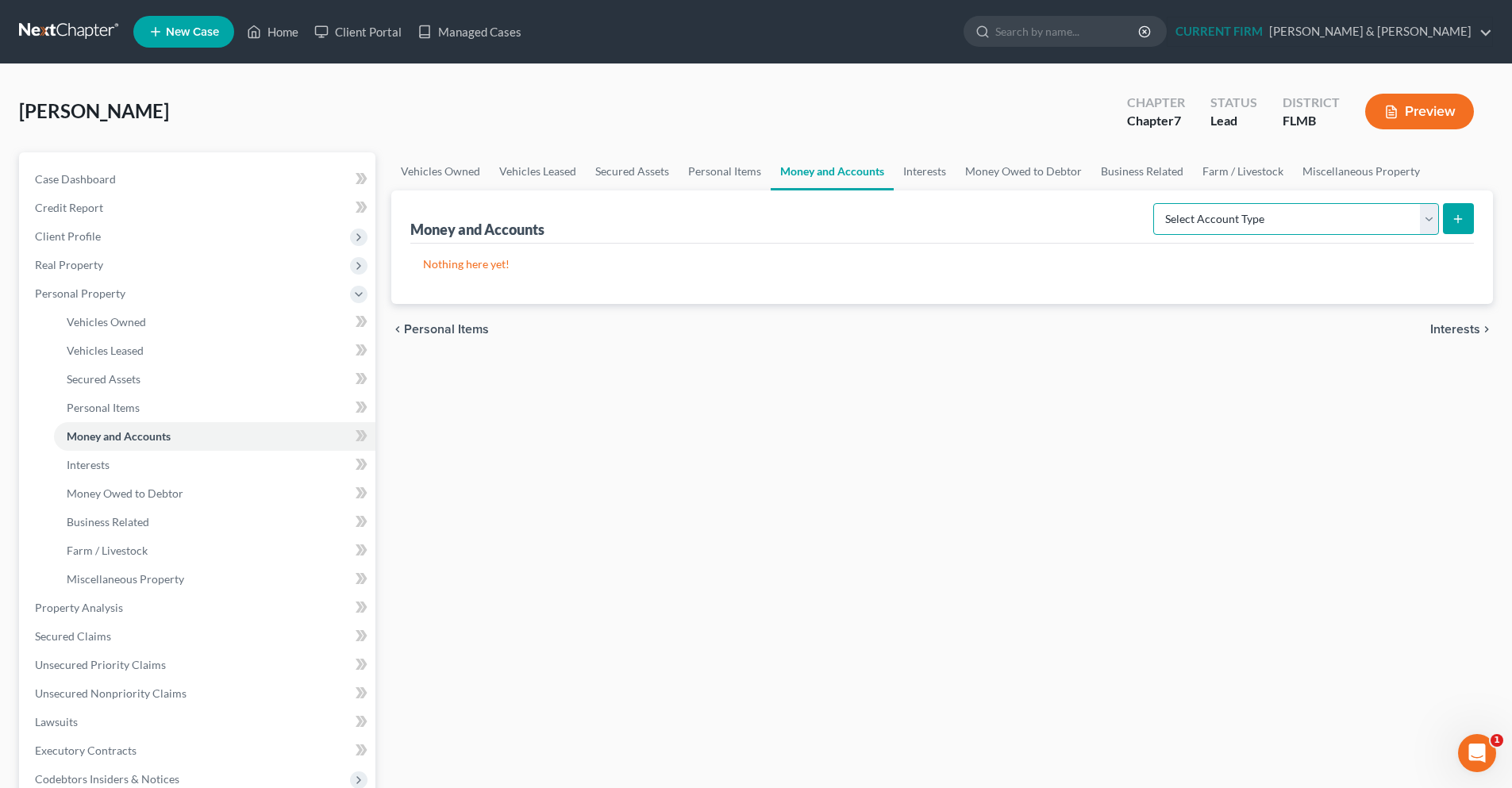
click at [1428, 230] on select "Select Account Type Brokerage Cash on Hand Certificates of Deposit Checking Acc…" at bounding box center [1296, 219] width 285 height 32
select select "checking"
click at [1157, 203] on select "Select Account Type Brokerage Cash on Hand Certificates of Deposit Checking Acc…" at bounding box center [1296, 219] width 285 height 32
click at [1446, 221] on button "submit" at bounding box center [1459, 219] width 31 height 31
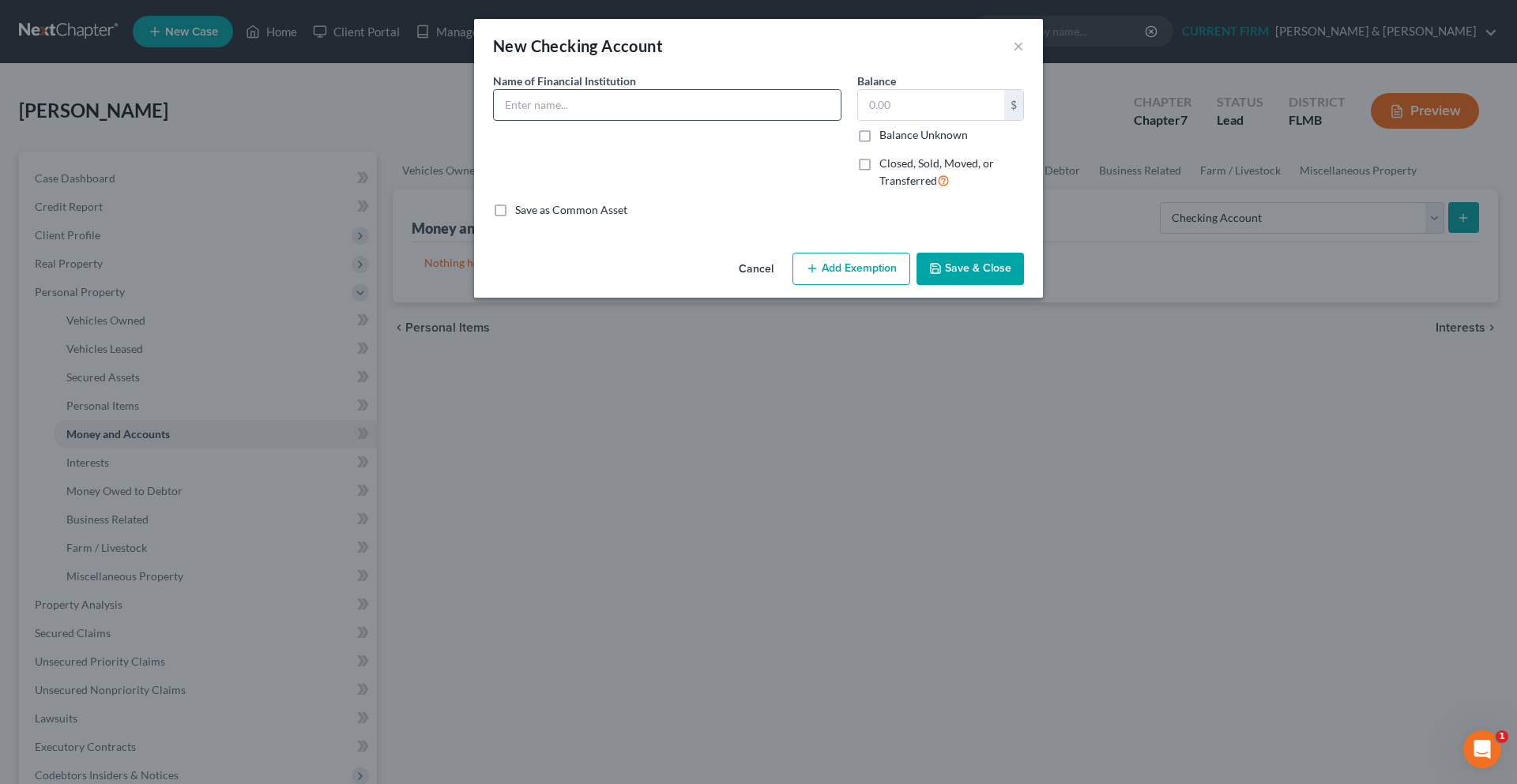
click at [679, 94] on input "text" at bounding box center [667, 105] width 347 height 30
type input "Fifth Third"
click at [935, 268] on icon "button" at bounding box center [935, 268] width 13 height 13
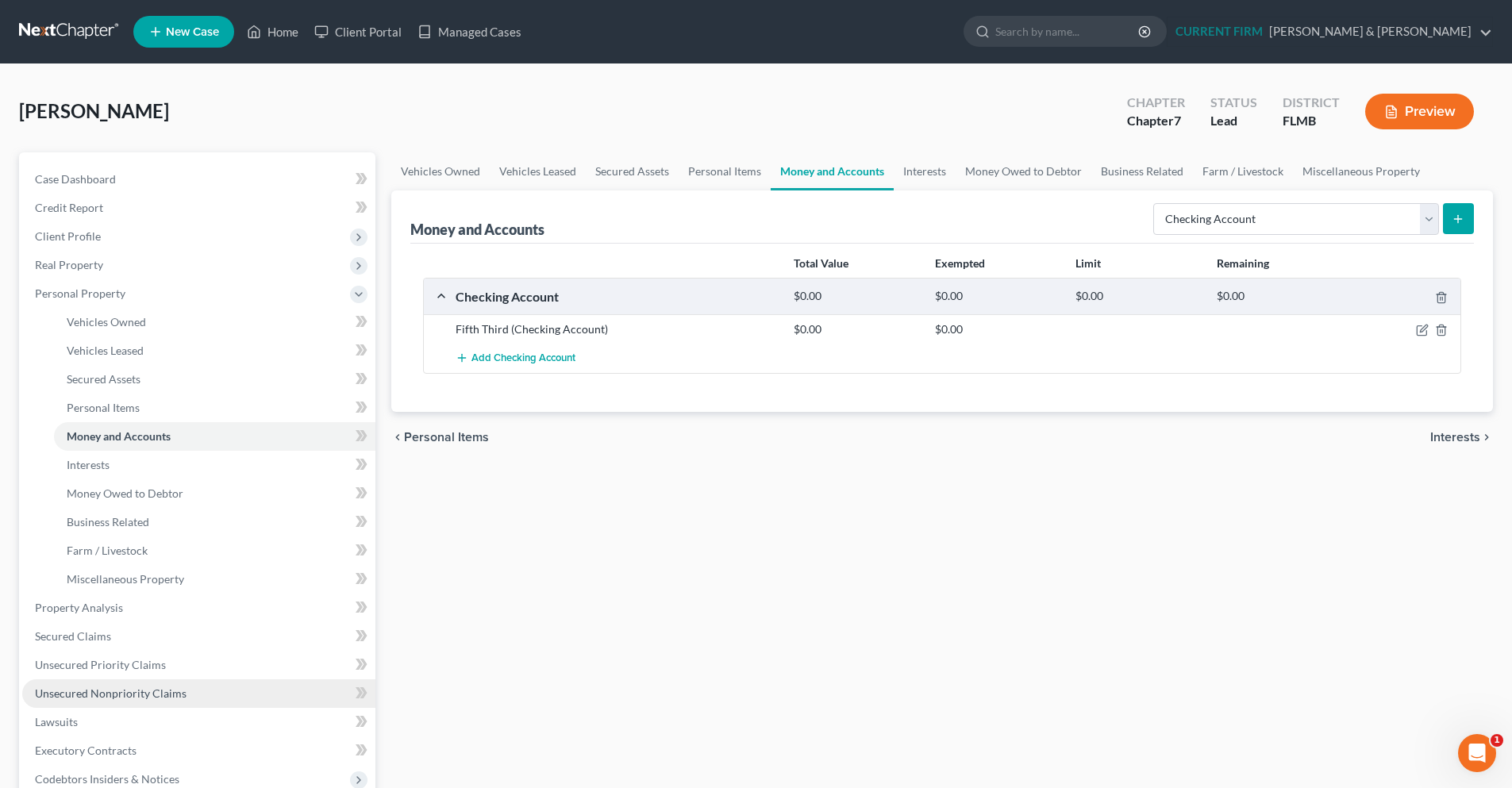
click at [128, 691] on span "Unsecured Nonpriority Claims" at bounding box center [111, 693] width 152 height 14
